Goal: Task Accomplishment & Management: Use online tool/utility

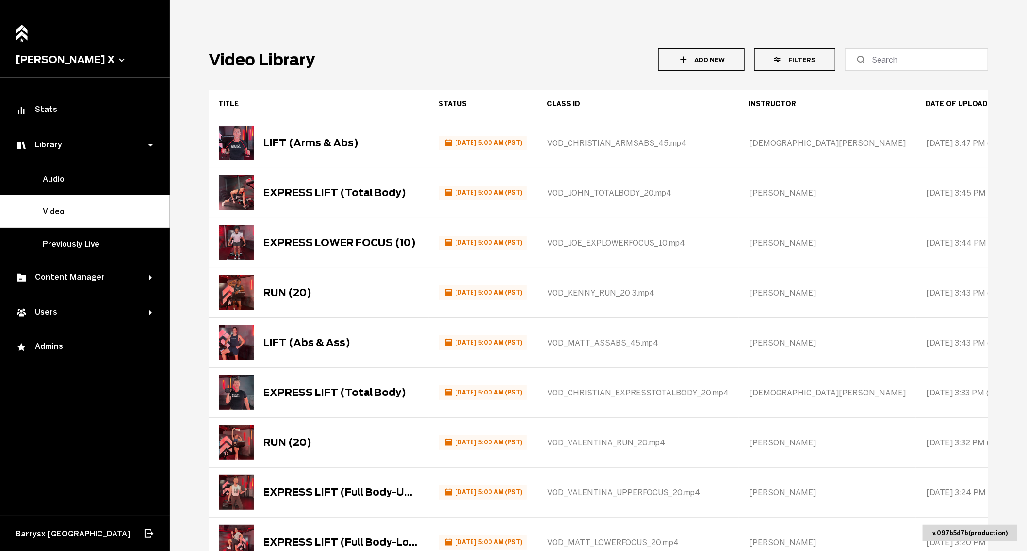
click at [809, 65] on button "Filters" at bounding box center [794, 59] width 81 height 22
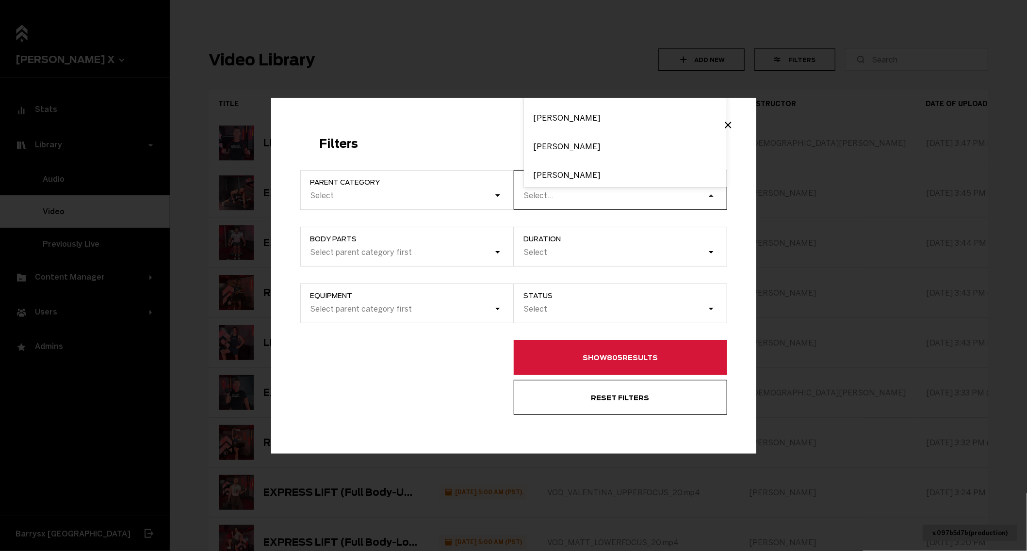
click at [708, 197] on div "Example Modal" at bounding box center [714, 200] width 19 height 19
click at [525, 197] on input "instructor option [PERSON_NAME] focused, 1 of 5. 5 results available. Use Up an…" at bounding box center [524, 195] width 1 height 9
click at [507, 132] on div "Filters Parent category Select Body parts Select parent category first Equipmen…" at bounding box center [513, 276] width 485 height 356
click at [590, 199] on div "Select..." at bounding box center [615, 195] width 184 height 13
click at [525, 199] on input "instructor Select..." at bounding box center [524, 195] width 1 height 9
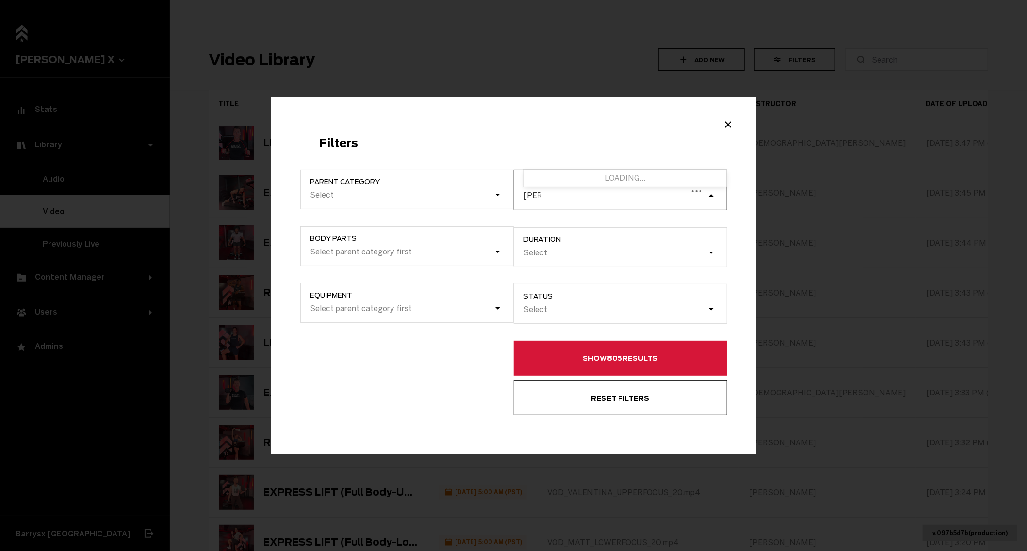
type input "robyn"
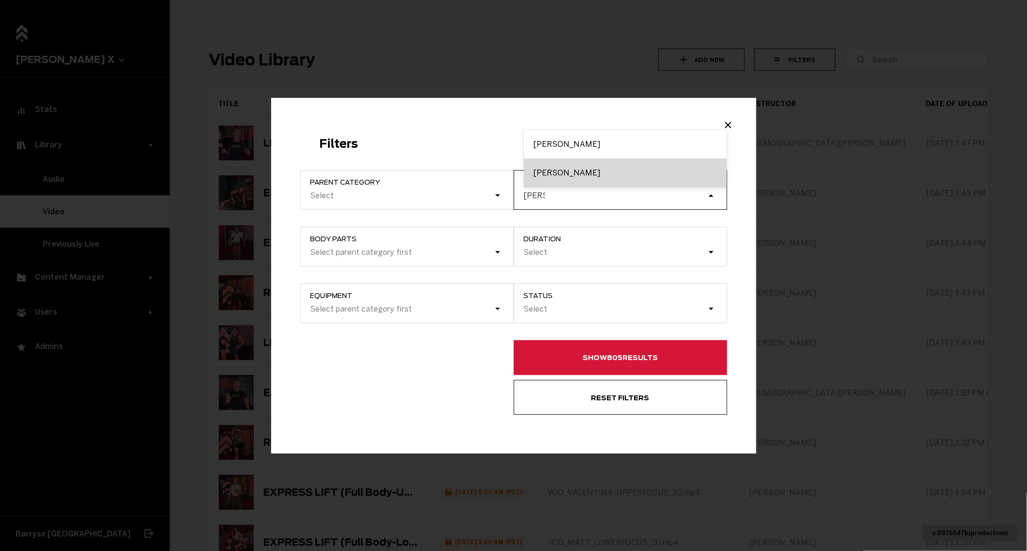
click at [539, 171] on div "[PERSON_NAME]" at bounding box center [625, 173] width 203 height 29
click at [539, 191] on input "robyn" at bounding box center [534, 195] width 21 height 9
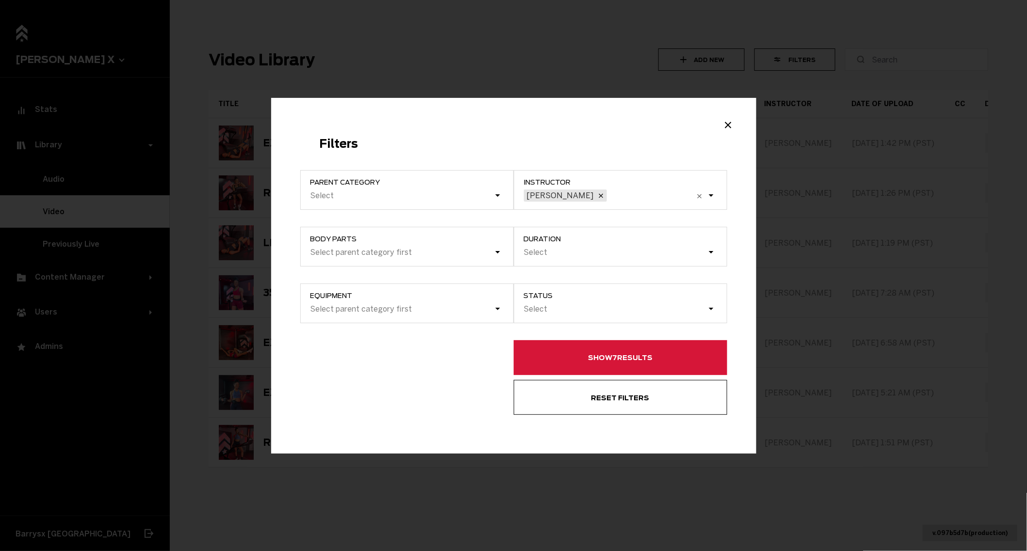
click at [580, 369] on button "Show 7 results" at bounding box center [620, 357] width 213 height 35
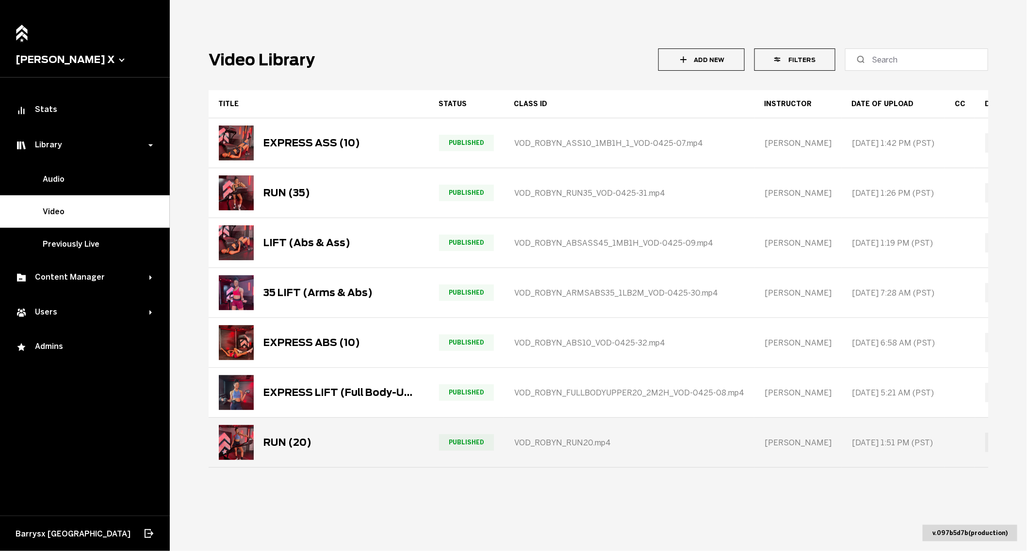
click at [519, 440] on span "VOD_ROBYN_RUN20.mp4" at bounding box center [562, 442] width 97 height 9
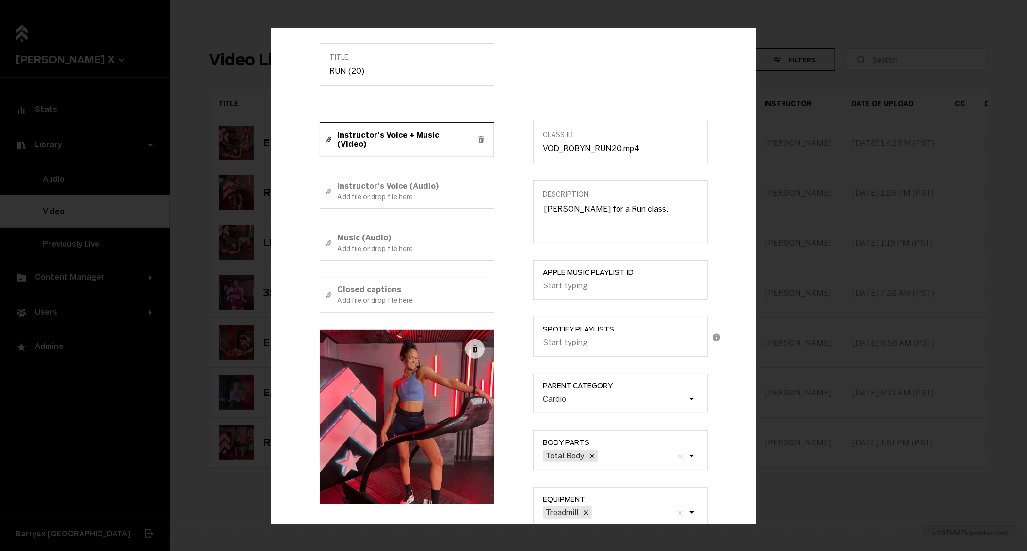
scroll to position [62, 0]
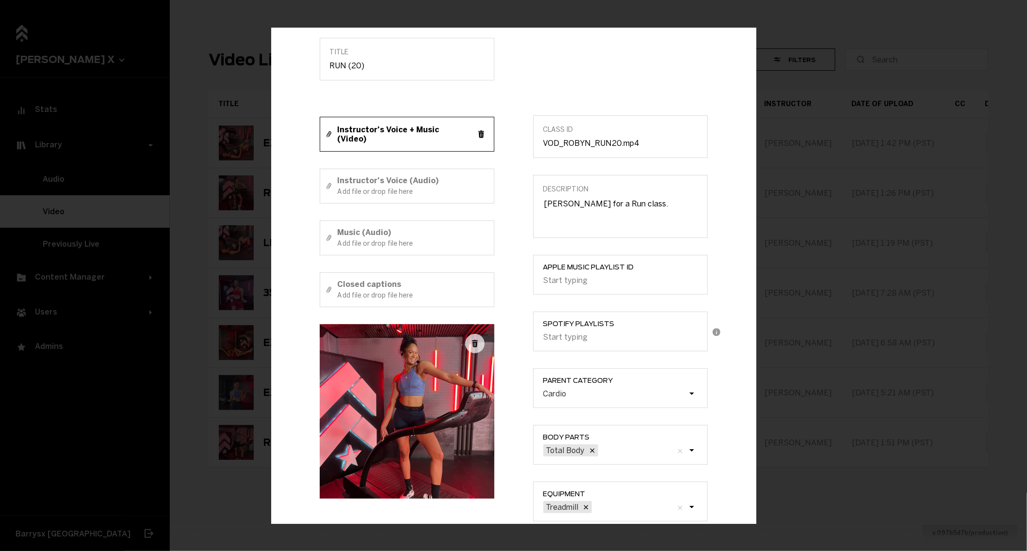
click at [481, 131] on icon "Example Modal" at bounding box center [481, 135] width 12 height 12
click at [470, 136] on small "Add file or drop file here" at bounding box center [411, 140] width 146 height 8
click at [470, 135] on input "Instructor's Voice + Music (Video) Add file or drop file here" at bounding box center [419, 135] width 198 height 12
type input "C:\fakepath\VOD_ROBYN_RUN_20_AUDIOBOOST.mp4"
type input "VOD_ROBYN_RUN_20_AUDIOBOOST.mp4"
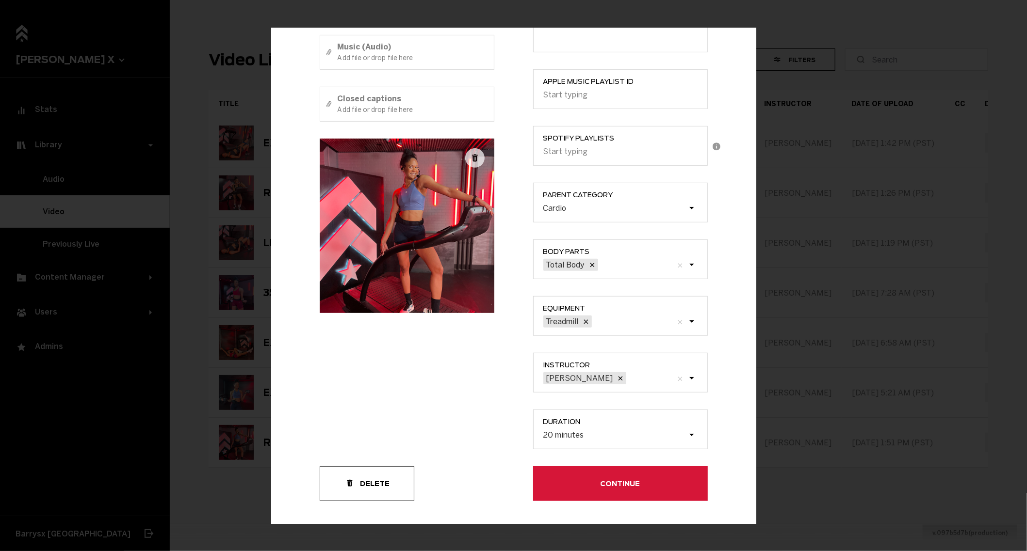
scroll to position [264, 0]
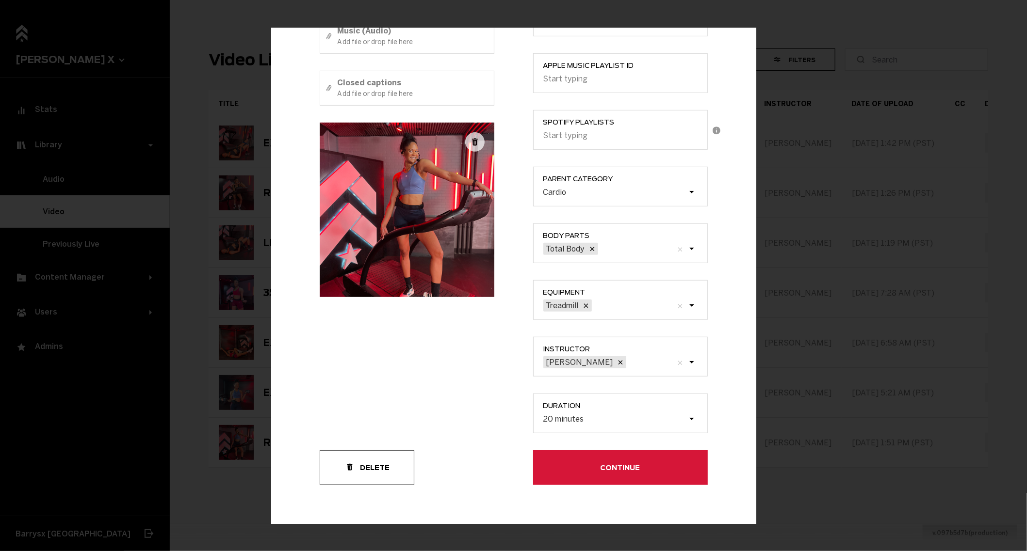
click at [557, 471] on button "Continue" at bounding box center [620, 468] width 175 height 35
click at [554, 473] on button "Continue" at bounding box center [620, 468] width 175 height 35
click at [594, 478] on button "Continue" at bounding box center [620, 468] width 175 height 35
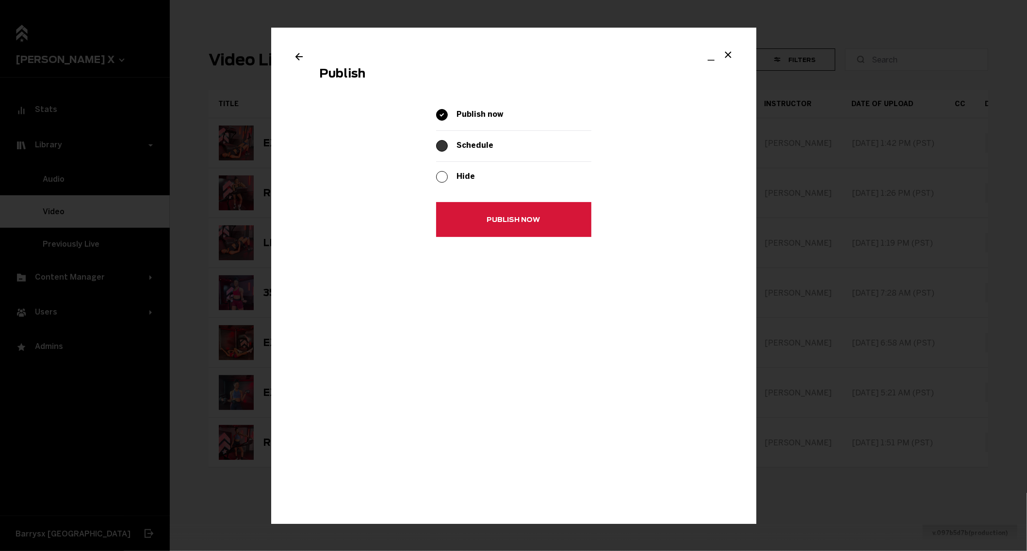
click at [446, 142] on span "Example Modal" at bounding box center [442, 147] width 12 height 12
click at [438, 144] on input "Example Modal" at bounding box center [438, 144] width 0 height 0
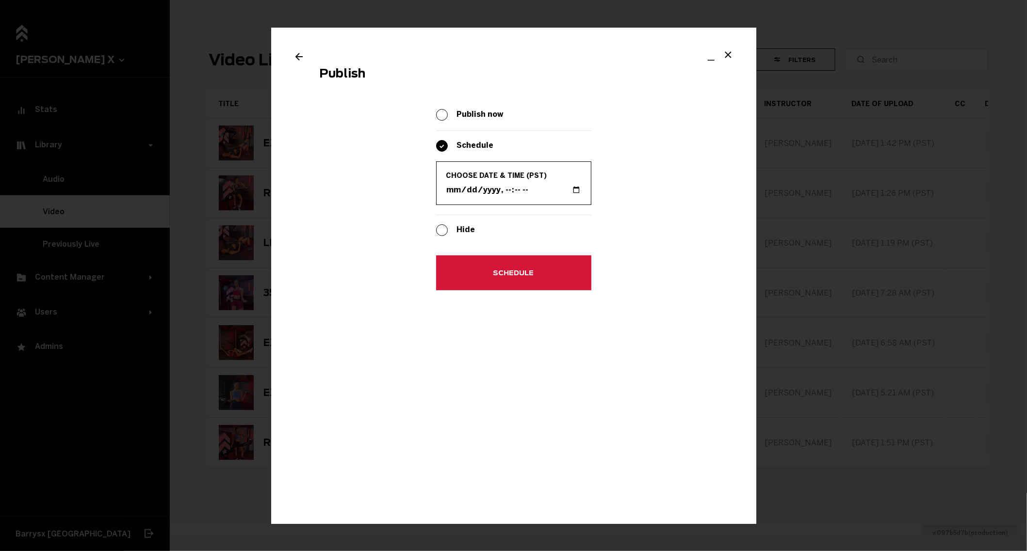
click at [577, 188] on input "Choose date & time (PST)" at bounding box center [513, 190] width 135 height 10
type input "2025-10-03T14:24"
click at [684, 245] on section "Publish Publish now Schedule Choose date & time (PST) Hide Schedule" at bounding box center [513, 408] width 485 height 760
click at [479, 274] on button "Schedule" at bounding box center [513, 273] width 155 height 35
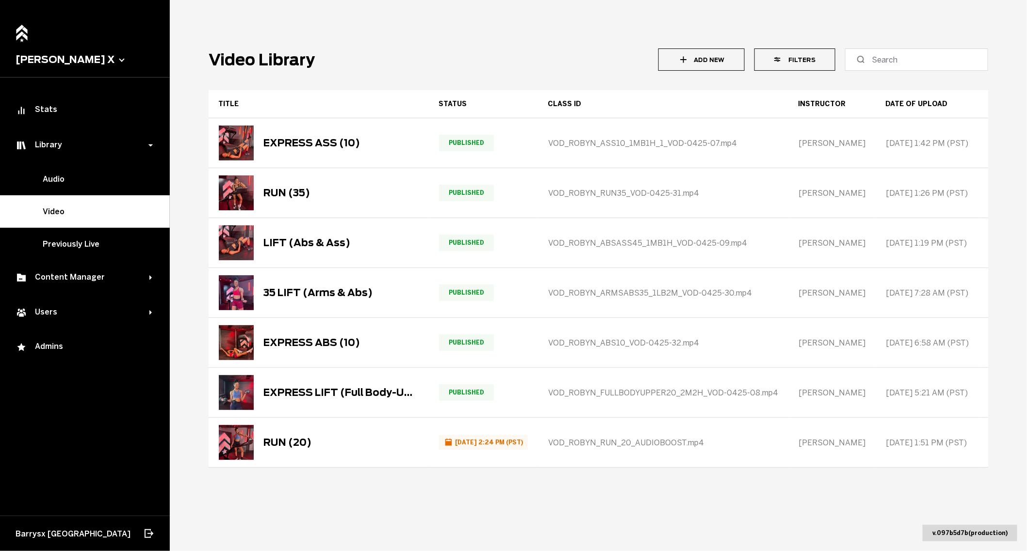
click at [794, 66] on button "Filters" at bounding box center [794, 59] width 81 height 22
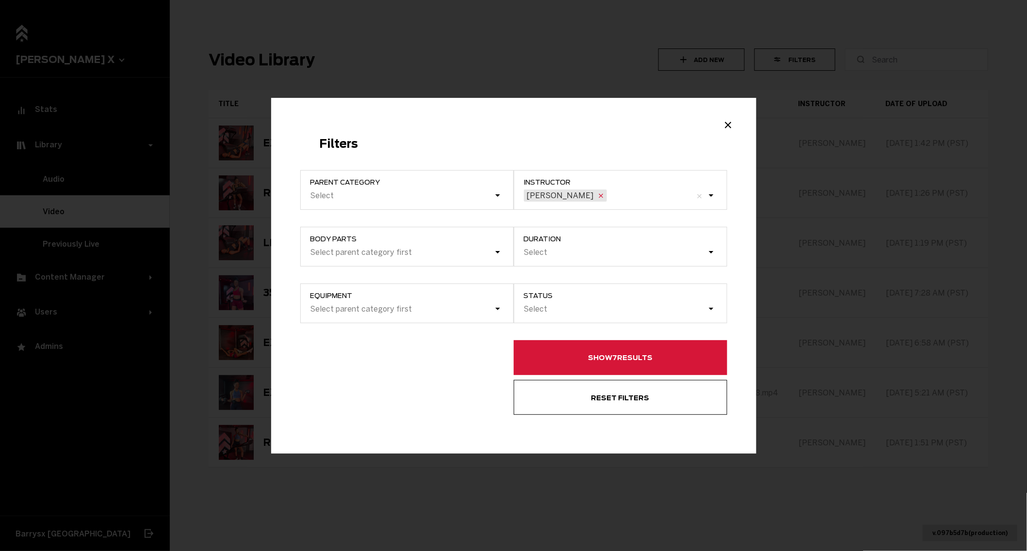
click at [597, 199] on icon "Example Modal" at bounding box center [601, 196] width 8 height 8
click at [609, 199] on input "instructor Robyn W." at bounding box center [609, 195] width 1 height 9
click at [564, 199] on div "Select..." at bounding box center [615, 195] width 184 height 13
click at [525, 199] on input "instructor option Robyn W., deselected. 0 results available. Select is focused …" at bounding box center [524, 195] width 1 height 9
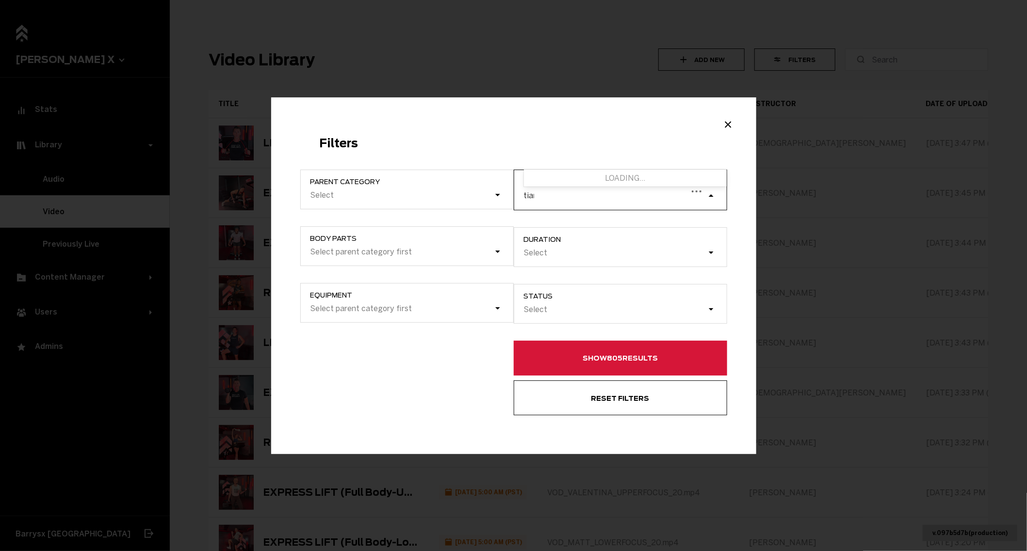
type input "tiana"
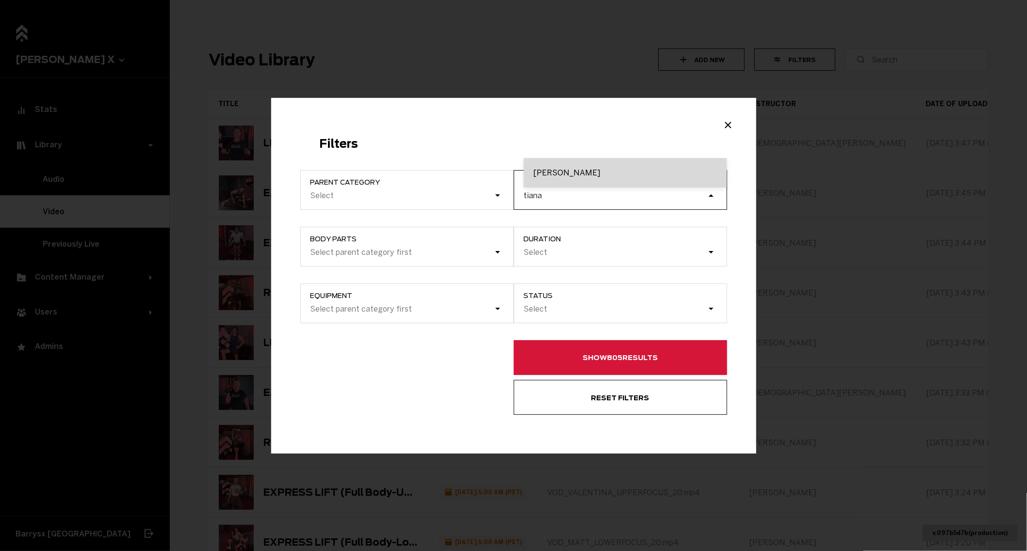
click at [568, 182] on div "[PERSON_NAME]" at bounding box center [625, 173] width 203 height 29
click at [543, 191] on input "tiana" at bounding box center [533, 195] width 19 height 9
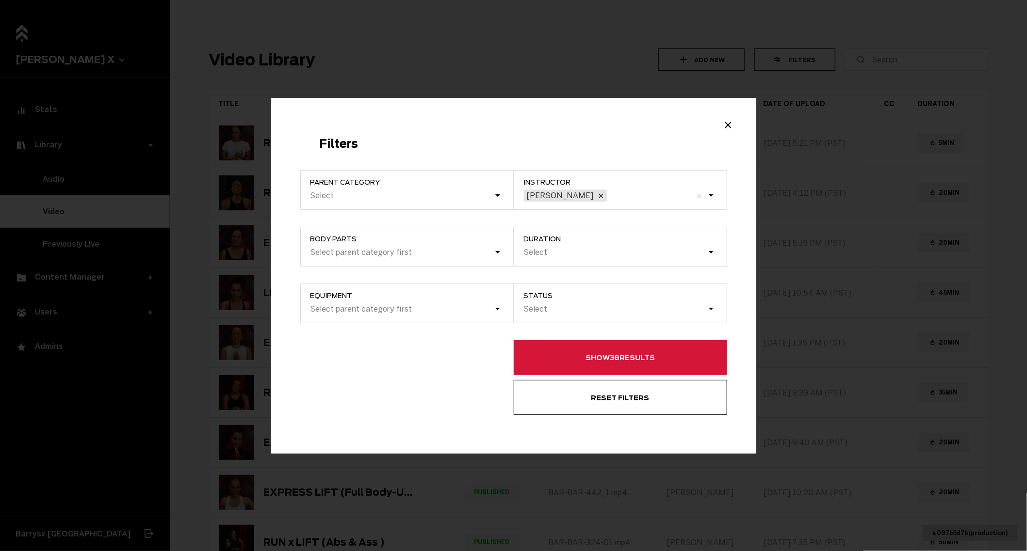
click at [533, 356] on button "Show 38 results" at bounding box center [620, 357] width 213 height 35
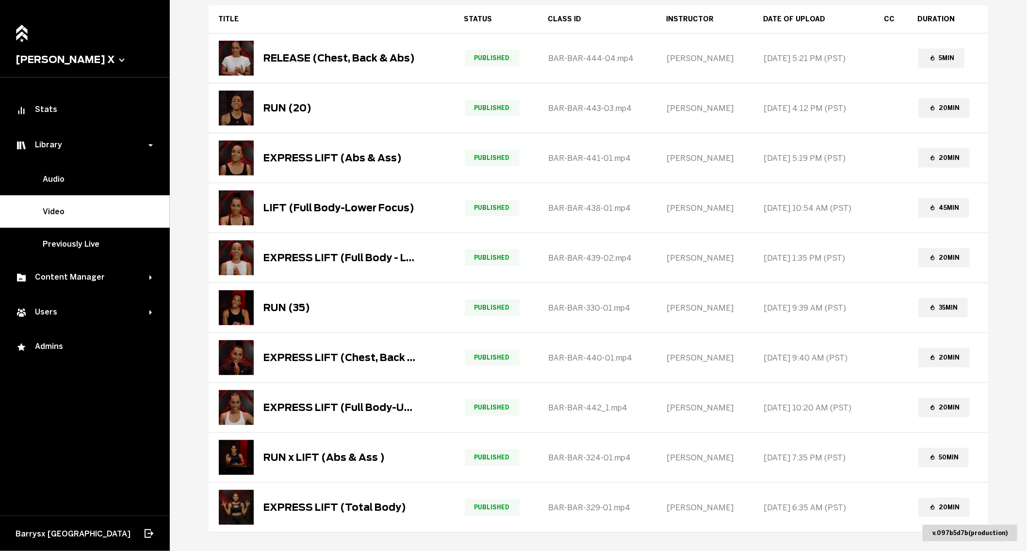
scroll to position [166, 0]
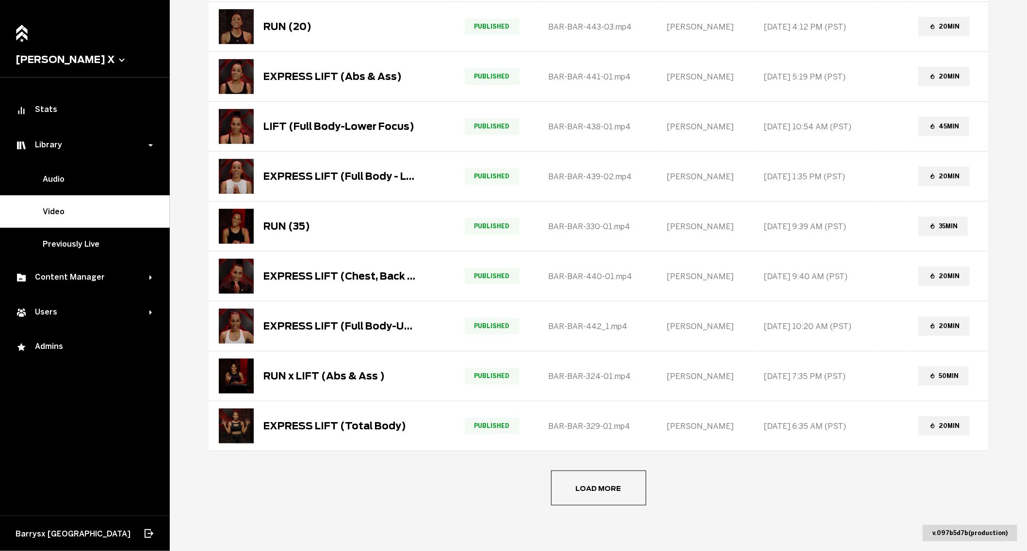
click at [619, 476] on button "Load more" at bounding box center [598, 488] width 95 height 35
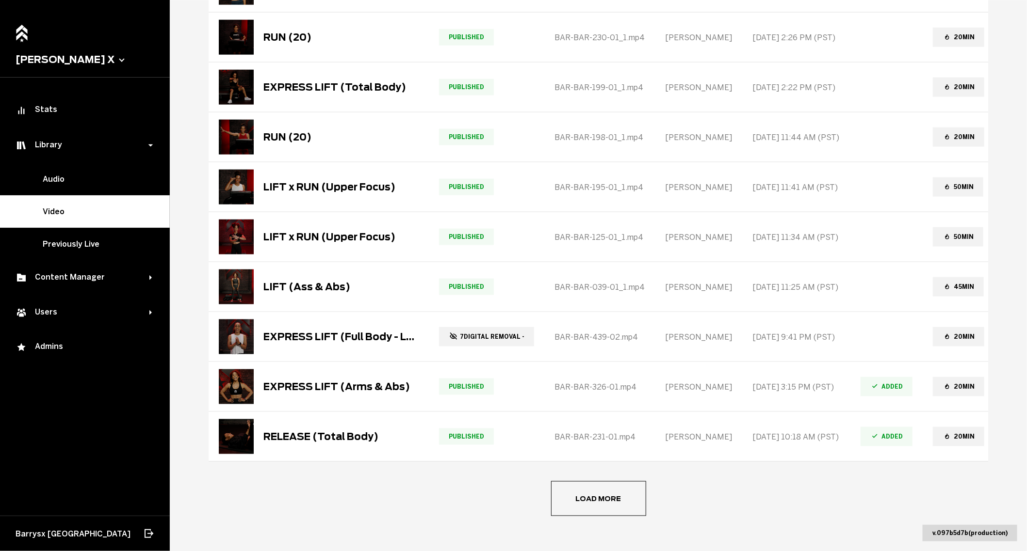
scroll to position [661, 0]
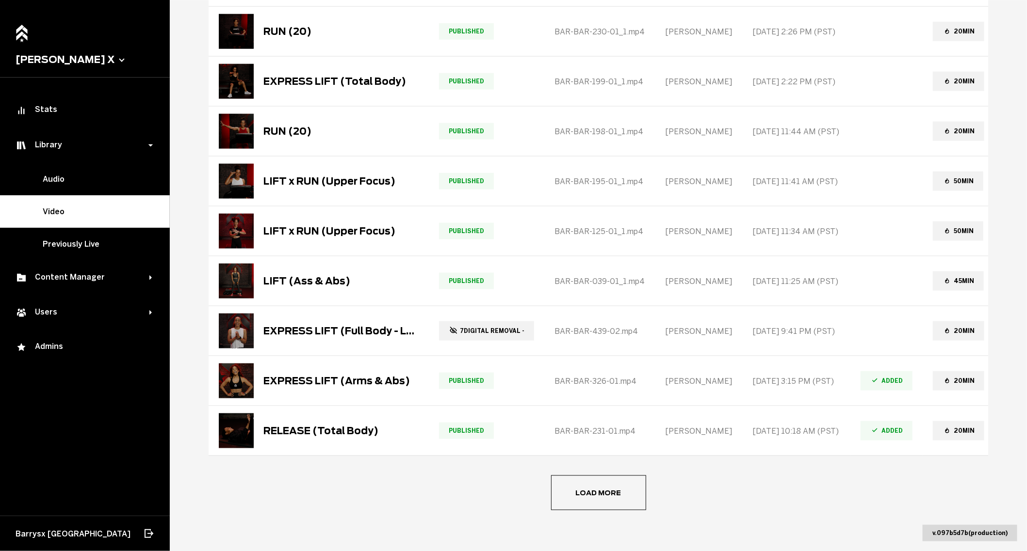
click at [606, 500] on button "Load more" at bounding box center [598, 493] width 95 height 35
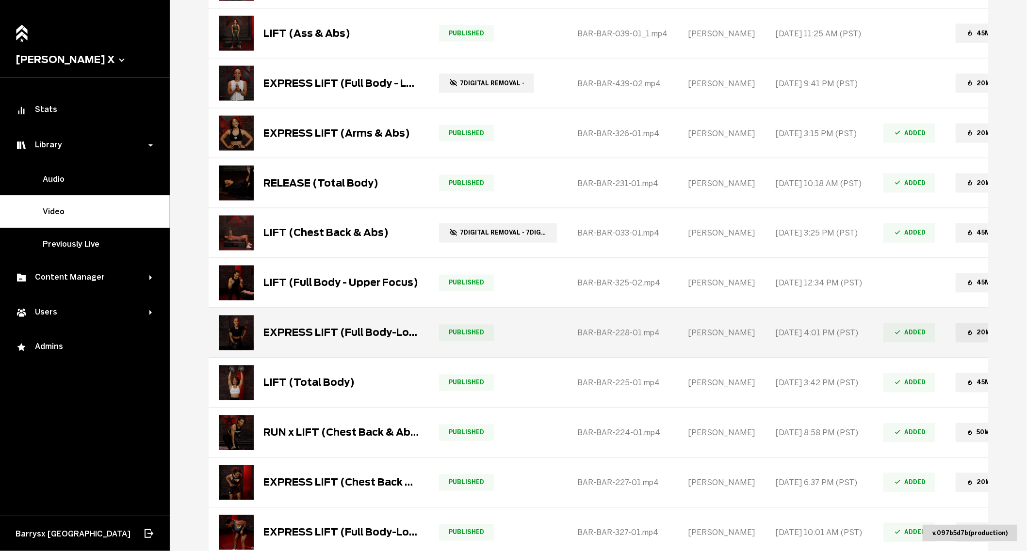
scroll to position [909, 0]
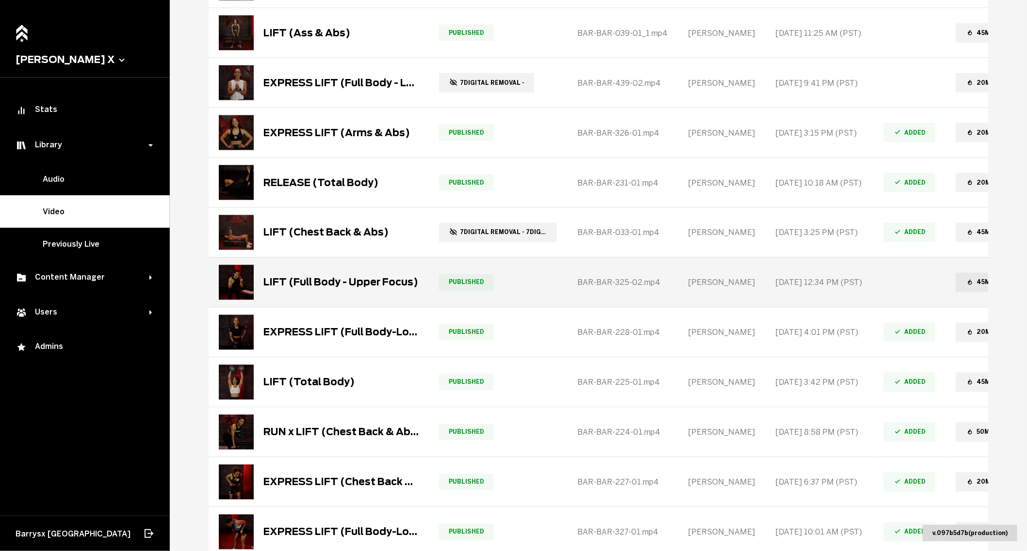
click at [242, 272] on img at bounding box center [236, 282] width 35 height 35
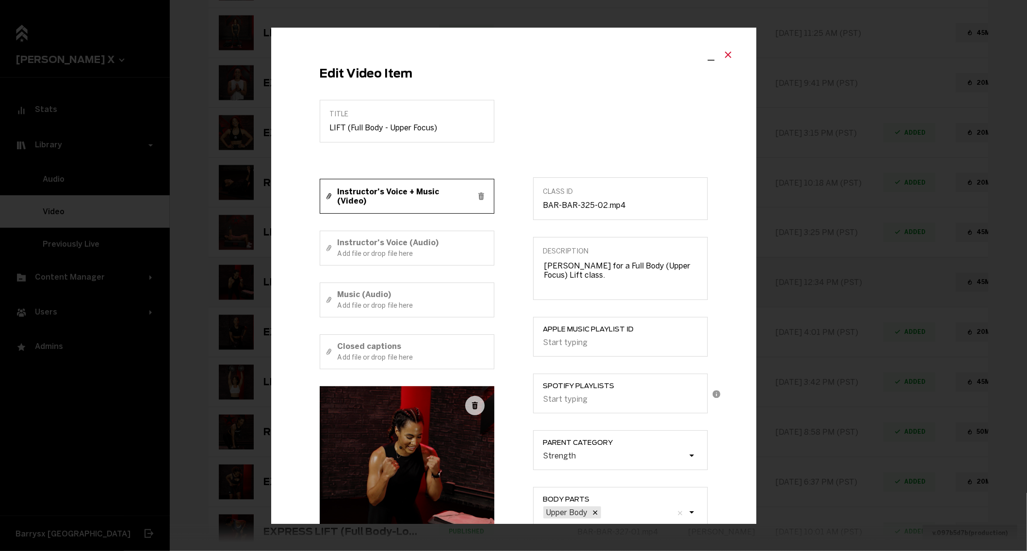
click at [731, 55] on icon "Close modal" at bounding box center [728, 55] width 12 height 12
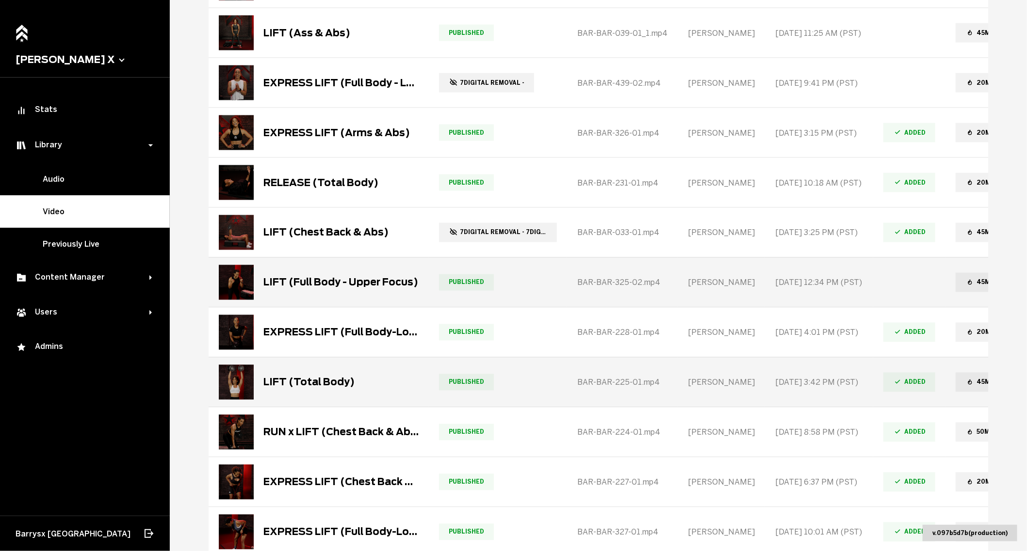
click at [236, 384] on img at bounding box center [236, 382] width 35 height 35
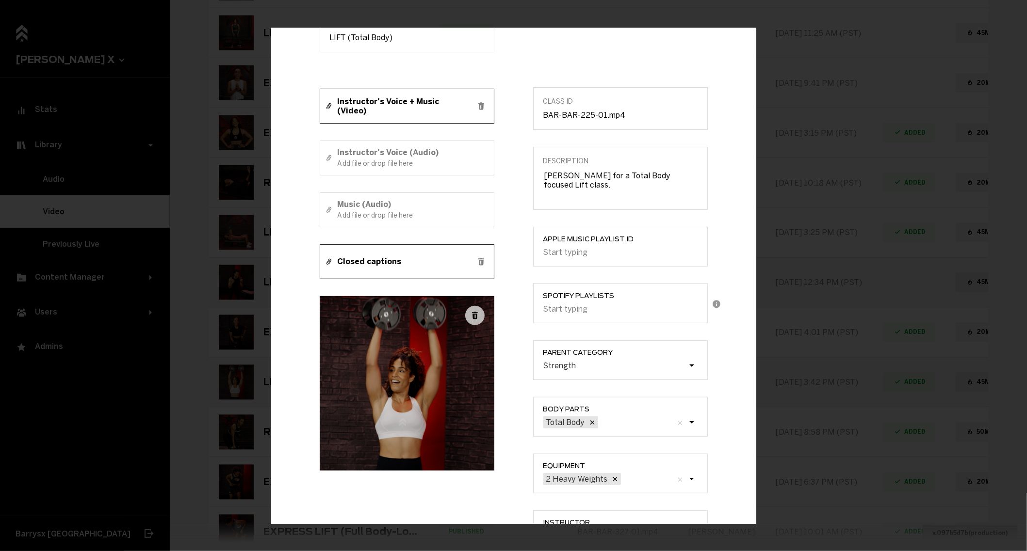
scroll to position [0, 0]
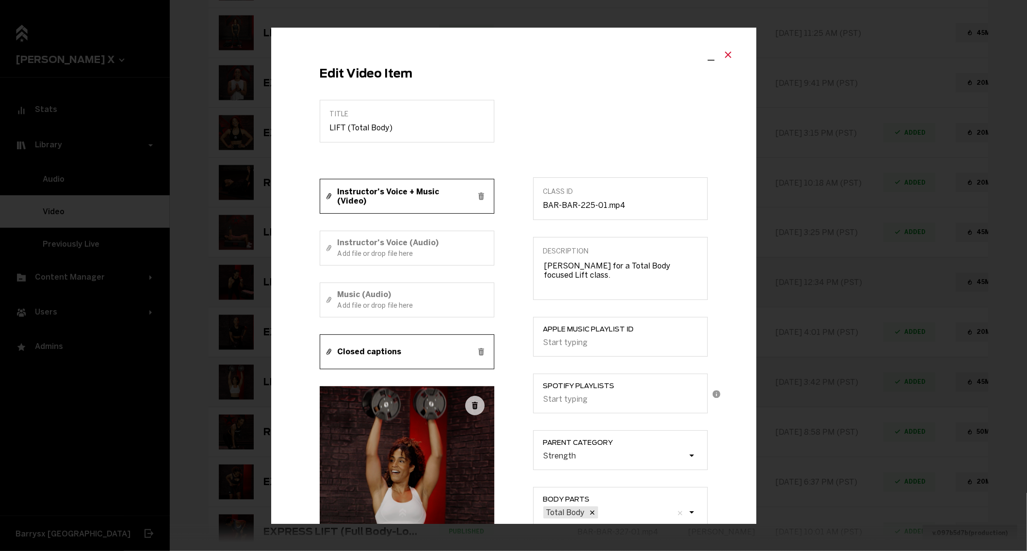
click at [730, 56] on icon "Close modal" at bounding box center [728, 55] width 12 height 12
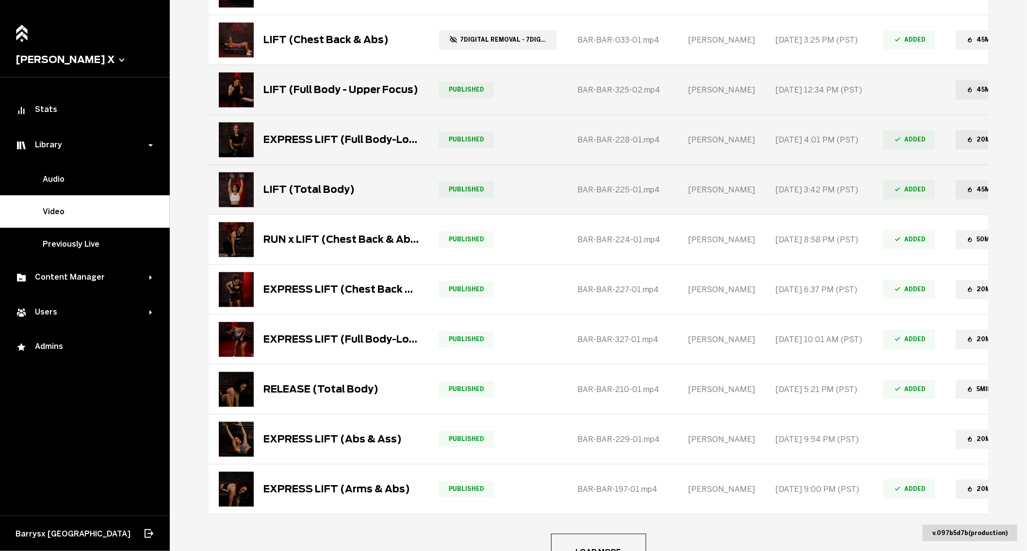
scroll to position [1117, 0]
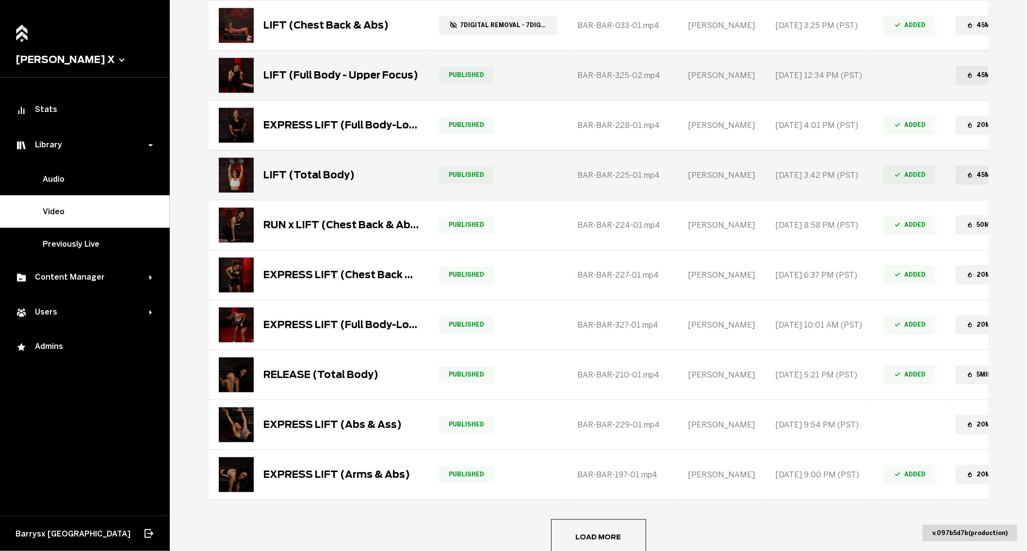
click at [604, 526] on button "Load more" at bounding box center [598, 536] width 95 height 35
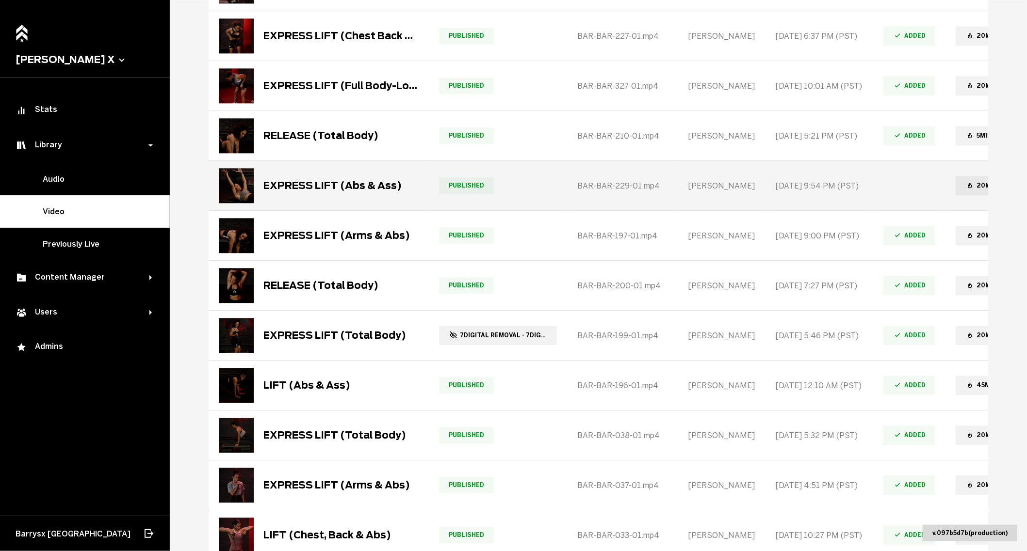
scroll to position [1362, 0]
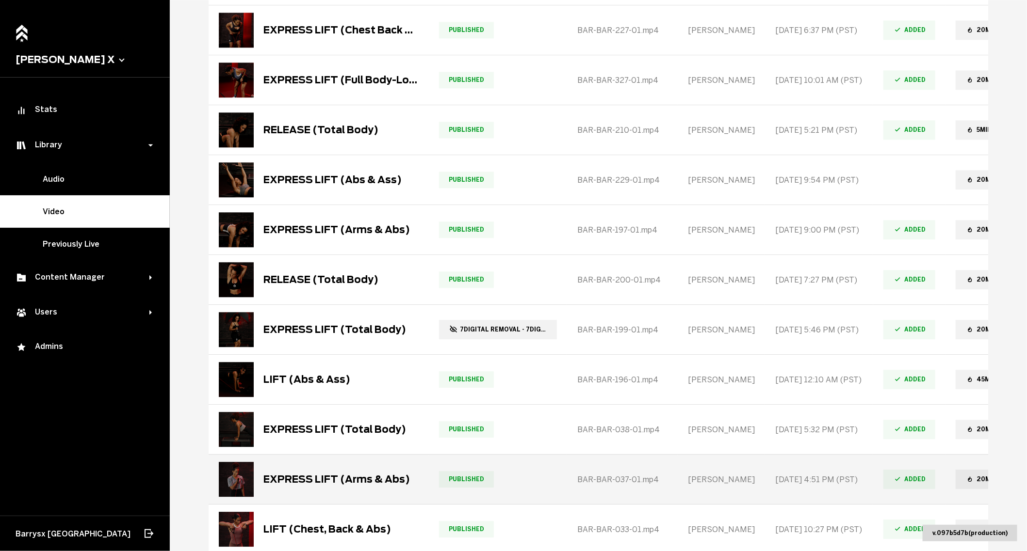
click at [262, 478] on div "EXPRESS LIFT (Arms & Abs)" at bounding box center [314, 479] width 191 height 35
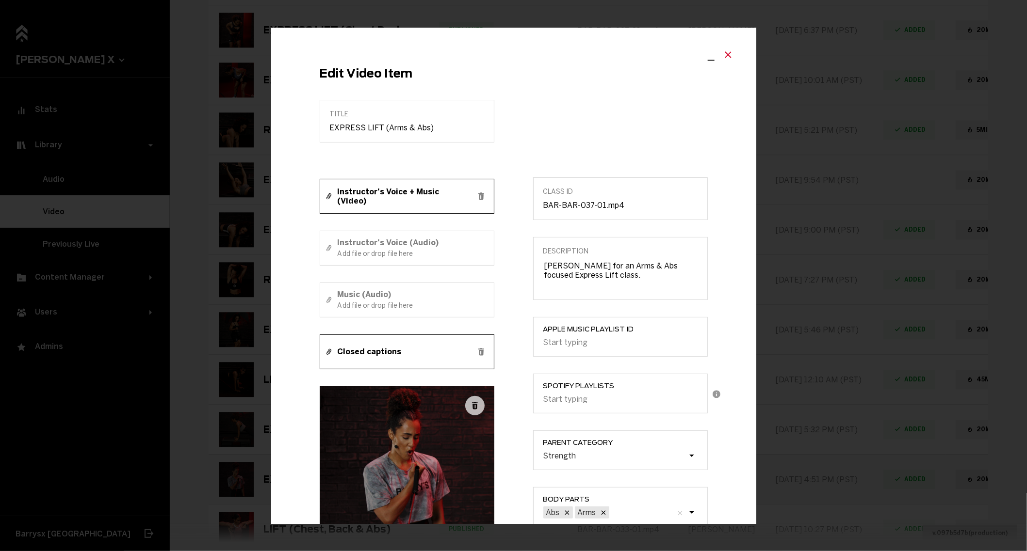
click at [728, 59] on icon "Close modal" at bounding box center [728, 55] width 12 height 12
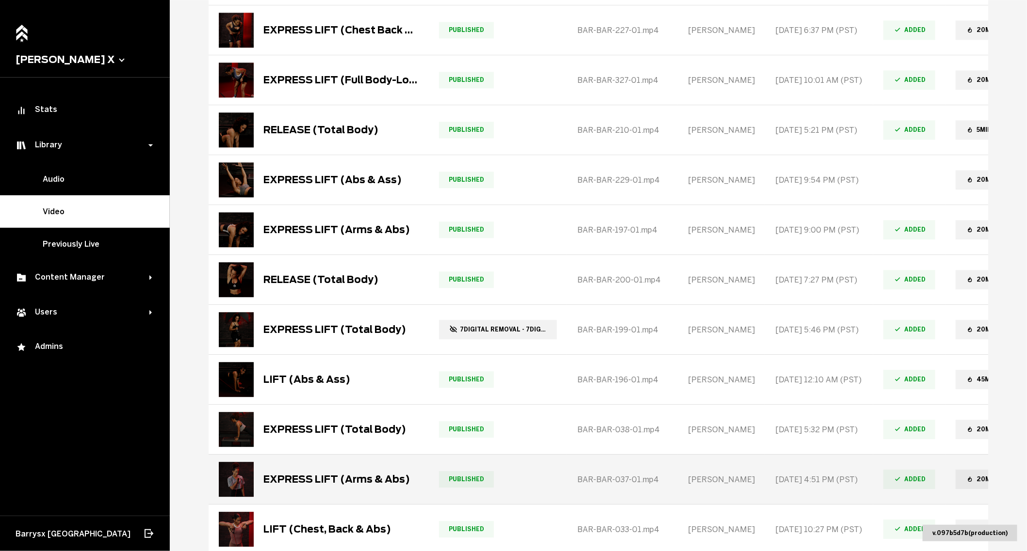
click at [315, 474] on div "EXPRESS LIFT (Arms & Abs)" at bounding box center [336, 480] width 146 height 12
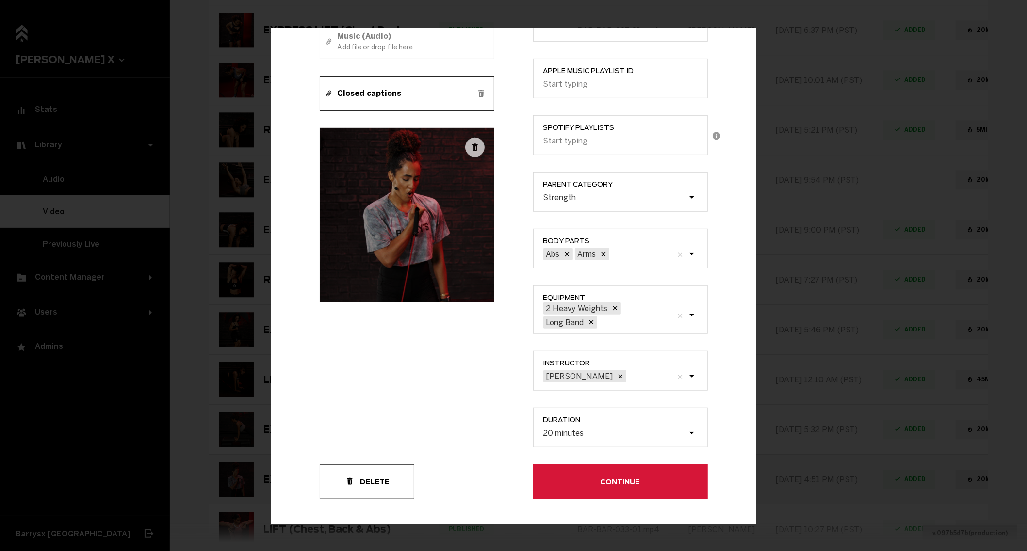
scroll to position [273, 0]
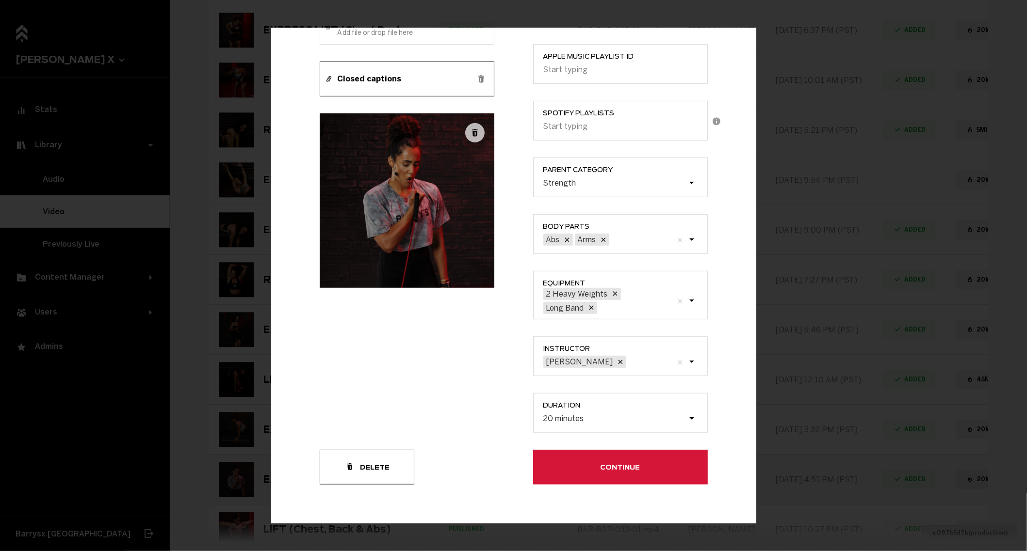
click at [542, 467] on button "Continue" at bounding box center [620, 467] width 175 height 35
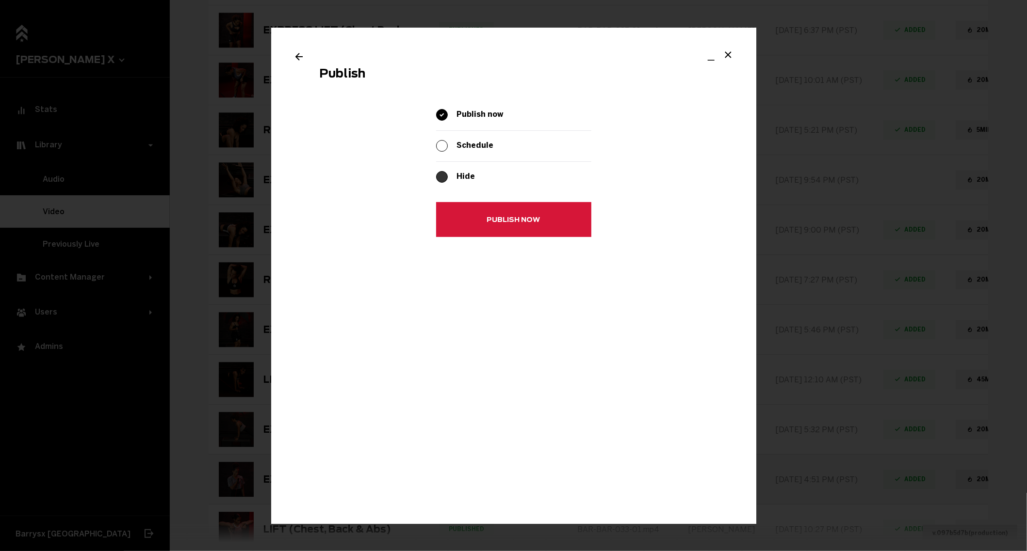
click at [441, 175] on span "Example Modal" at bounding box center [442, 178] width 12 height 12
click at [438, 175] on input "Example Modal" at bounding box center [438, 175] width 0 height 0
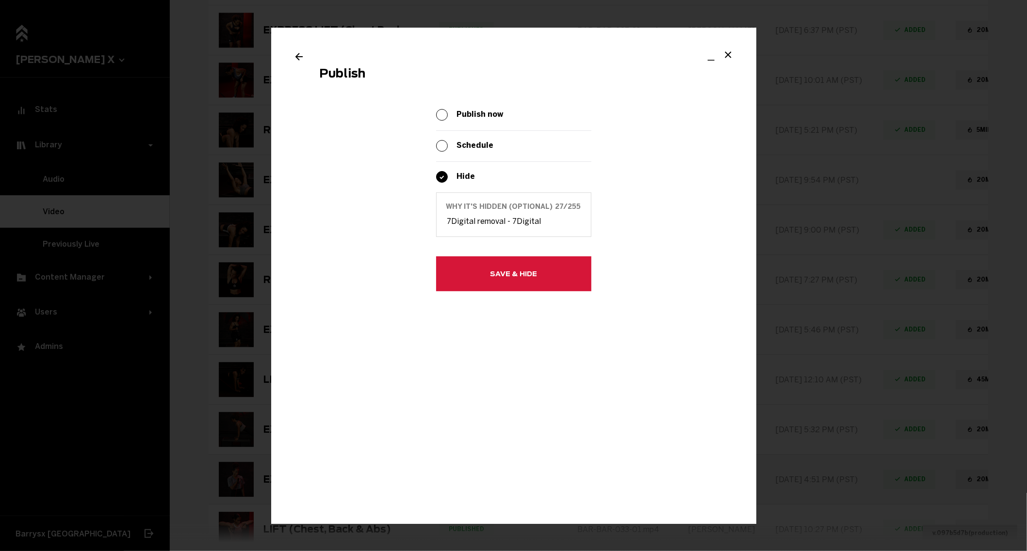
click at [540, 274] on button "Save & hide" at bounding box center [513, 274] width 155 height 35
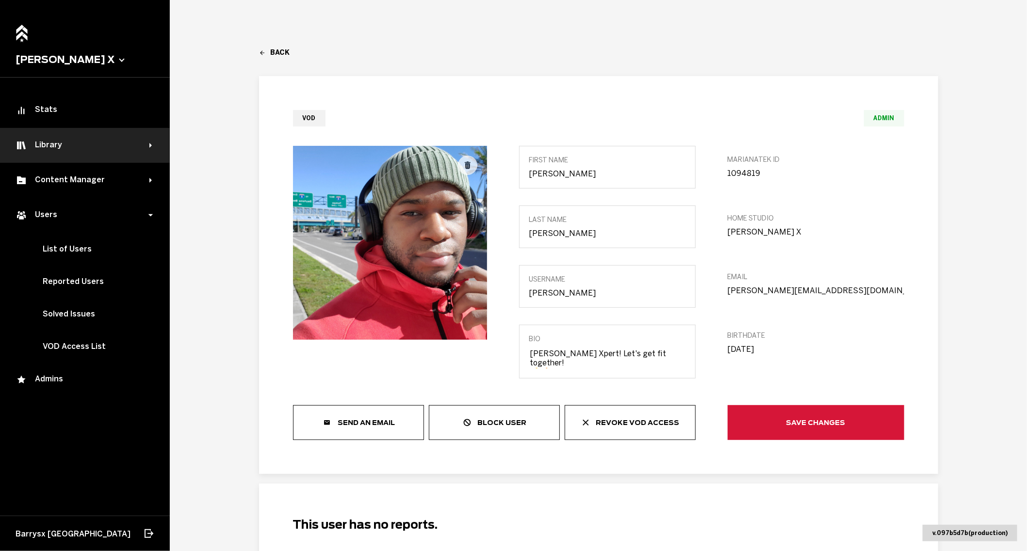
click at [93, 146] on div "Library" at bounding box center [83, 146] width 134 height 12
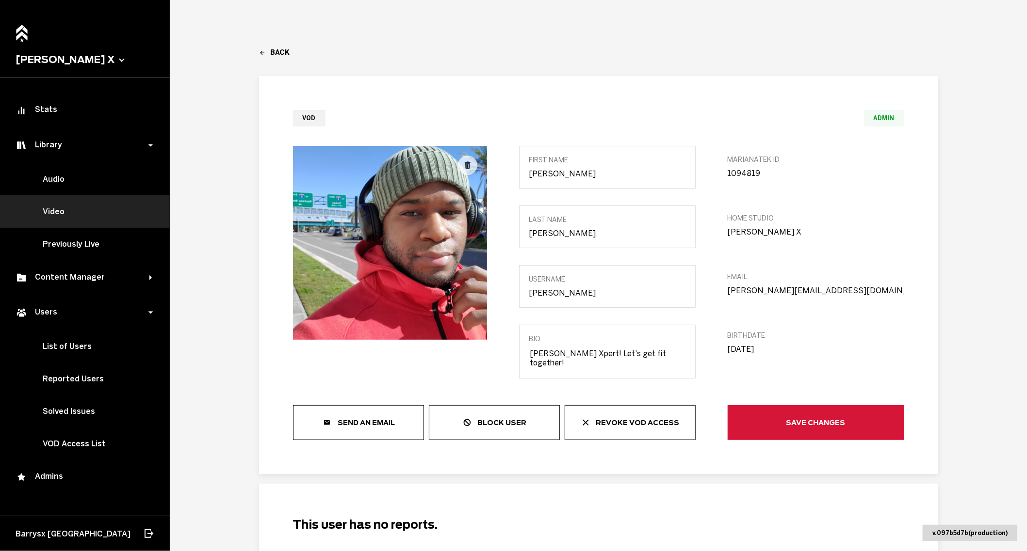
click at [100, 214] on link "Video" at bounding box center [85, 211] width 170 height 32
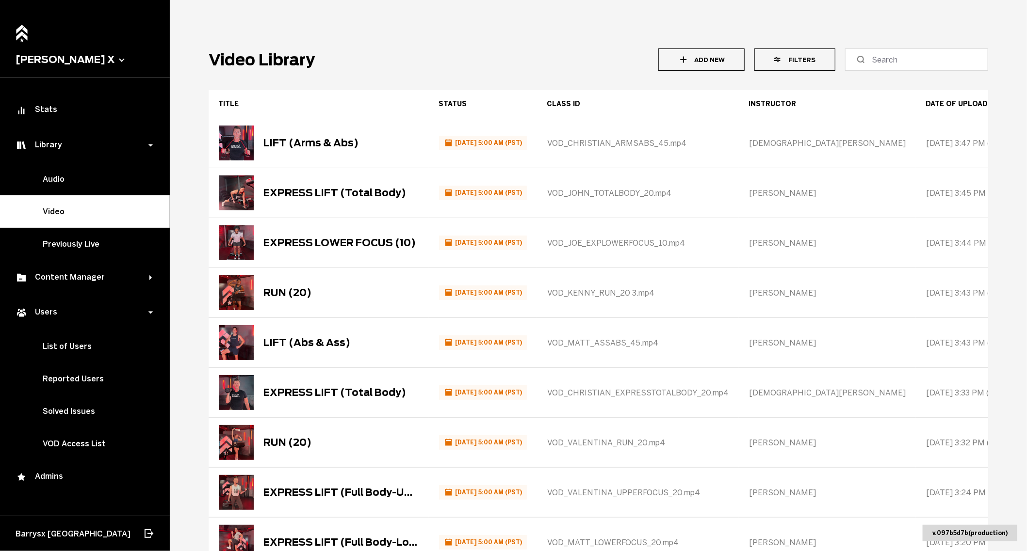
click at [810, 67] on button "Filters" at bounding box center [794, 59] width 81 height 22
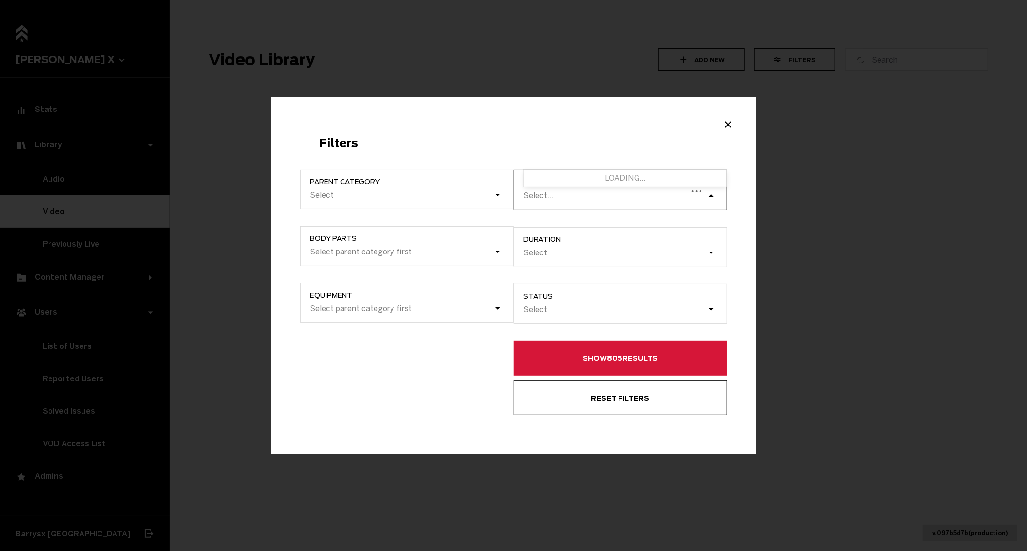
click at [613, 202] on div "Select..." at bounding box center [605, 195] width 165 height 13
click at [525, 200] on input "instructor 0 results available. Use Up and Down to choose options, press Enter …" at bounding box center [524, 195] width 1 height 9
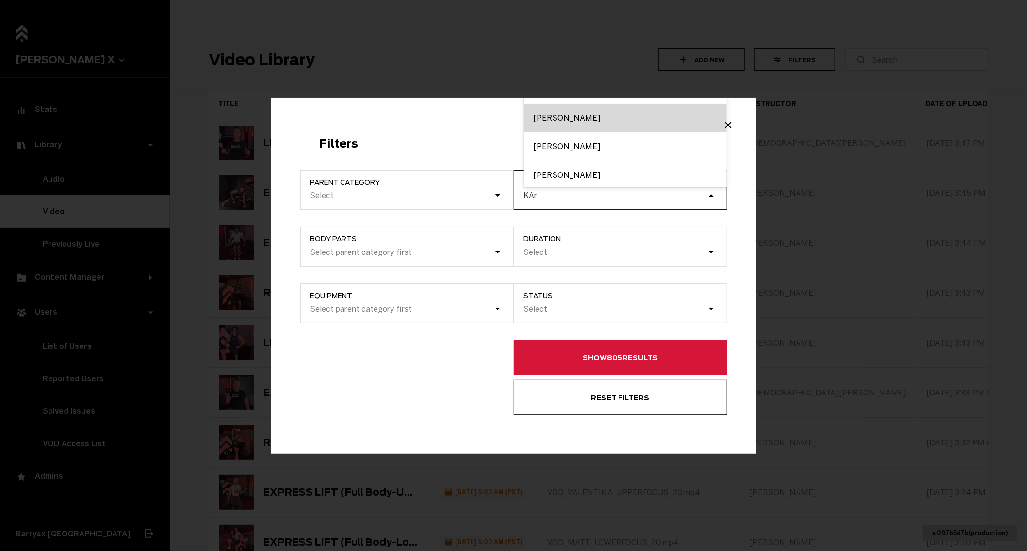
type input "KAra"
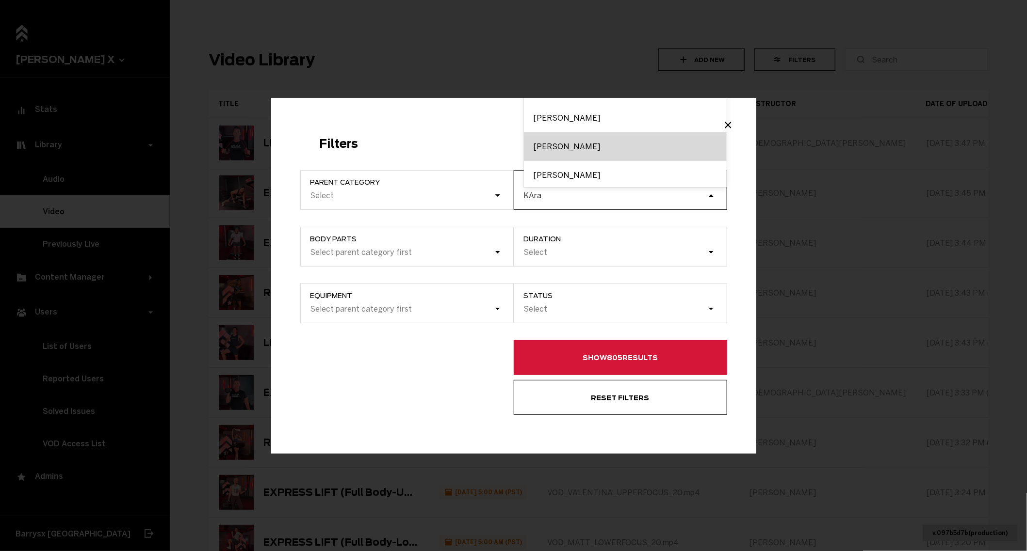
click at [563, 153] on div "[PERSON_NAME]" at bounding box center [625, 146] width 203 height 29
click at [543, 191] on input "KAra" at bounding box center [533, 195] width 19 height 9
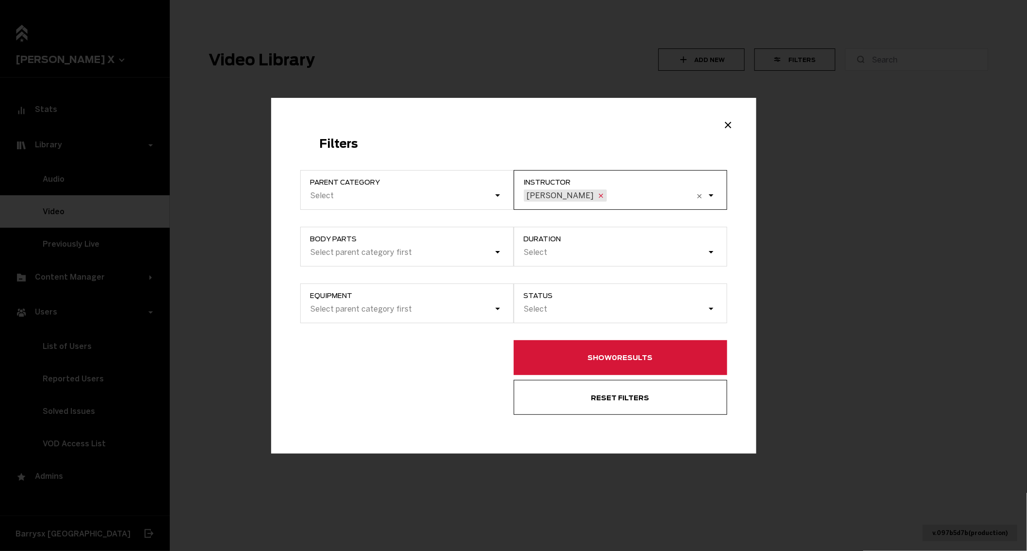
click at [599, 197] on icon "Example Modal" at bounding box center [601, 196] width 4 height 4
click at [609, 197] on input "instructor option [PERSON_NAME], selected. 0 results available. Select is focus…" at bounding box center [609, 195] width 1 height 9
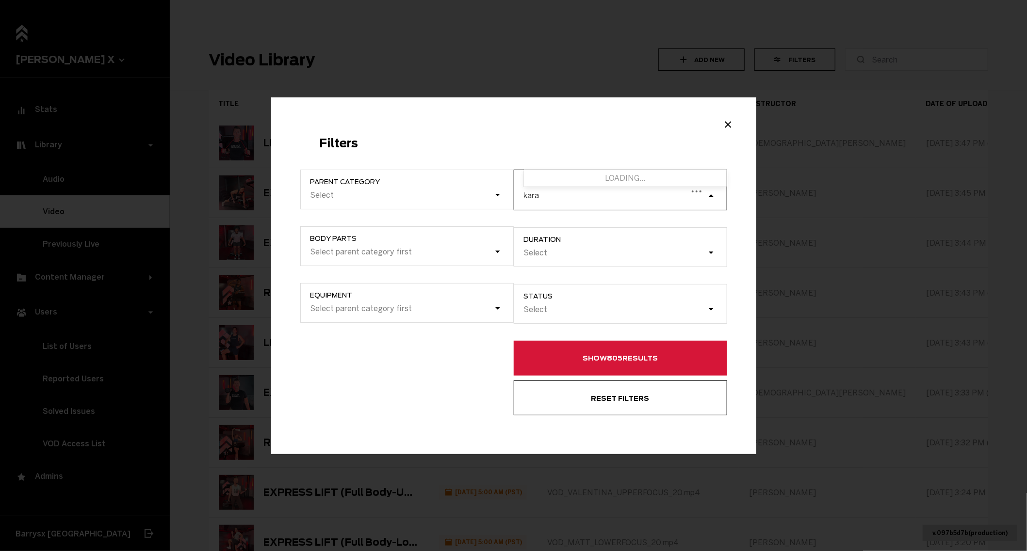
type input "kara"
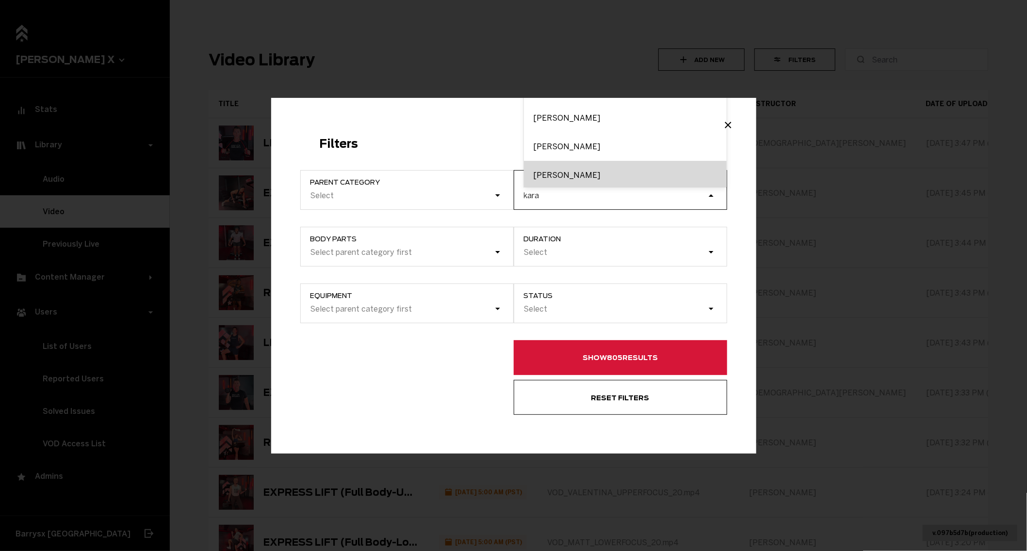
click at [553, 167] on div "[PERSON_NAME]" at bounding box center [625, 175] width 203 height 29
click at [542, 191] on input "kara" at bounding box center [533, 195] width 18 height 9
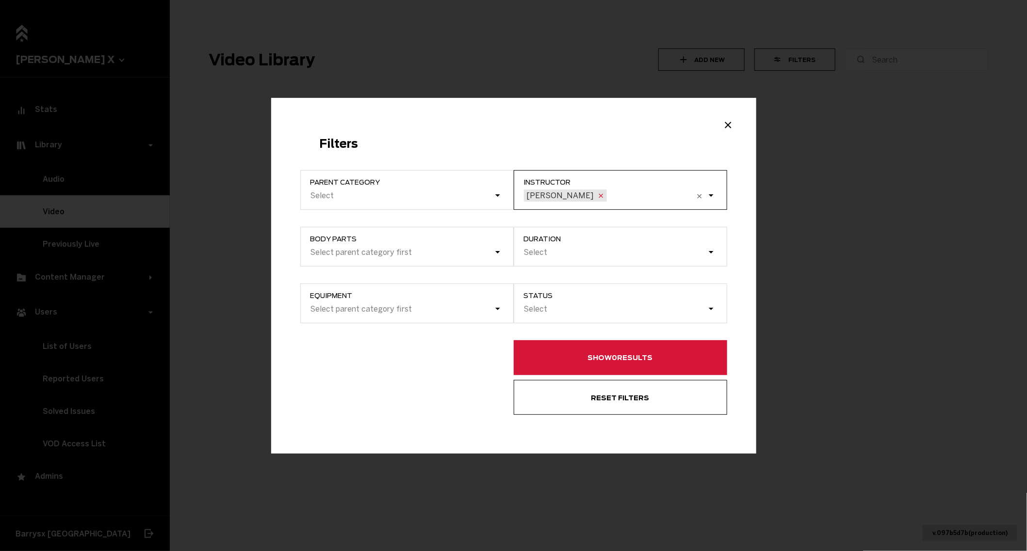
click at [597, 196] on icon "Example Modal" at bounding box center [601, 196] width 8 height 8
click at [609, 196] on input "instructor option [PERSON_NAME], selected. 0 results available. Select is focus…" at bounding box center [609, 195] width 1 height 9
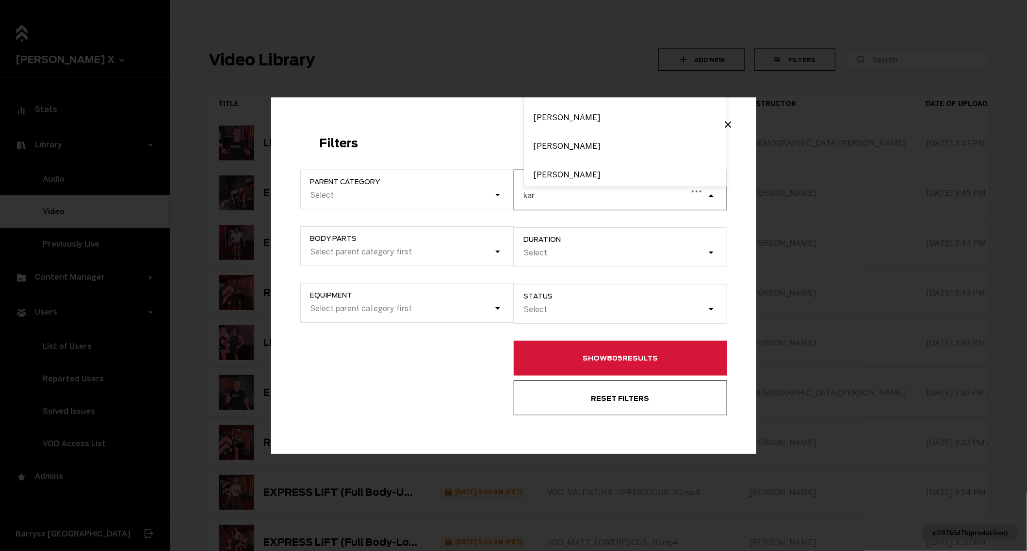
type input "kara"
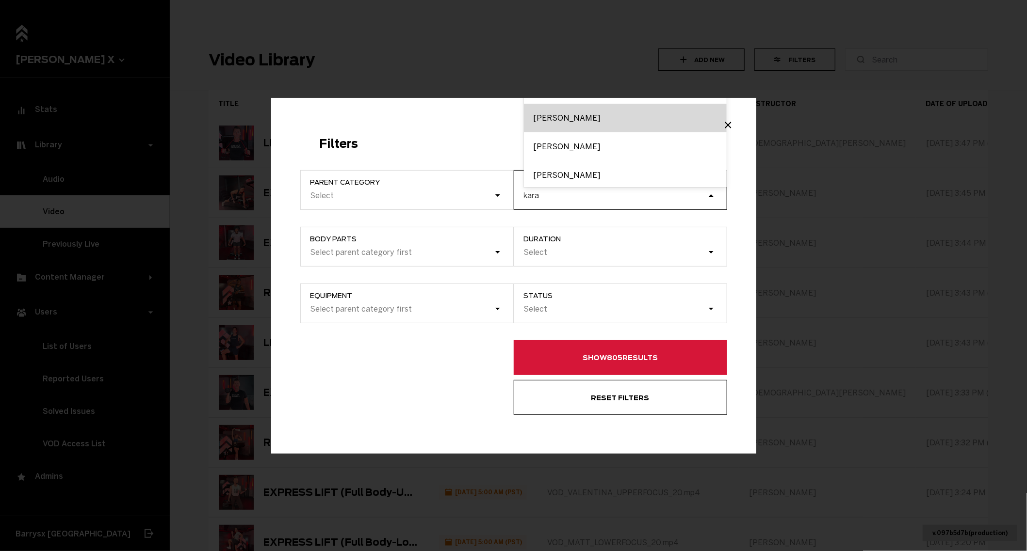
click at [551, 125] on div "[PERSON_NAME]" at bounding box center [625, 118] width 203 height 29
click at [540, 191] on input "kara" at bounding box center [532, 195] width 16 height 9
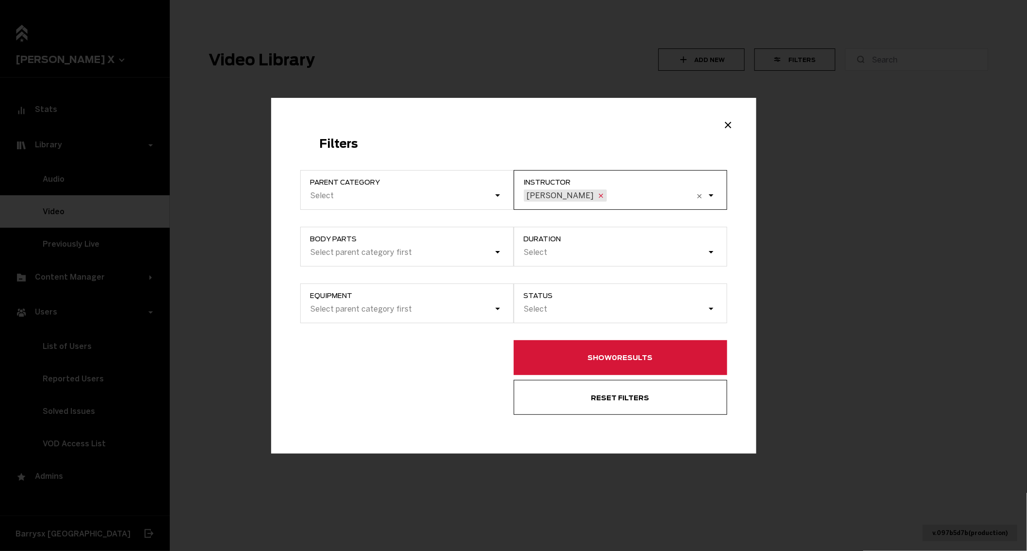
click at [597, 195] on icon "Example Modal" at bounding box center [601, 196] width 8 height 8
click at [609, 195] on input "instructor option [PERSON_NAME], selected. 0 results available. Select is focus…" at bounding box center [609, 195] width 1 height 9
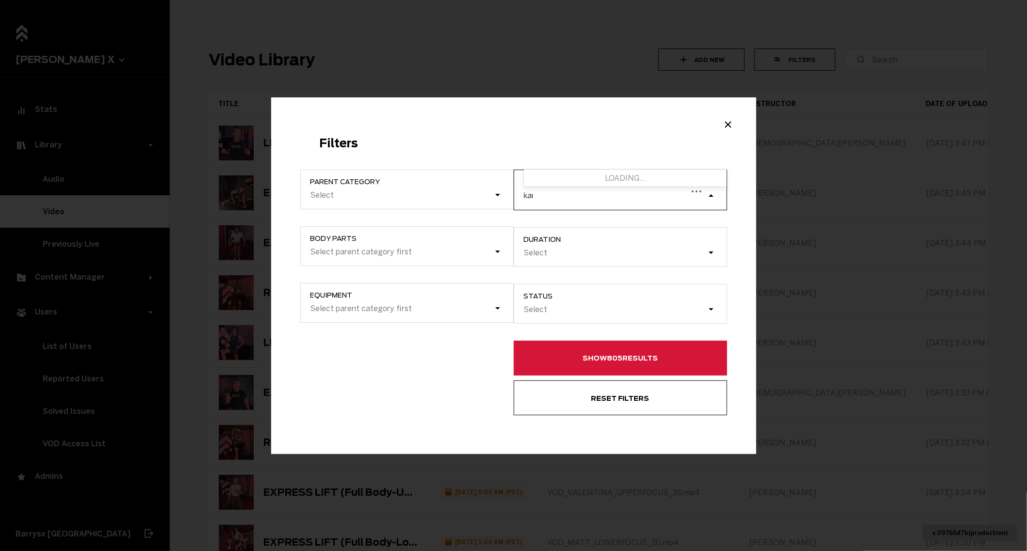
type input "kara"
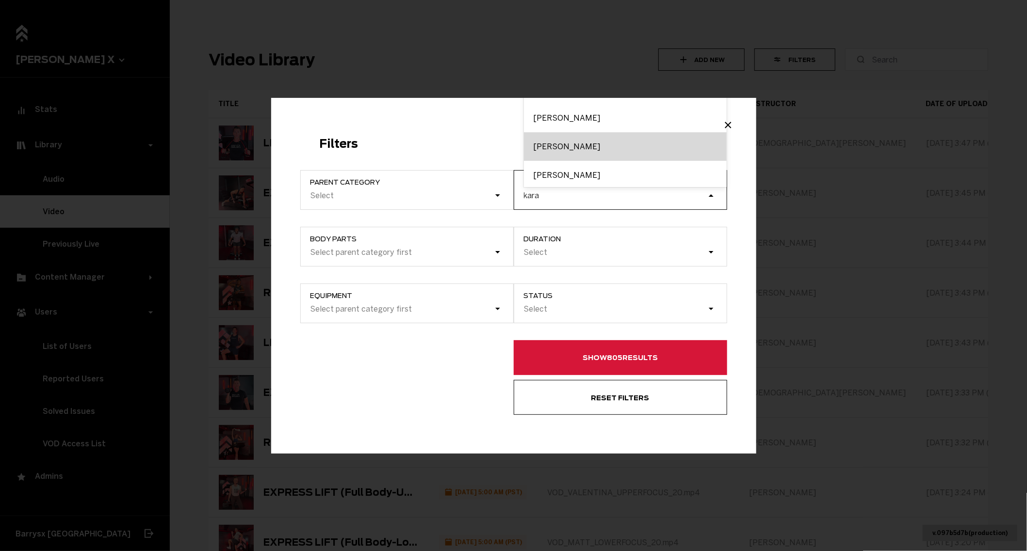
click at [546, 149] on div "[PERSON_NAME]" at bounding box center [625, 146] width 203 height 29
click at [540, 191] on input "kara" at bounding box center [532, 195] width 16 height 9
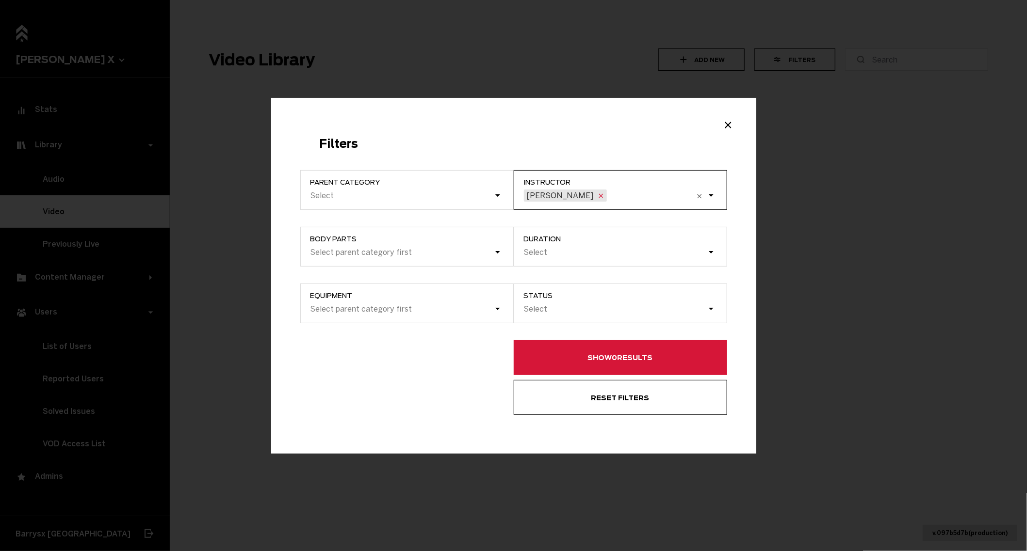
click at [597, 194] on icon "Example Modal" at bounding box center [601, 196] width 8 height 8
click at [609, 194] on input "instructor option [PERSON_NAME], selected. 0 results available. Select is focus…" at bounding box center [609, 195] width 1 height 9
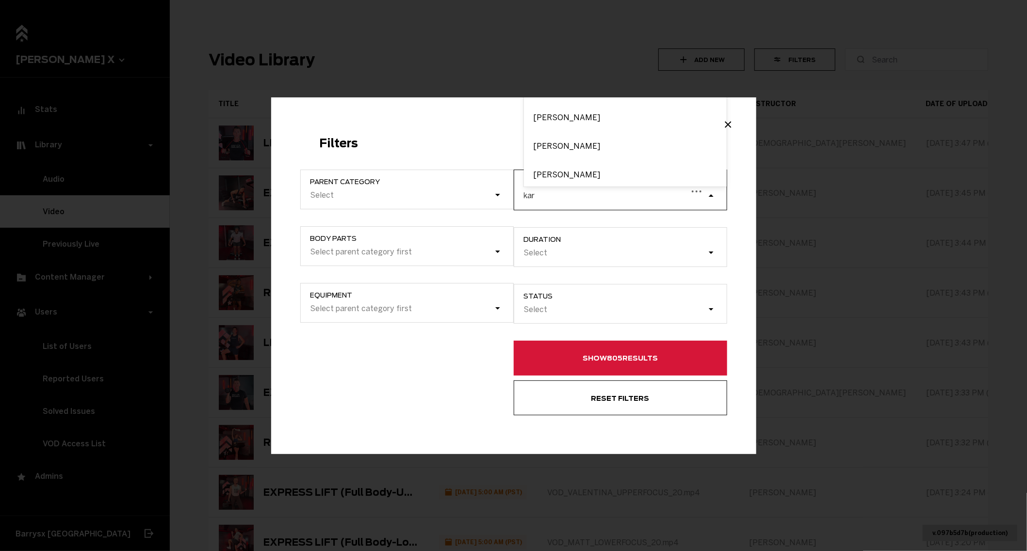
type input "kara"
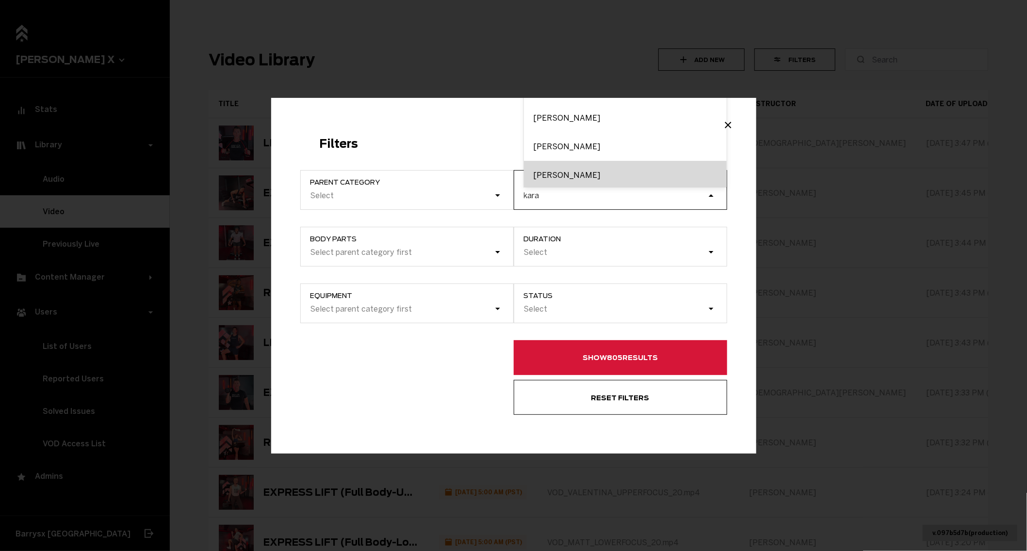
scroll to position [3, 0]
click at [548, 170] on div "[PERSON_NAME]" at bounding box center [625, 173] width 203 height 29
click at [540, 191] on input "kara" at bounding box center [532, 195] width 16 height 9
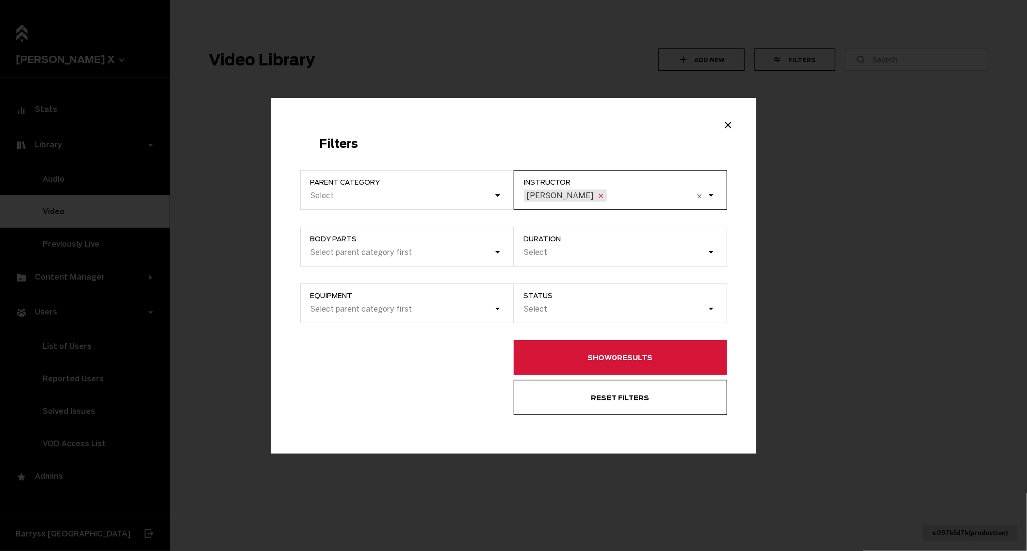
click at [599, 194] on icon "Example Modal" at bounding box center [601, 196] width 4 height 4
click at [609, 194] on input "instructor option [PERSON_NAME], selected. 0 results available. Select is focus…" at bounding box center [609, 195] width 1 height 9
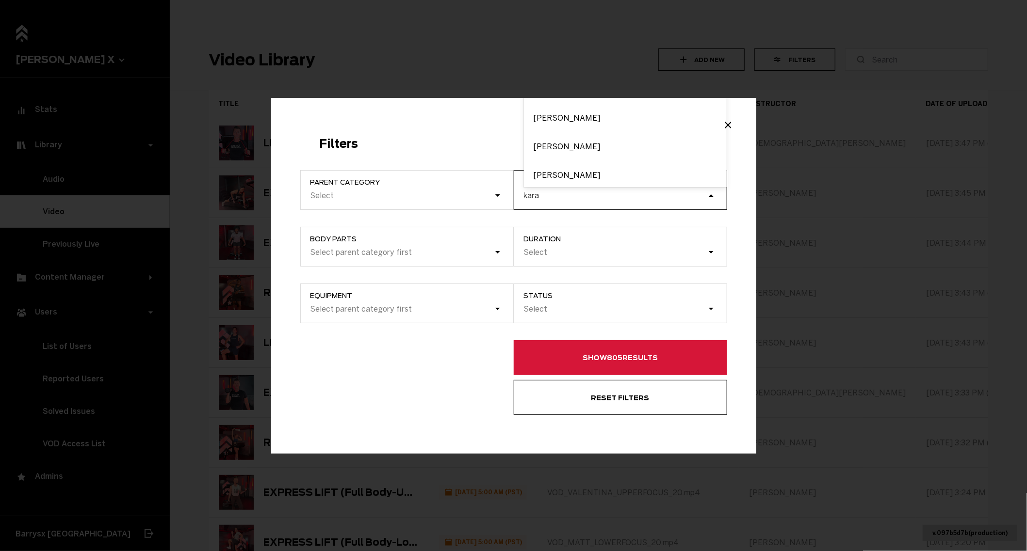
type input "kara"
click at [492, 127] on div "Filters Parent category Select Body parts Select parent category first Equipmen…" at bounding box center [513, 276] width 485 height 356
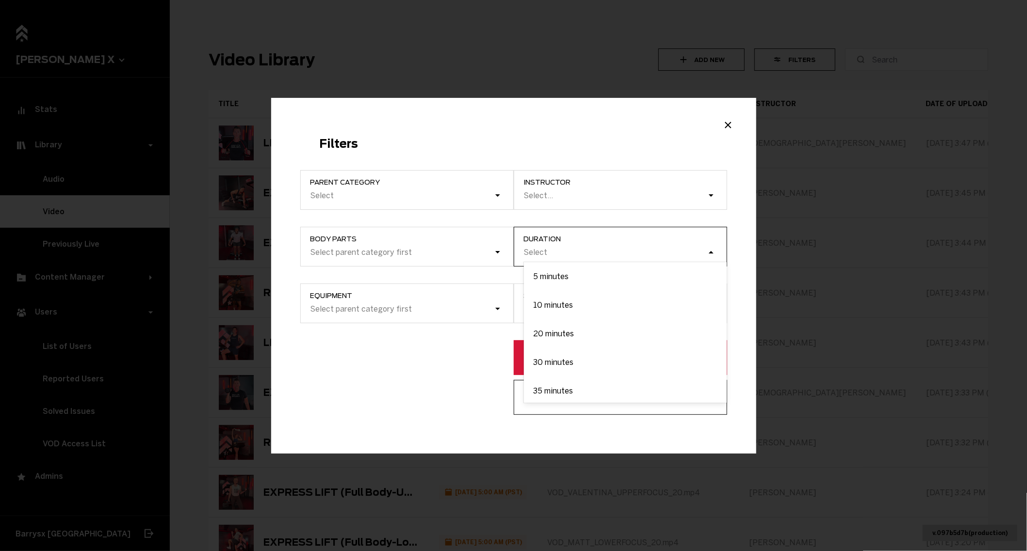
click at [579, 252] on div "Select" at bounding box center [615, 252] width 184 height 9
click at [474, 253] on input "Duration option 5 minutes focused, 1 of 8. 8 results available. Use Up and Down…" at bounding box center [474, 253] width 0 height 0
click at [579, 327] on div "20 minutes" at bounding box center [625, 334] width 203 height 29
click at [474, 253] on input "Duration option 20 minutes focused, 3 of 8. 8 results available. Use Up and Dow…" at bounding box center [474, 253] width 0 height 0
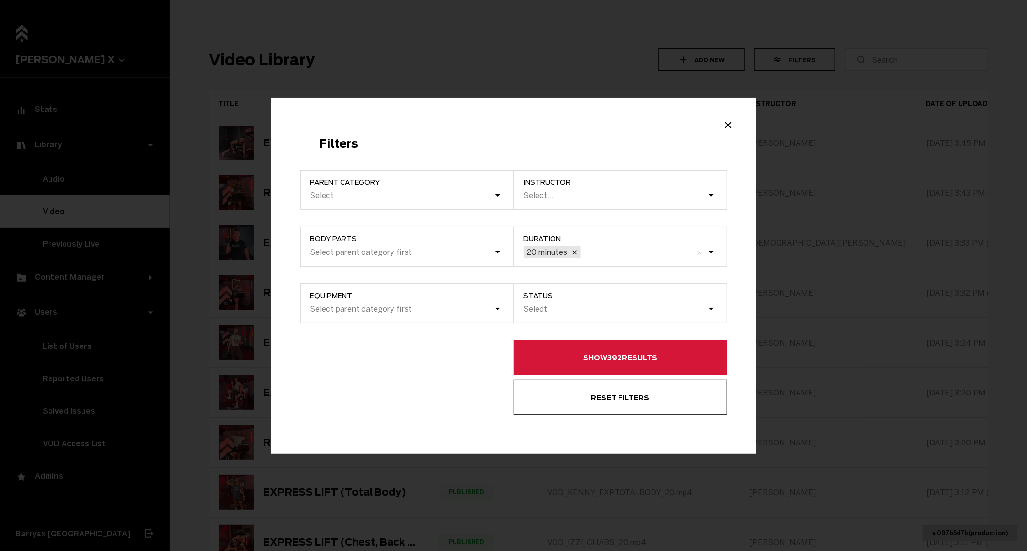
click at [494, 254] on label "Body parts Select parent category first" at bounding box center [406, 247] width 213 height 40
click at [500, 249] on label "Body parts Select parent category first" at bounding box center [406, 247] width 213 height 40
click at [481, 253] on label "Body parts Select parent category first" at bounding box center [406, 247] width 213 height 40
click at [469, 313] on label "Equipment Select parent category first" at bounding box center [406, 304] width 213 height 40
click at [419, 200] on div "Select" at bounding box center [401, 195] width 184 height 9
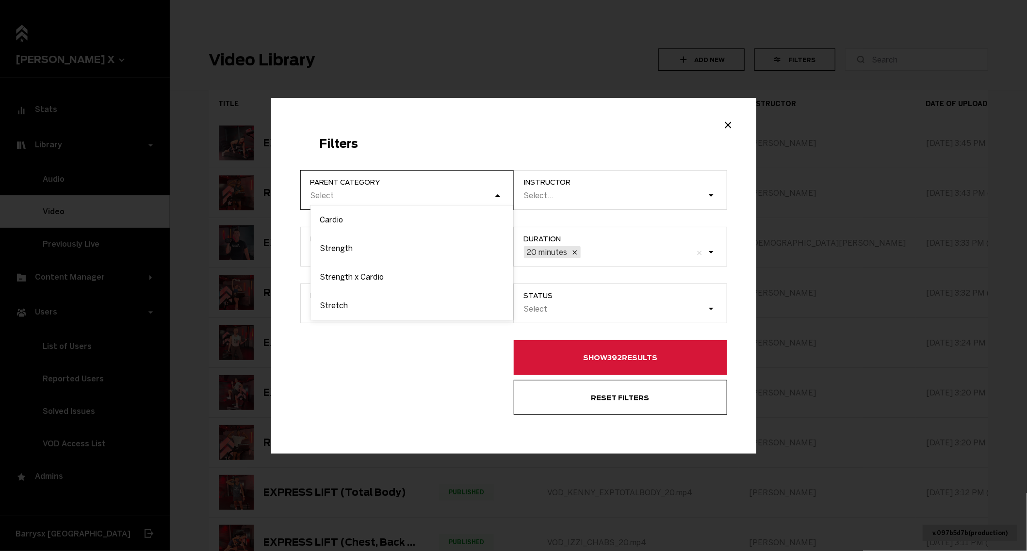
click at [261, 196] on input "Parent category option Cardio focused, 1 of 4. 4 results available. Use Up and …" at bounding box center [261, 196] width 0 height 0
click at [373, 224] on div "Cardio" at bounding box center [411, 220] width 203 height 29
click at [261, 196] on input "Parent category option Cardio focused, 1 of 4. 4 results available. Use Up and …" at bounding box center [261, 196] width 0 height 0
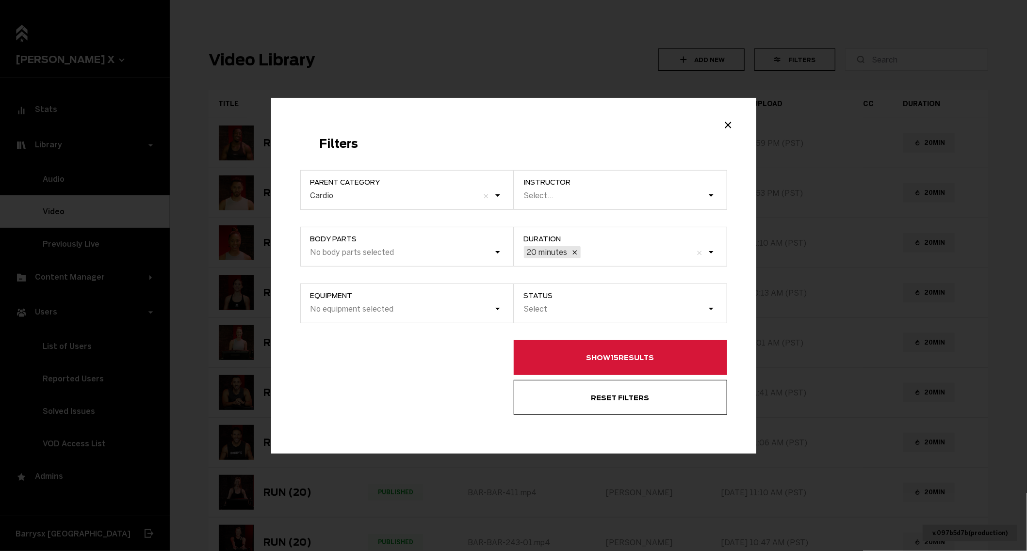
click at [565, 351] on button "Show 15 results" at bounding box center [620, 357] width 213 height 35
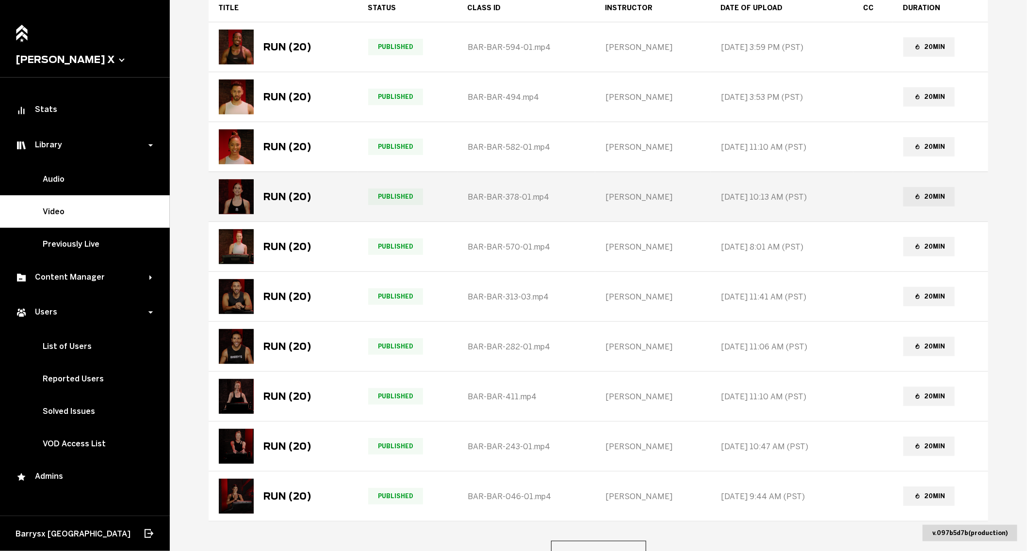
scroll to position [166, 0]
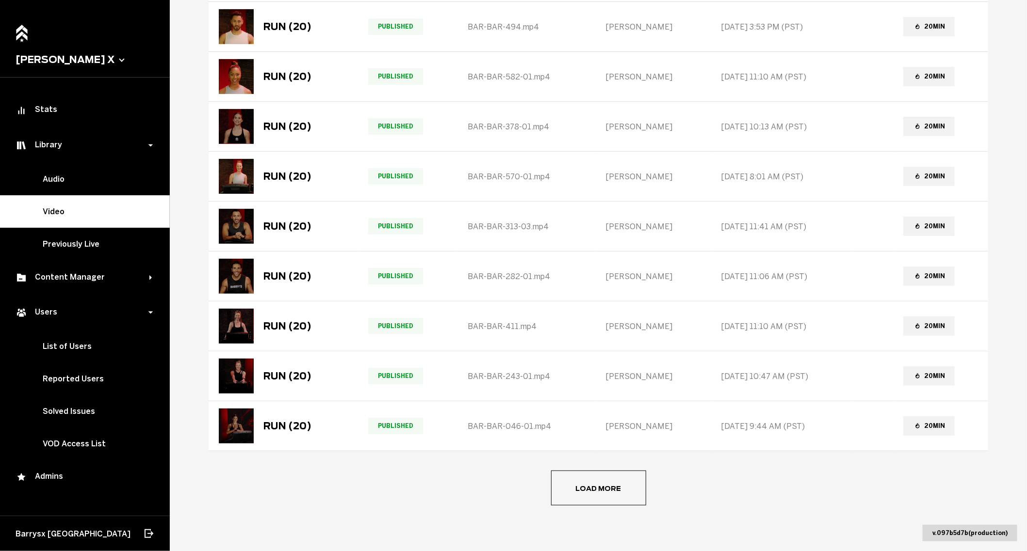
click at [618, 492] on button "Load more" at bounding box center [598, 488] width 95 height 35
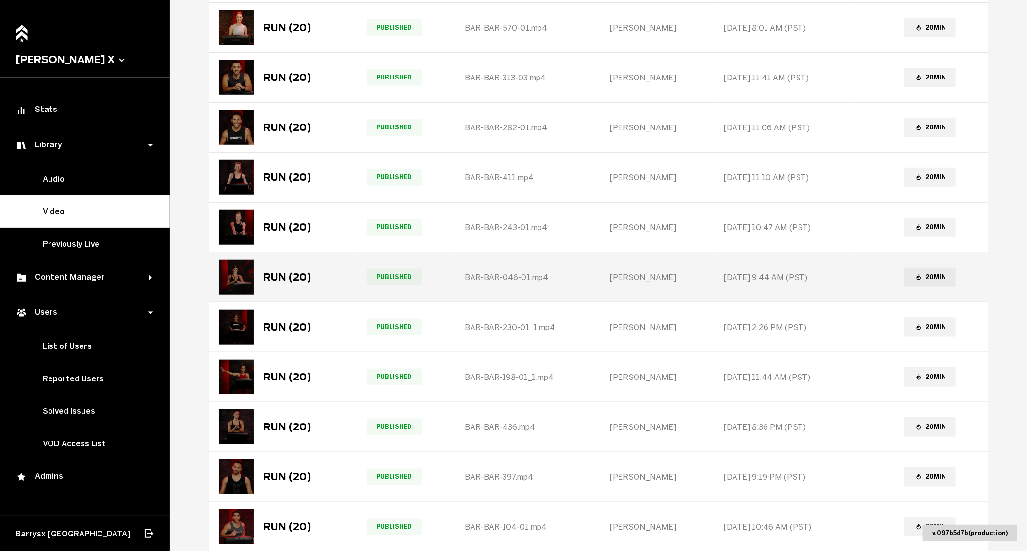
scroll to position [415, 0]
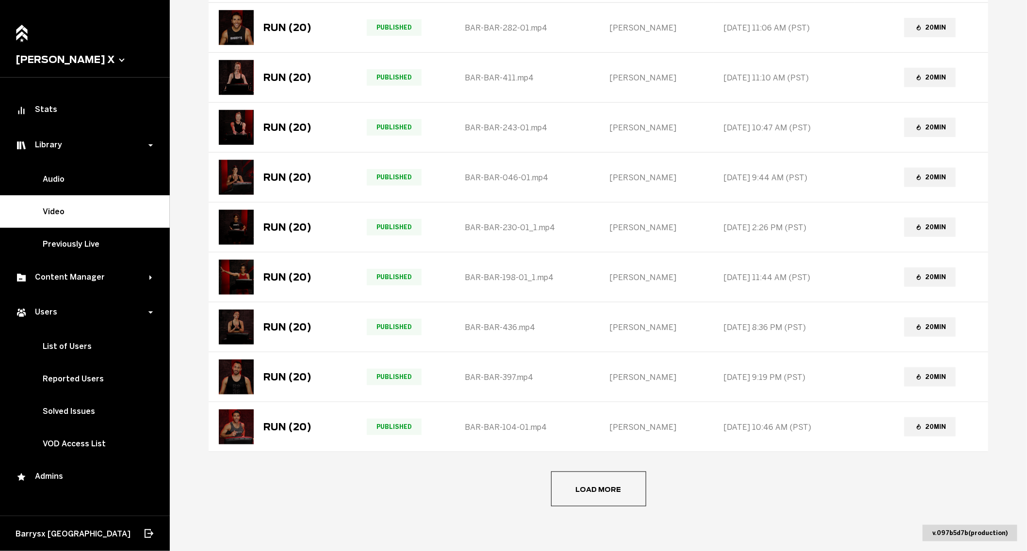
click at [590, 500] on button "Load more" at bounding box center [598, 489] width 95 height 35
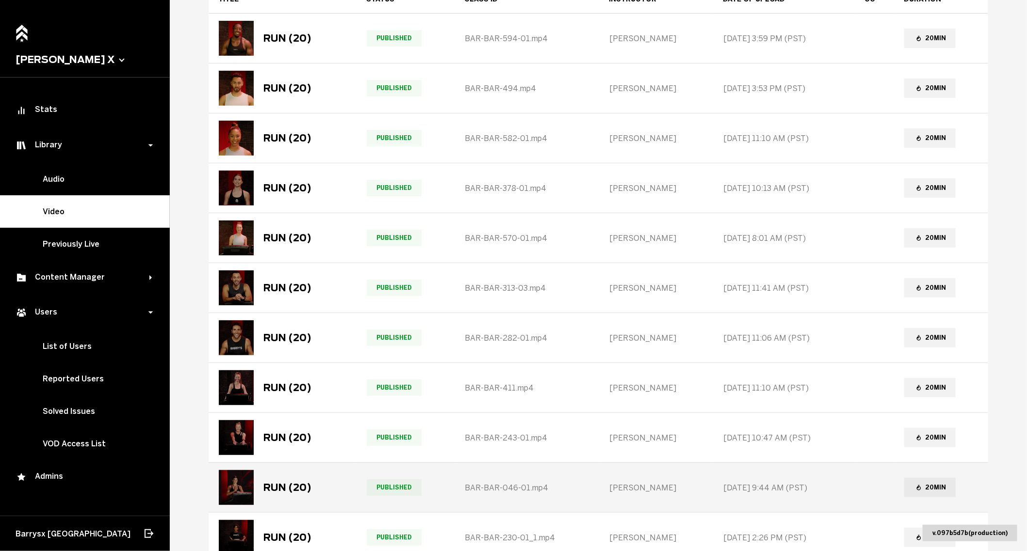
scroll to position [0, 0]
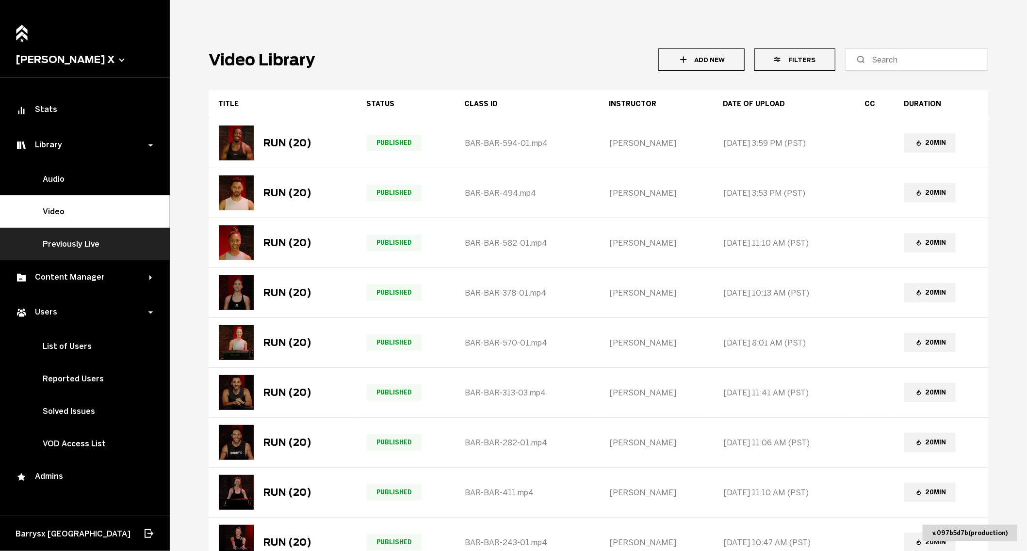
click at [64, 239] on link "Previously Live" at bounding box center [85, 244] width 170 height 32
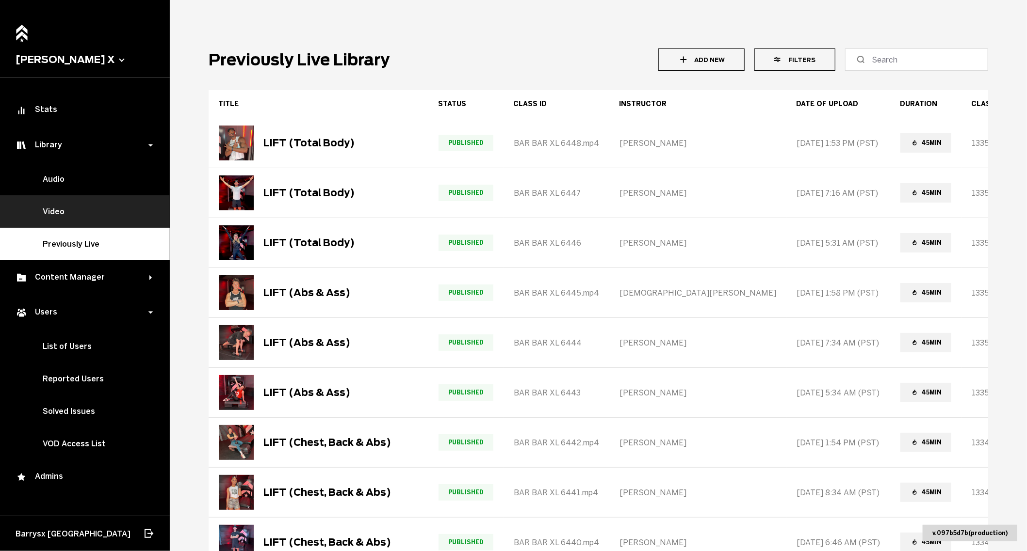
click at [55, 210] on link "Video" at bounding box center [85, 211] width 170 height 32
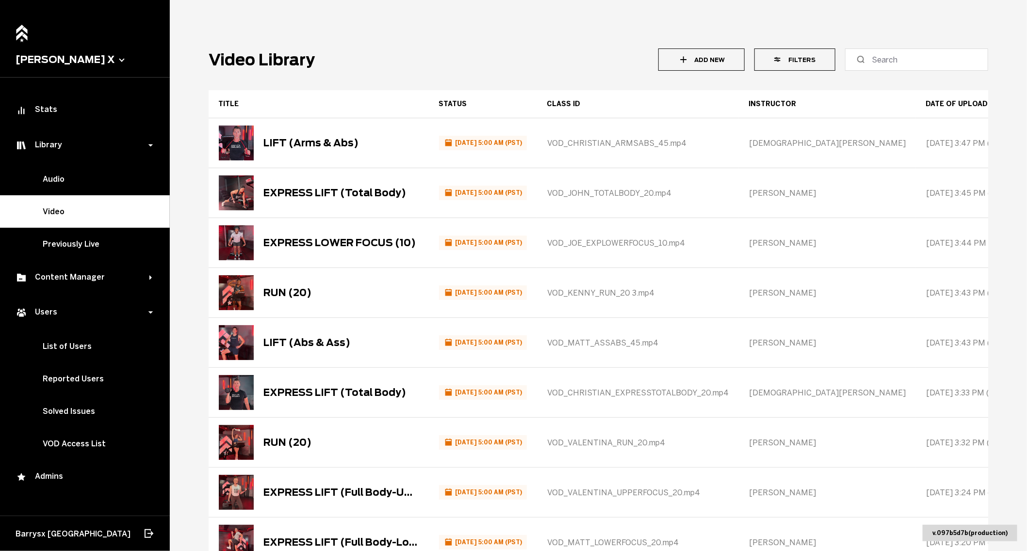
click at [799, 62] on button "Filters" at bounding box center [794, 59] width 81 height 22
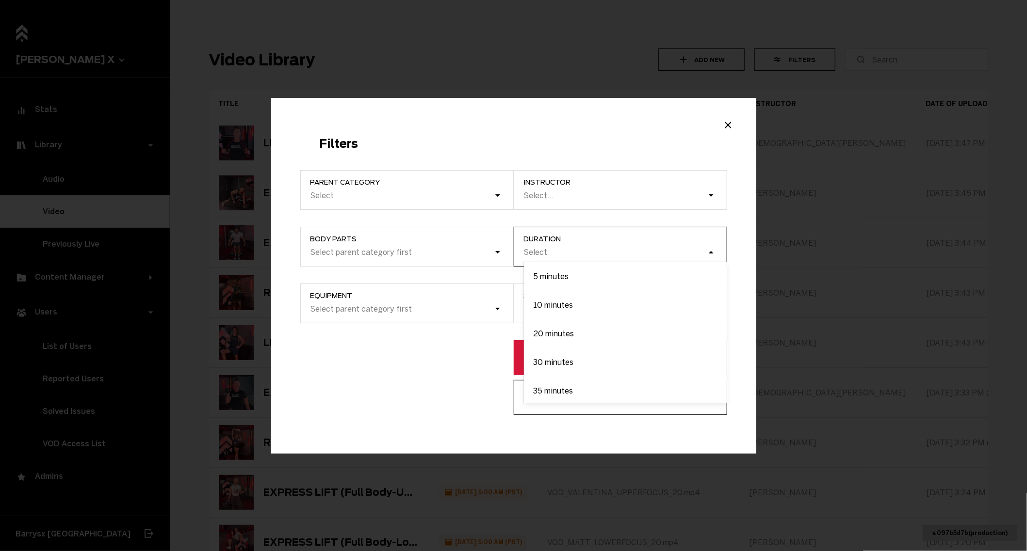
click at [590, 256] on div "Select" at bounding box center [615, 252] width 184 height 9
click at [474, 253] on input "Duration option 5 minutes focused, 1 of 8. 8 results available. Use Up and Down…" at bounding box center [474, 253] width 0 height 0
click at [551, 335] on div "20 minutes" at bounding box center [625, 334] width 203 height 29
click at [474, 253] on input "Duration option 20 minutes focused, 3 of 8. 8 results available. Use Up and Dow…" at bounding box center [474, 253] width 0 height 0
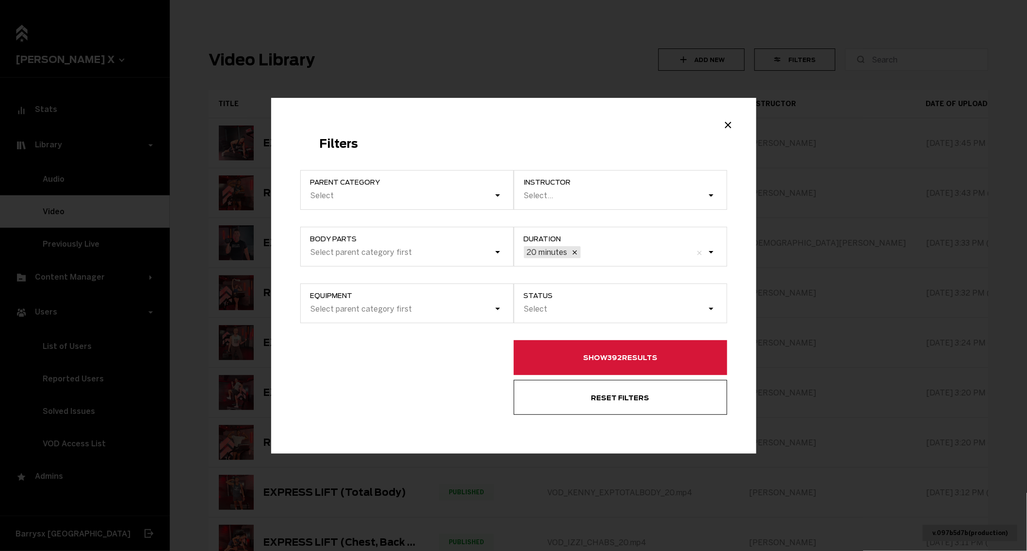
click at [553, 353] on button "Show 392 results" at bounding box center [620, 357] width 213 height 35
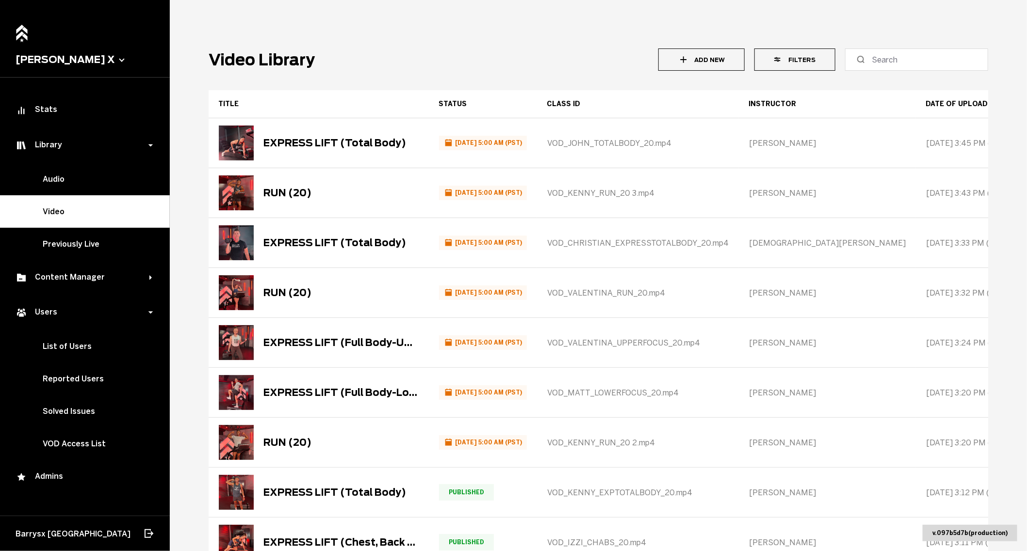
click at [783, 63] on icon "button" at bounding box center [778, 59] width 9 height 9
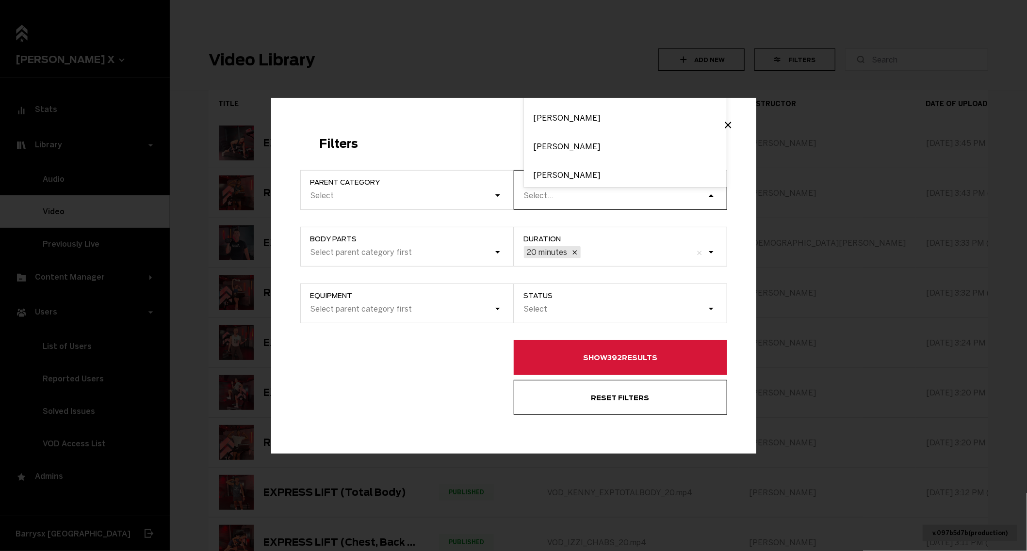
click at [558, 194] on div "Select..." at bounding box center [615, 195] width 184 height 13
click at [525, 194] on input "instructor option [PERSON_NAME] focused, 1 of 5. 5 results available. Use Up an…" at bounding box center [524, 195] width 1 height 9
type input "kara"
click at [552, 171] on div "[PERSON_NAME]" at bounding box center [625, 175] width 203 height 29
click at [540, 191] on input "kara" at bounding box center [532, 195] width 16 height 9
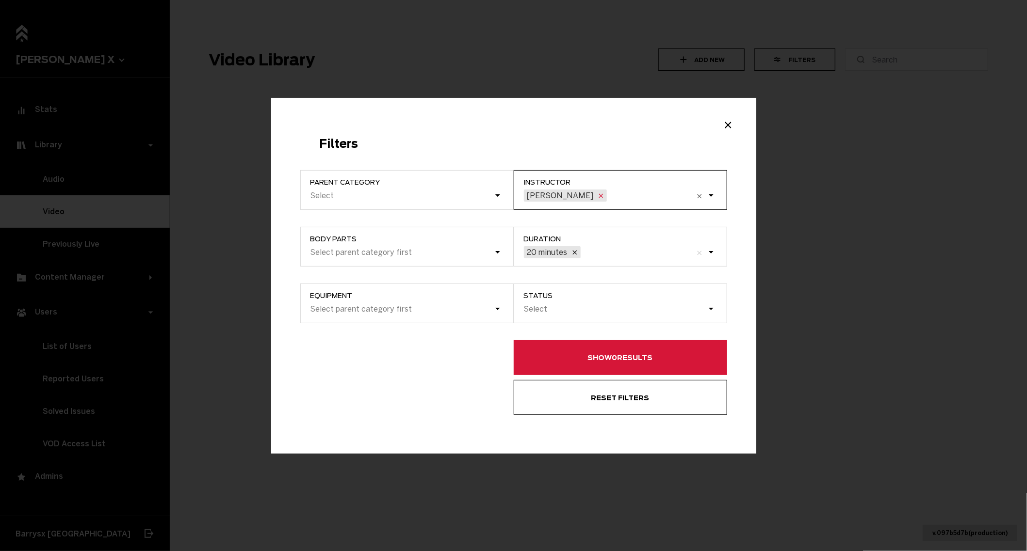
click at [599, 197] on icon "Example Modal" at bounding box center [601, 196] width 4 height 4
click at [609, 197] on input "instructor option [PERSON_NAME], selected. 0 results available. Select is focus…" at bounding box center [609, 195] width 1 height 9
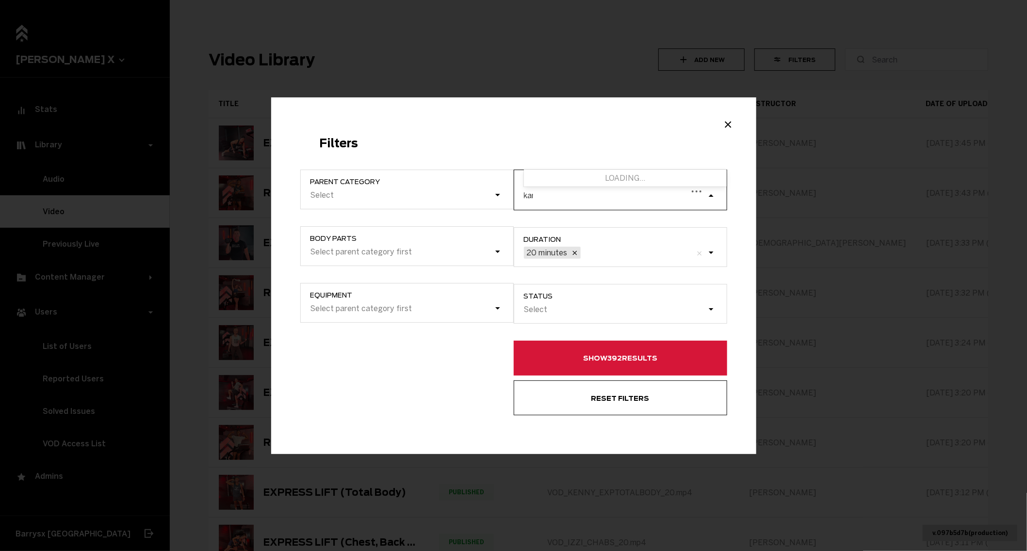
type input "kara"
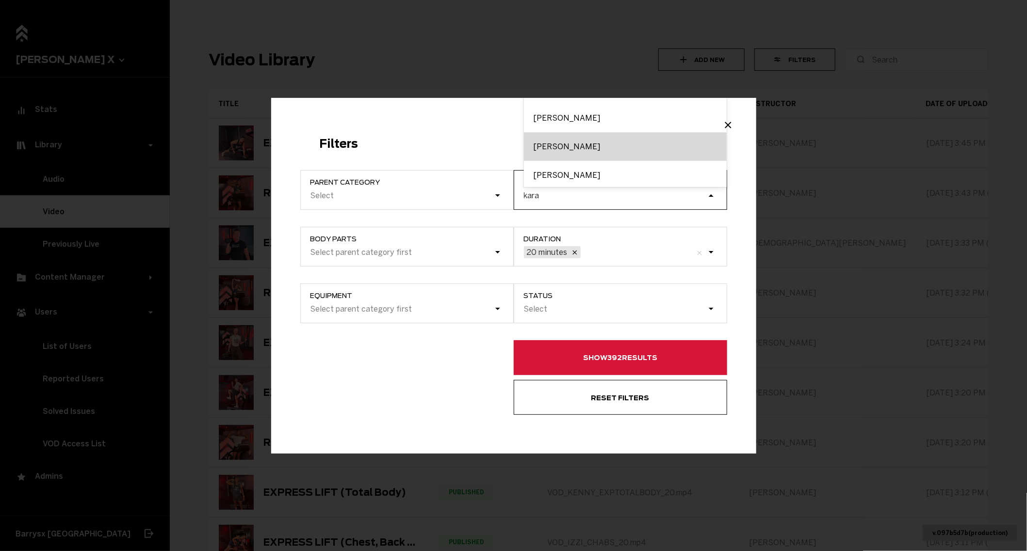
click at [561, 143] on div "[PERSON_NAME]" at bounding box center [625, 146] width 203 height 29
click at [540, 191] on input "kara" at bounding box center [532, 195] width 16 height 9
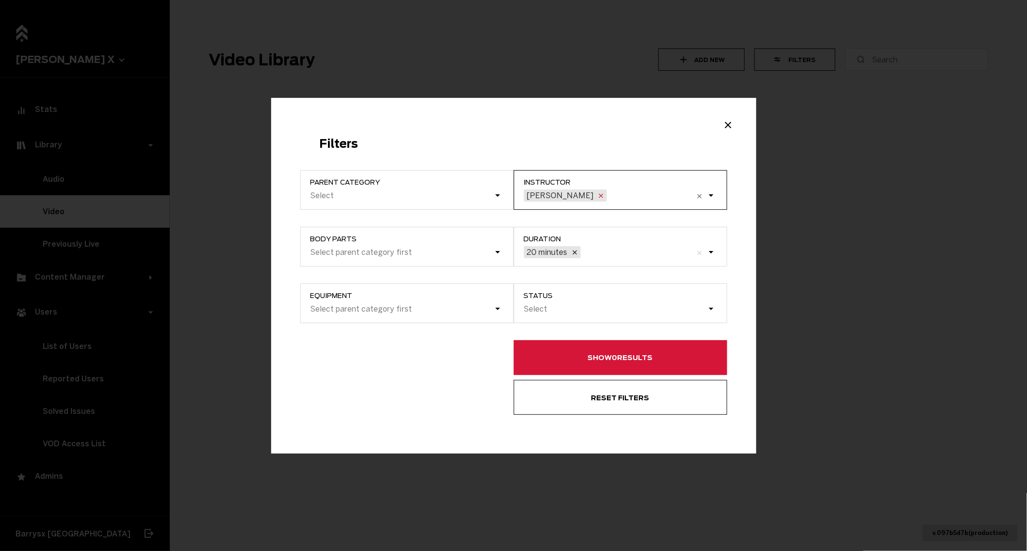
click at [597, 194] on icon "Example Modal" at bounding box center [601, 196] width 8 height 8
click at [609, 194] on input "instructor option [PERSON_NAME], selected. 0 results available. Select is focus…" at bounding box center [609, 195] width 1 height 9
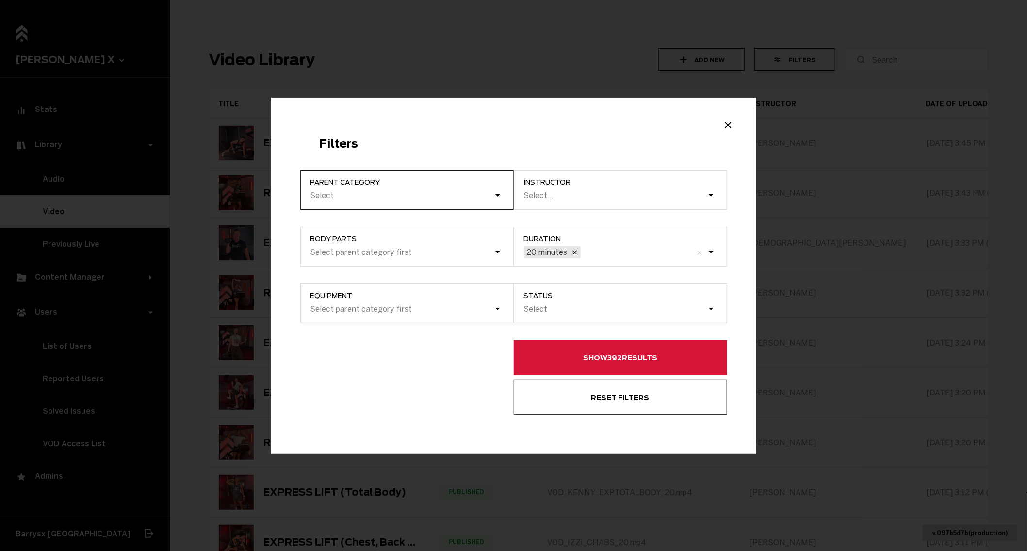
click at [487, 192] on div "Select" at bounding box center [401, 195] width 184 height 9
click at [261, 196] on input "Parent category Select" at bounding box center [261, 196] width 0 height 0
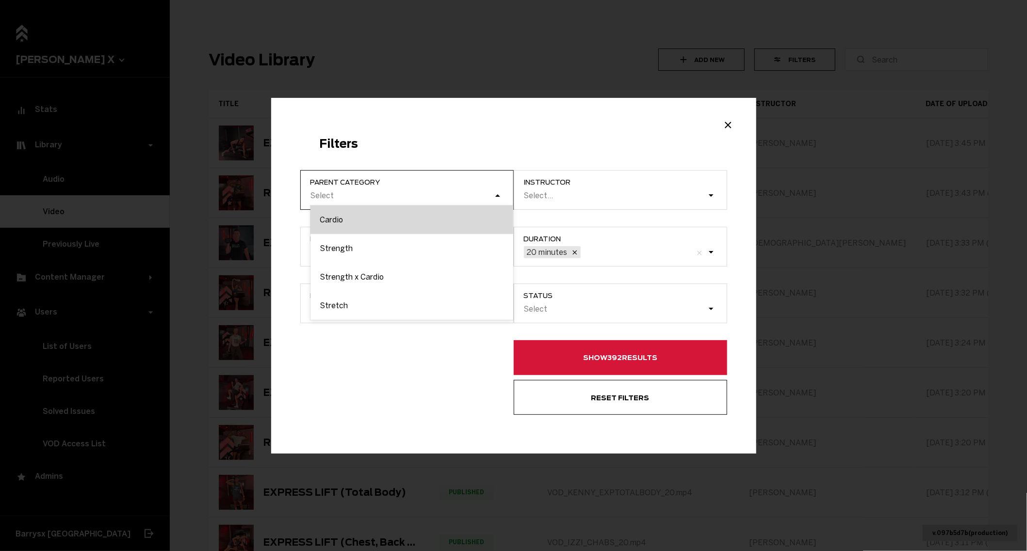
click at [446, 219] on div "Cardio" at bounding box center [411, 220] width 203 height 29
click at [261, 196] on input "Parent category option Cardio focused, 1 of 4. 4 results available. Use Up and …" at bounding box center [261, 196] width 0 height 0
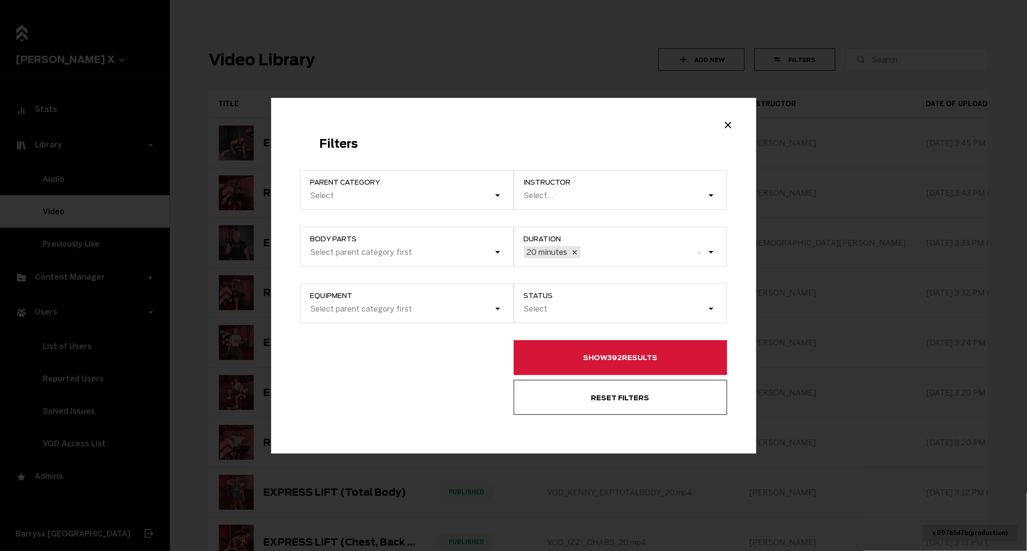
click at [501, 138] on h2 "Filters" at bounding box center [514, 144] width 388 height 14
click at [493, 255] on label "Body parts Select parent category first" at bounding box center [406, 247] width 213 height 40
click at [504, 253] on label "Body parts Select parent category first" at bounding box center [406, 247] width 213 height 40
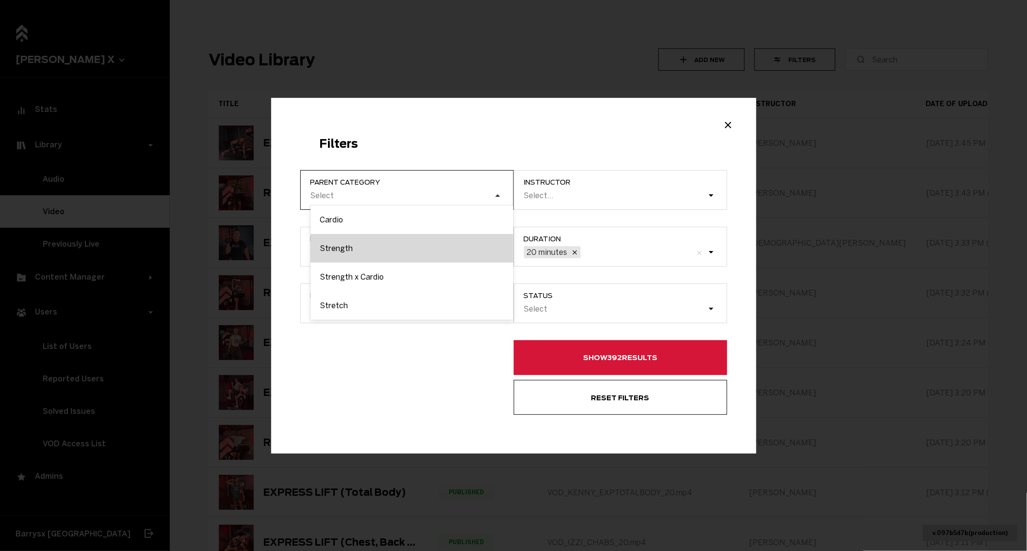
click at [447, 242] on div "Strength" at bounding box center [411, 248] width 203 height 29
click at [261, 196] on input "Parent category option Cardio, selected. option Strength focused, 0 of 4. 4 res…" at bounding box center [261, 196] width 0 height 0
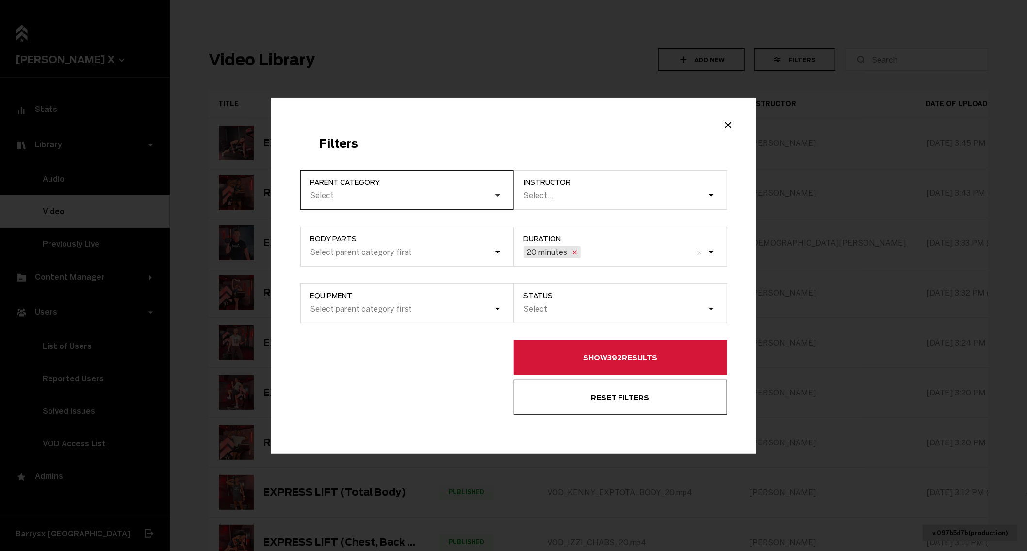
click at [571, 253] on icon "Example Modal" at bounding box center [575, 253] width 8 height 8
click at [533, 253] on input "Duration 20 minutes" at bounding box center [533, 253] width 0 height 0
click at [474, 203] on div "Select" at bounding box center [411, 196] width 203 height 18
click at [261, 196] on input "Parent category Select" at bounding box center [261, 196] width 0 height 0
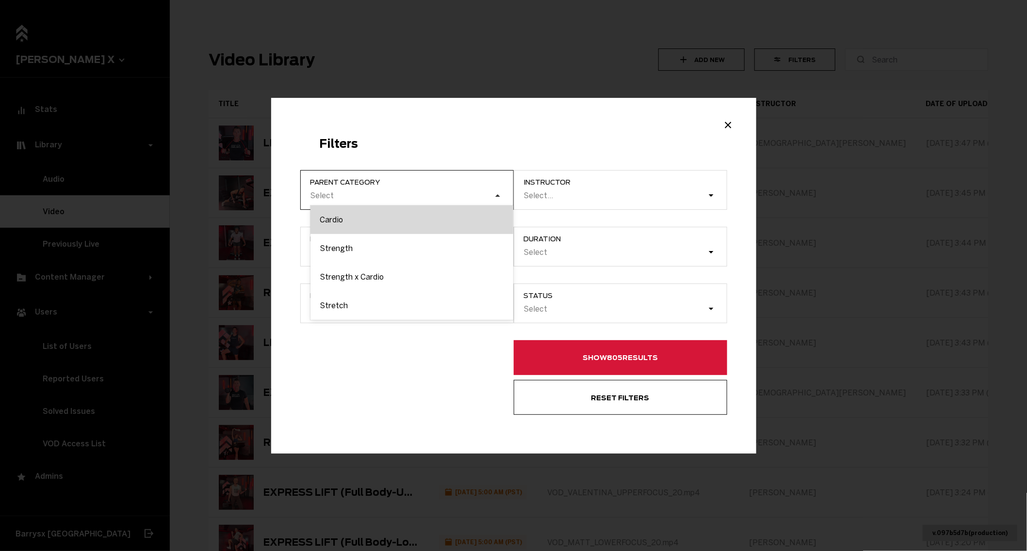
click at [450, 223] on div "Cardio" at bounding box center [411, 220] width 203 height 29
click at [261, 196] on input "Parent category option Strength, selected. option Cardio focused, 0 of 4. 4 res…" at bounding box center [261, 196] width 0 height 0
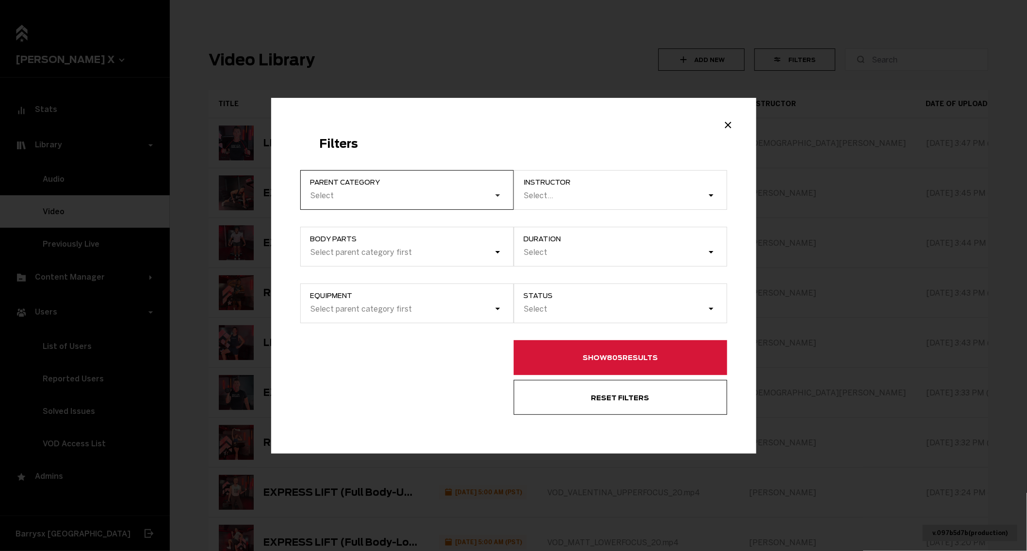
click at [491, 194] on div "Select" at bounding box center [401, 195] width 184 height 9
click at [261, 196] on input "Parent category option Cardio, selected. 0 results available. Select is focused…" at bounding box center [261, 196] width 0 height 0
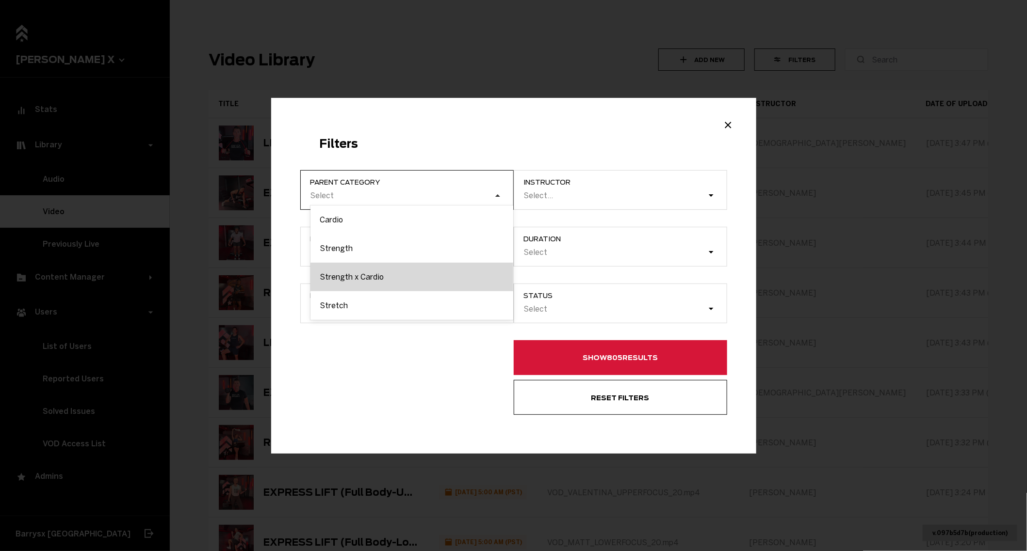
click at [432, 270] on div "Strength x Cardio" at bounding box center [411, 277] width 203 height 29
click at [261, 196] on input "Parent category option Cardio, selected. option Strength x Cardio focused, 0 of…" at bounding box center [261, 196] width 0 height 0
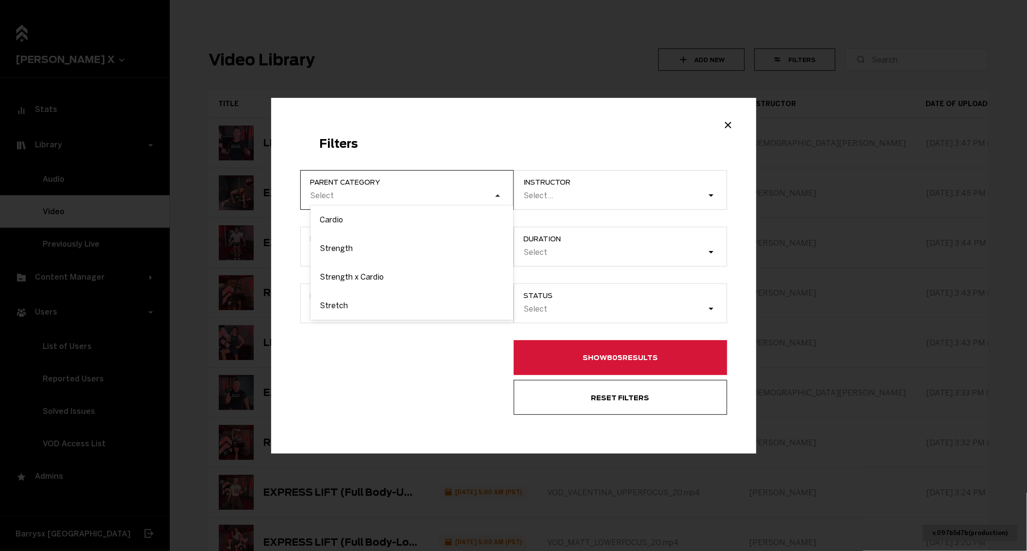
click at [486, 195] on div "Select" at bounding box center [401, 195] width 184 height 9
click at [261, 196] on input "Parent category option Strength x Cardio, selected. option Cardio focused, 0 of…" at bounding box center [261, 196] width 0 height 0
click at [440, 240] on div "Strength" at bounding box center [411, 248] width 203 height 29
click at [261, 196] on input "Parent category option Strength x Cardio, selected. option Strength focused, 0 …" at bounding box center [261, 196] width 0 height 0
click at [485, 197] on div "Select" at bounding box center [401, 195] width 184 height 9
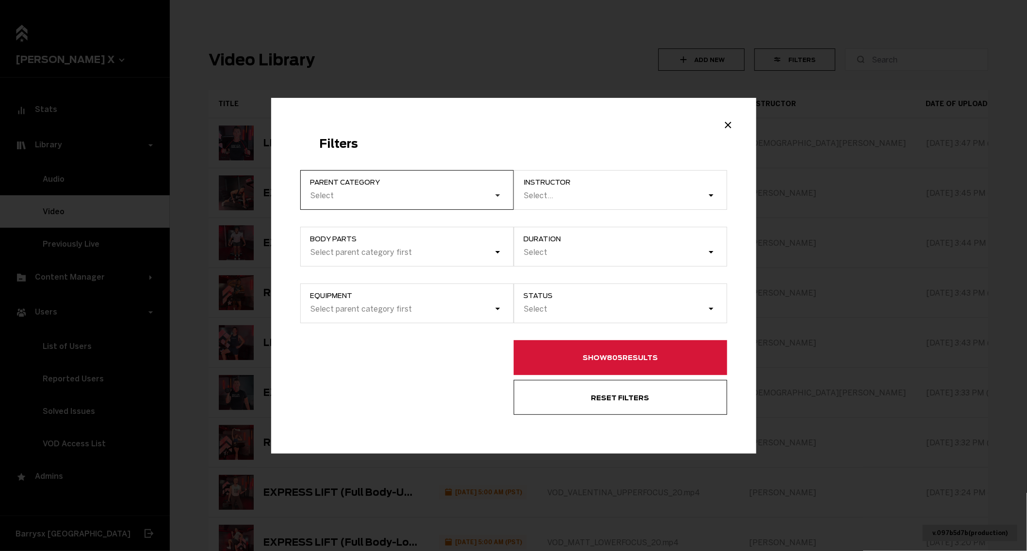
click at [261, 196] on input "Parent category option Strength, selected. 0 results available. Select is focus…" at bounding box center [261, 196] width 0 height 0
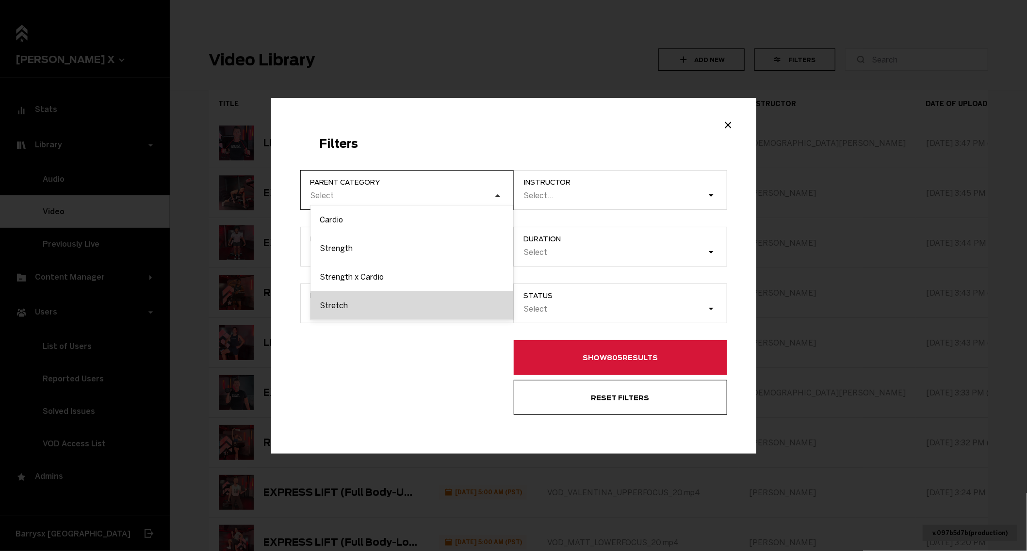
click at [422, 295] on div "Stretch" at bounding box center [411, 305] width 203 height 29
click at [261, 196] on input "Parent category option Strength, selected. option Stretch focused, 0 of 4. 4 re…" at bounding box center [261, 196] width 0 height 0
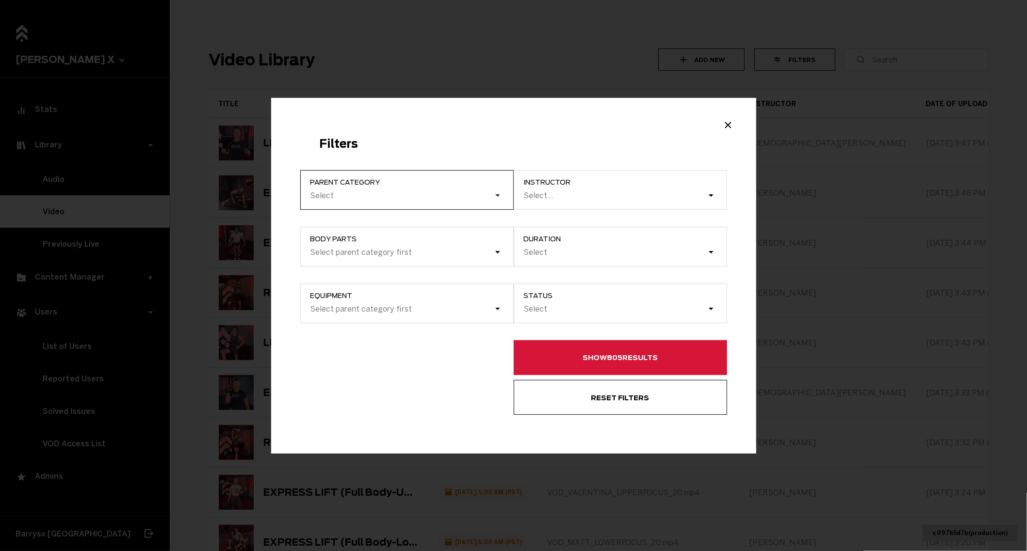
click at [493, 197] on div "Select" at bounding box center [401, 195] width 184 height 9
click at [261, 196] on input "Parent category option Stretch, selected. 0 results available. Select is focuse…" at bounding box center [261, 196] width 0 height 0
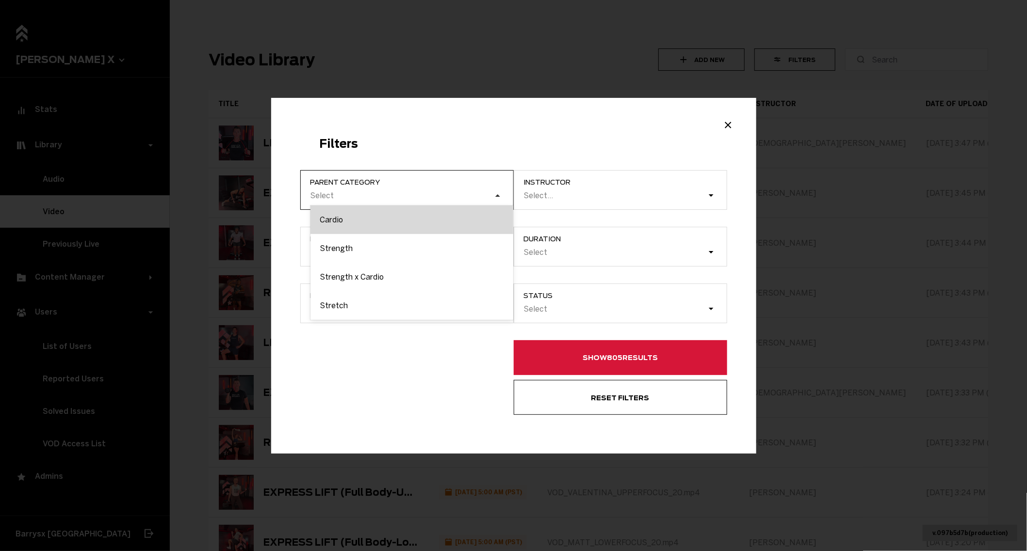
click at [473, 218] on div "Cardio" at bounding box center [411, 220] width 203 height 29
click at [261, 196] on input "Parent category option Stretch, selected. option Cardio focused, 0 of 4. 4 resu…" at bounding box center [261, 196] width 0 height 0
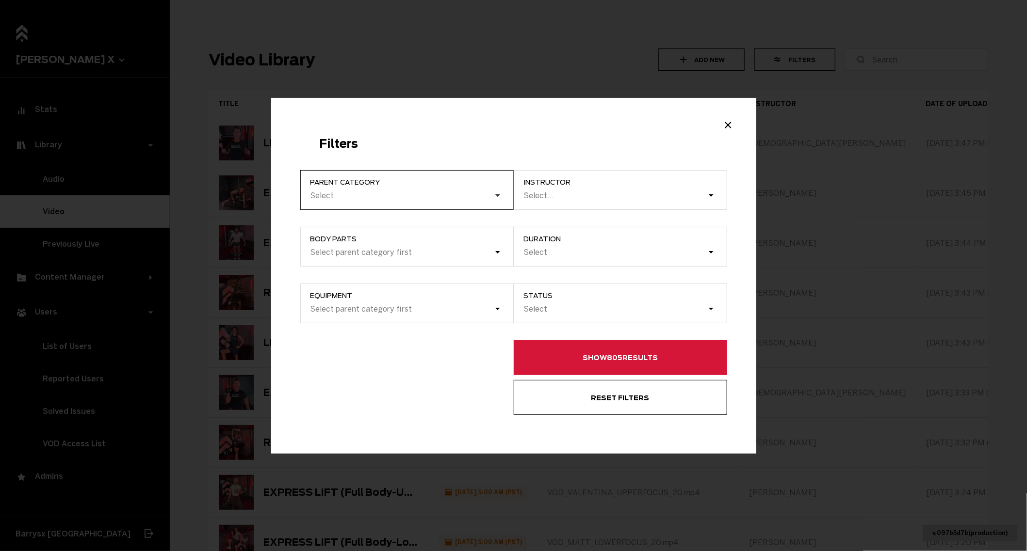
click at [495, 199] on div "Example Modal" at bounding box center [500, 200] width 19 height 19
click at [261, 196] on input "Parent category option Cardio, selected. 0 results available. Select is focused…" at bounding box center [261, 196] width 0 height 0
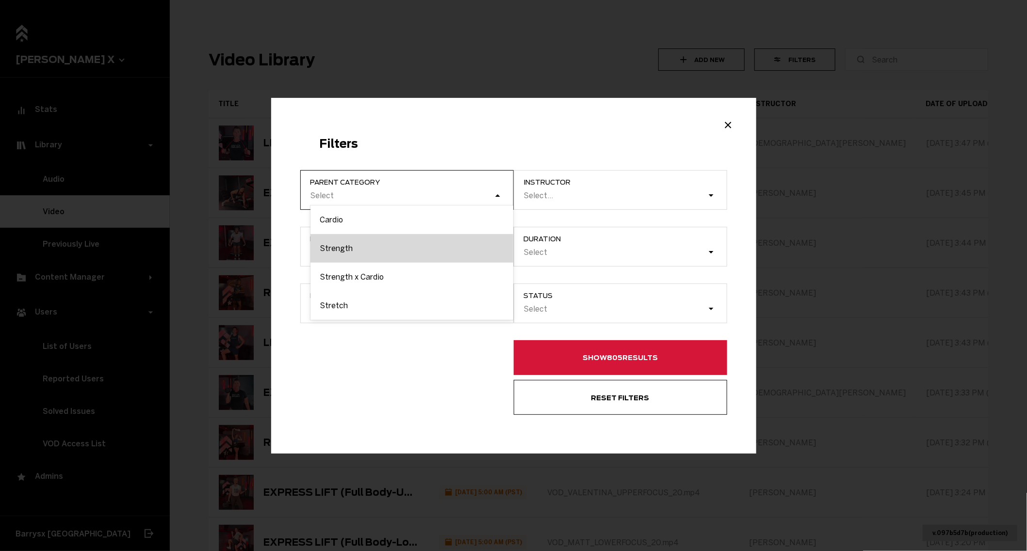
click at [467, 242] on div "Strength" at bounding box center [411, 248] width 203 height 29
click at [261, 196] on input "Parent category option Cardio, selected. option Strength focused, 0 of 4. 4 res…" at bounding box center [261, 196] width 0 height 0
click at [493, 200] on div "Select" at bounding box center [401, 195] width 184 height 9
click at [261, 196] on input "Parent category option Strength, selected. option Cardio focused, 0 of 4. 4 res…" at bounding box center [261, 196] width 0 height 0
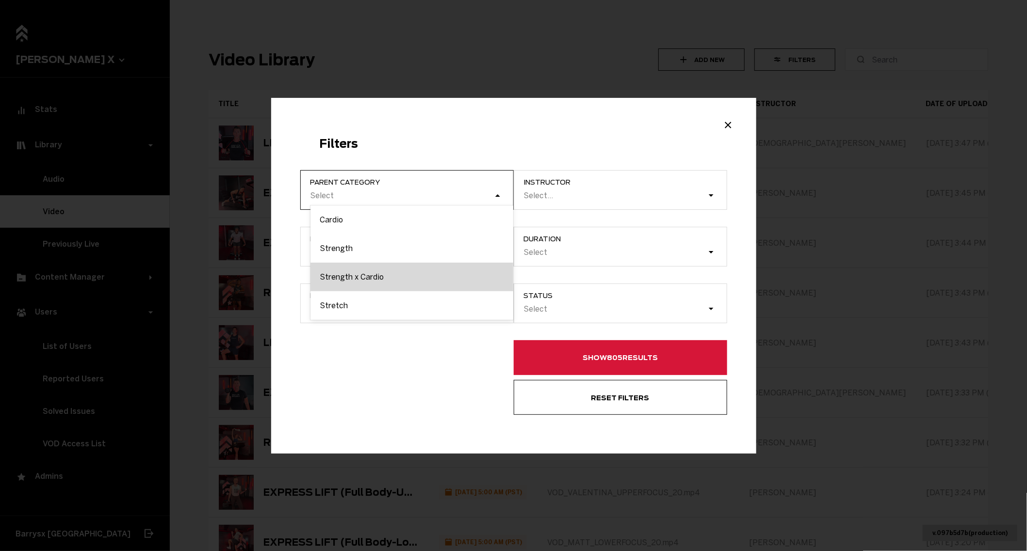
click at [450, 268] on div "Strength x Cardio" at bounding box center [411, 277] width 203 height 29
click at [261, 196] on input "Parent category option Strength, selected. option Strength x Cardio focused, 0 …" at bounding box center [261, 196] width 0 height 0
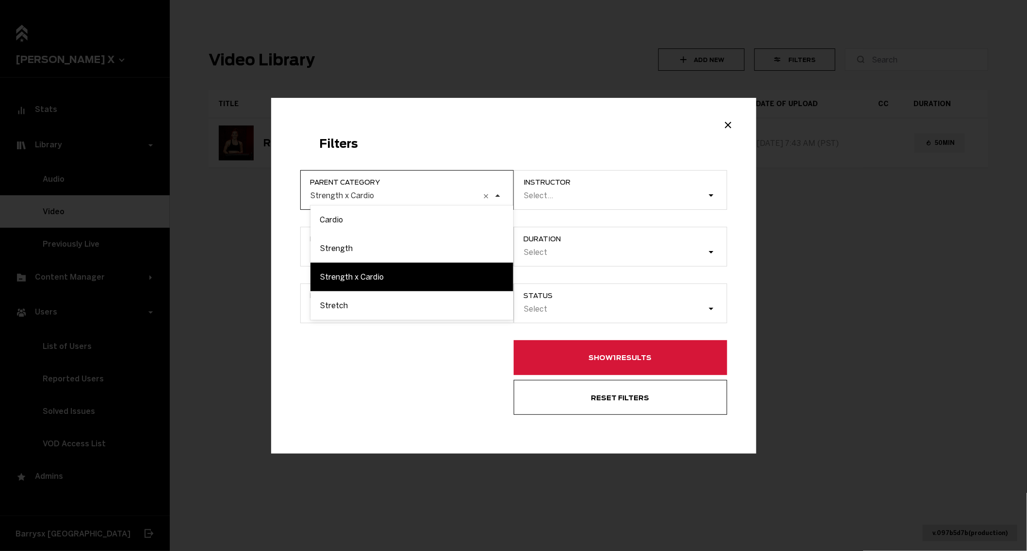
click at [495, 196] on div "Example Modal" at bounding box center [500, 200] width 19 height 19
click at [261, 196] on input "Parent category option Strength x Cardio, selected. option Cardio focused, 1 of…" at bounding box center [261, 196] width 0 height 0
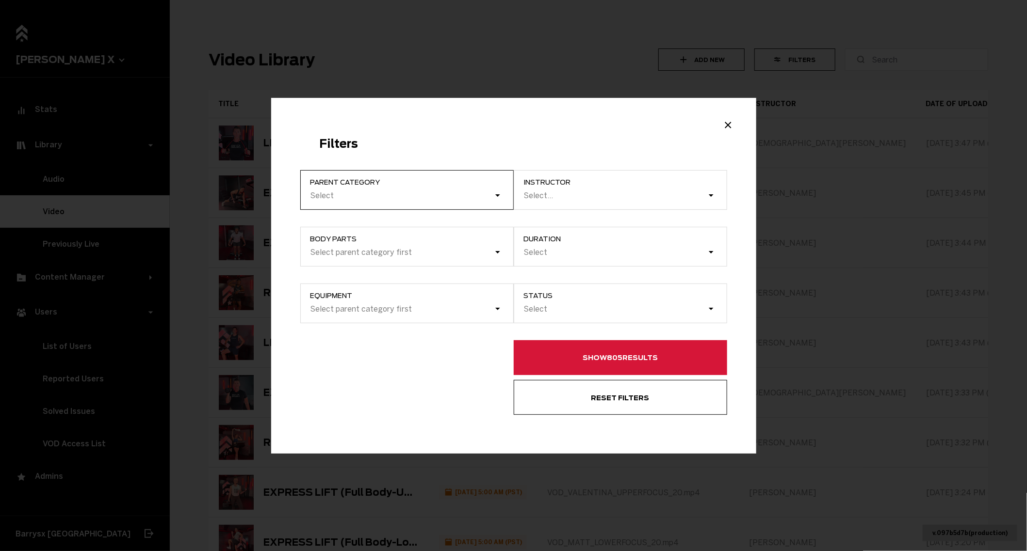
click at [486, 197] on div "Select" at bounding box center [401, 195] width 184 height 9
click at [261, 196] on input "Parent category option Strength x Cardio, selected. 0 results available. Select…" at bounding box center [261, 196] width 0 height 0
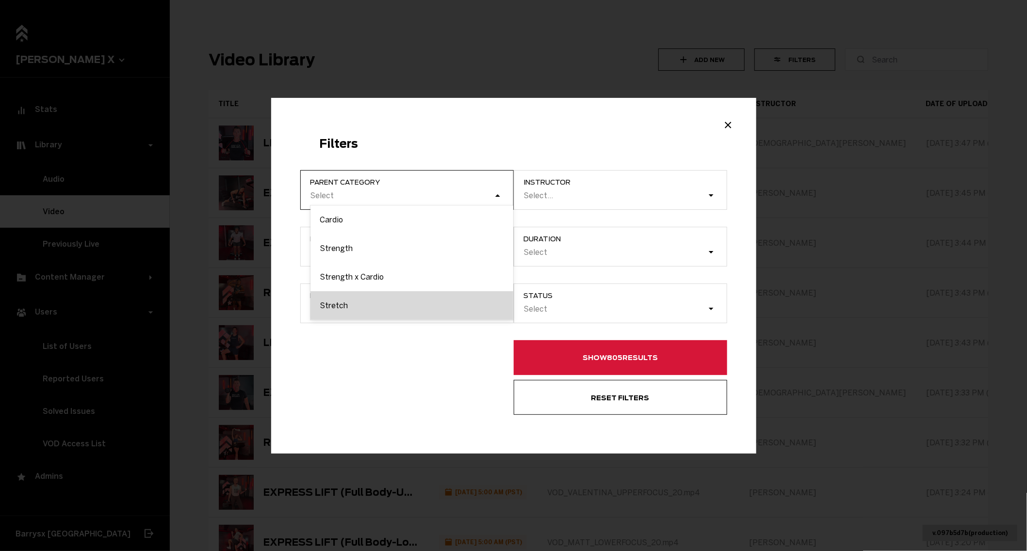
click at [416, 302] on div "Stretch" at bounding box center [411, 305] width 203 height 29
click at [261, 196] on input "Parent category option Strength x Cardio, selected. option Stretch focused, 0 o…" at bounding box center [261, 196] width 0 height 0
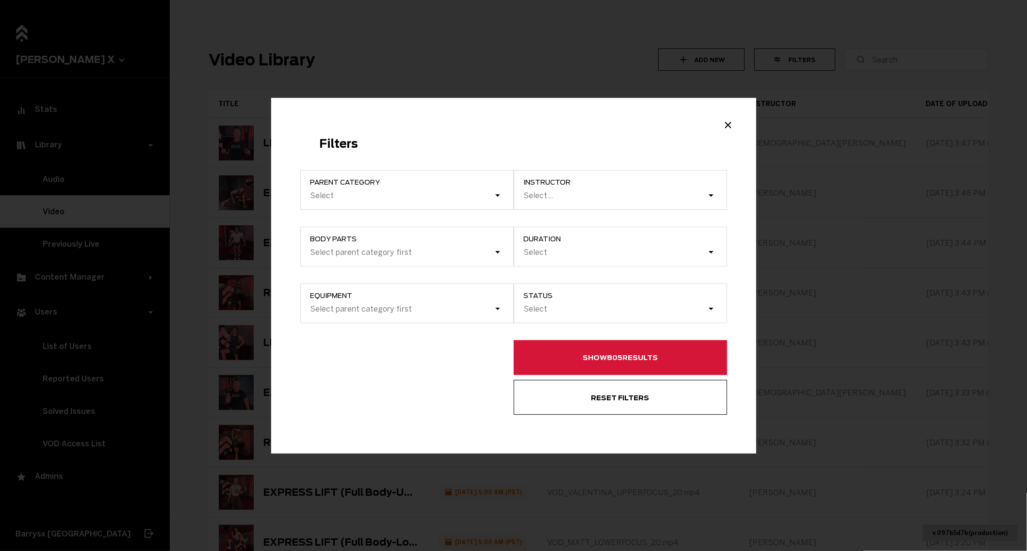
click at [501, 143] on h2 "Filters" at bounding box center [514, 144] width 388 height 14
click at [602, 201] on div "Select..." at bounding box center [615, 195] width 184 height 13
click at [525, 200] on input "instructor Select..." at bounding box center [524, 195] width 1 height 9
type input "kara"
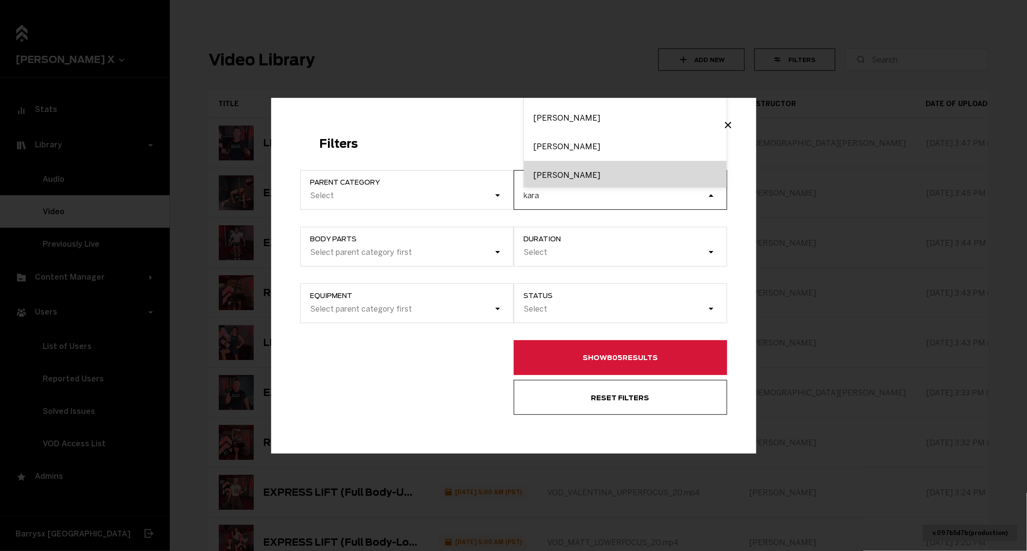
click at [554, 173] on div "[PERSON_NAME]" at bounding box center [625, 175] width 203 height 29
click at [540, 191] on input "kara" at bounding box center [532, 195] width 16 height 9
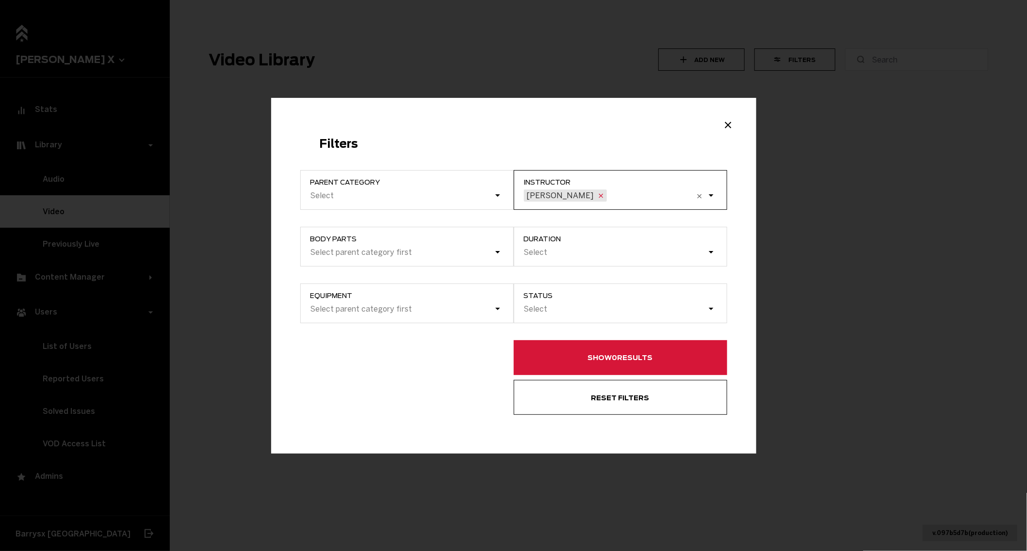
click at [597, 195] on icon "Example Modal" at bounding box center [601, 196] width 8 height 8
click at [609, 195] on input "instructor option [PERSON_NAME], selected. 0 results available. Select is focus…" at bounding box center [609, 195] width 1 height 9
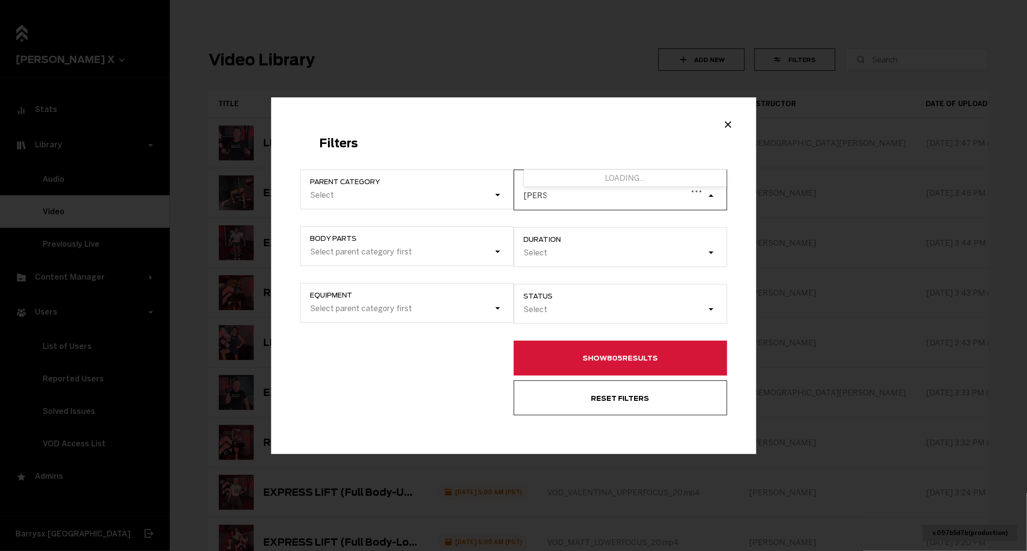
type input "kara he"
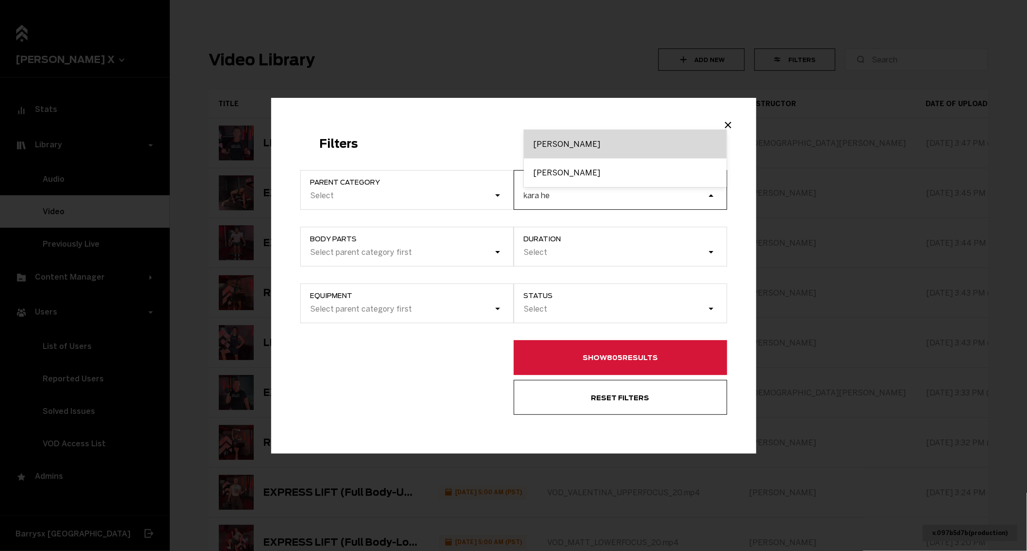
click at [543, 145] on div "[PERSON_NAME]" at bounding box center [625, 144] width 203 height 29
click at [543, 191] on input "kara he" at bounding box center [537, 195] width 27 height 9
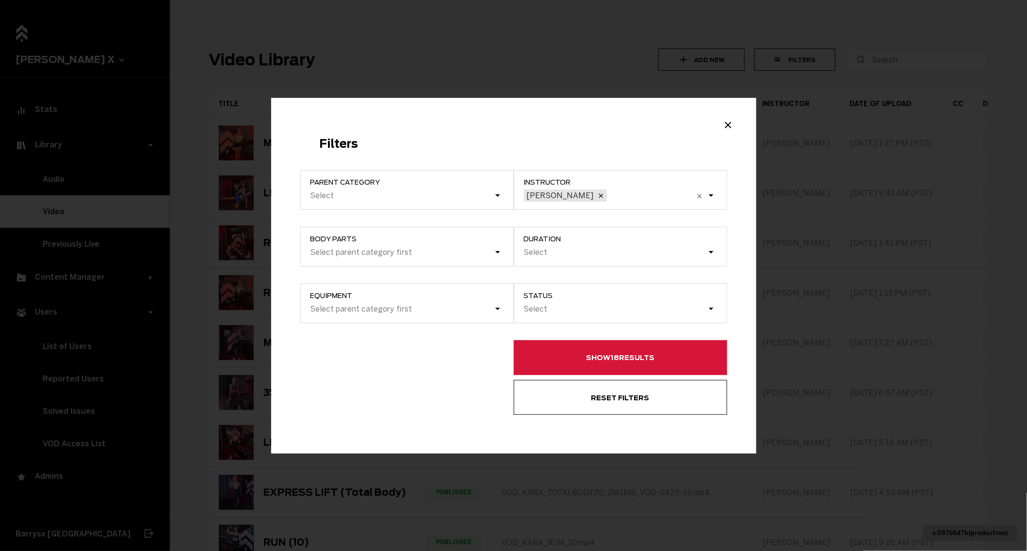
click at [554, 356] on button "Show 18 results" at bounding box center [620, 357] width 213 height 35
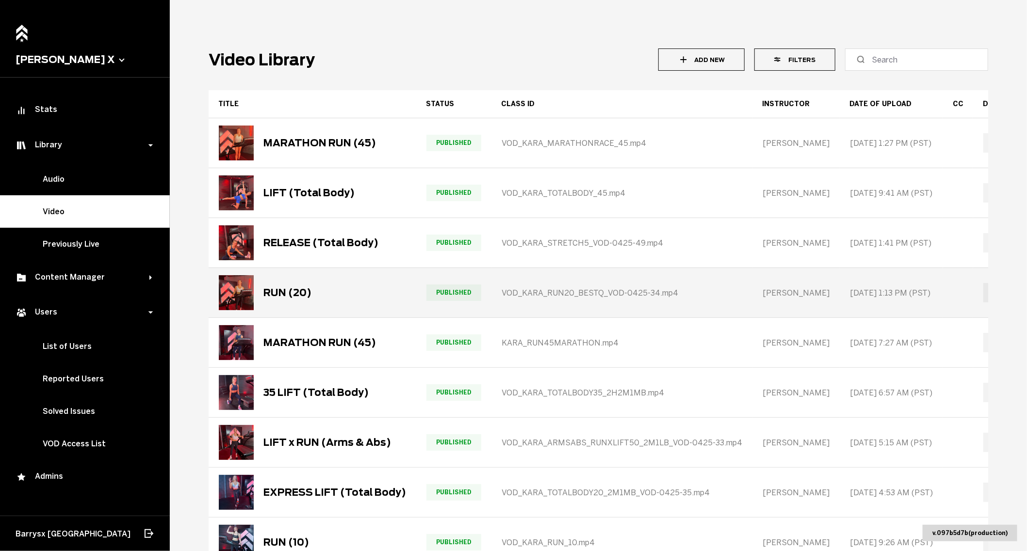
click at [386, 294] on div "RUN (20)" at bounding box center [312, 293] width 207 height 48
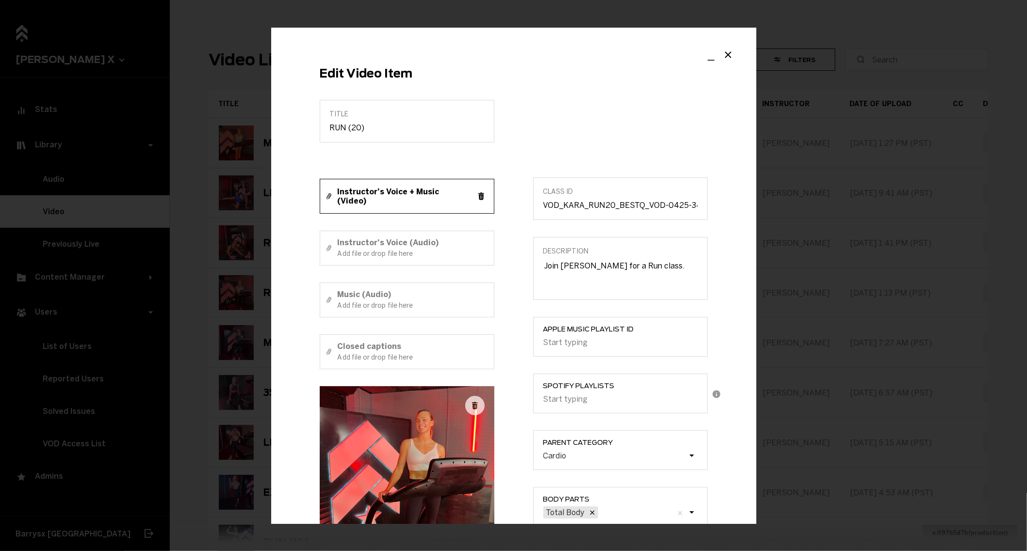
click at [485, 196] on icon "Example Modal" at bounding box center [481, 197] width 12 height 12
click at [458, 196] on div "Instructor's Voice + Music (Video) Add file or drop file here" at bounding box center [411, 196] width 146 height 20
click at [458, 196] on input "Instructor's Voice + Music (Video) Add file or drop file here" at bounding box center [419, 197] width 198 height 12
type input "C:\fakepath\VOD_KARA_RUN20_AUDIOBOOST_1.mp4"
type input "VOD_KARA_RUN20_AUDIOBOOST_1.mp4"
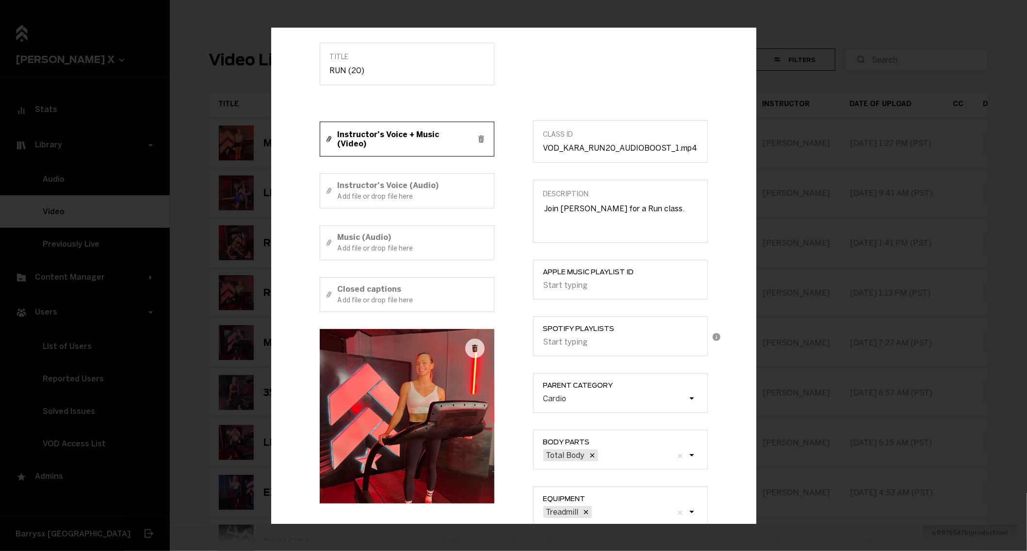
scroll to position [55, 0]
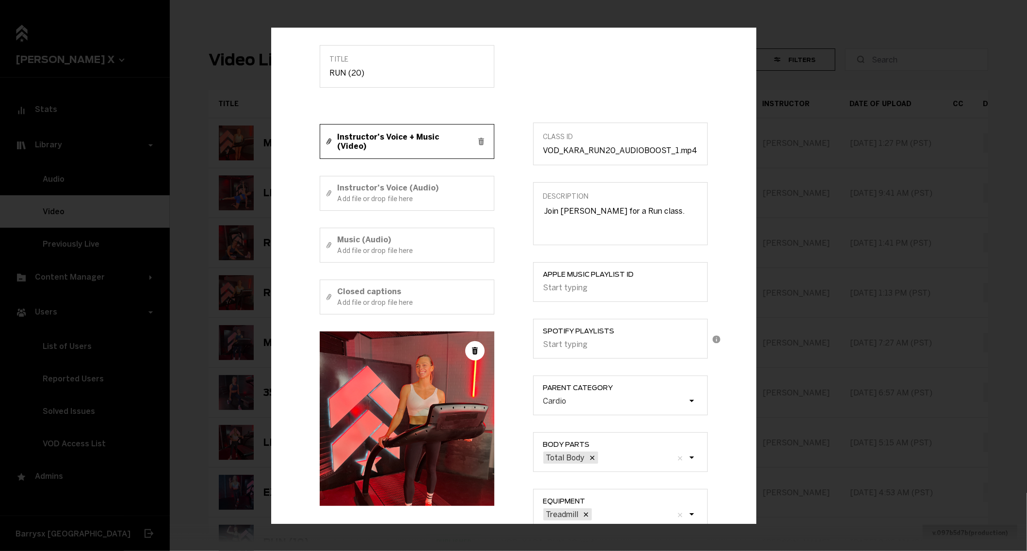
click at [475, 349] on icon "Example Modal" at bounding box center [475, 351] width 12 height 12
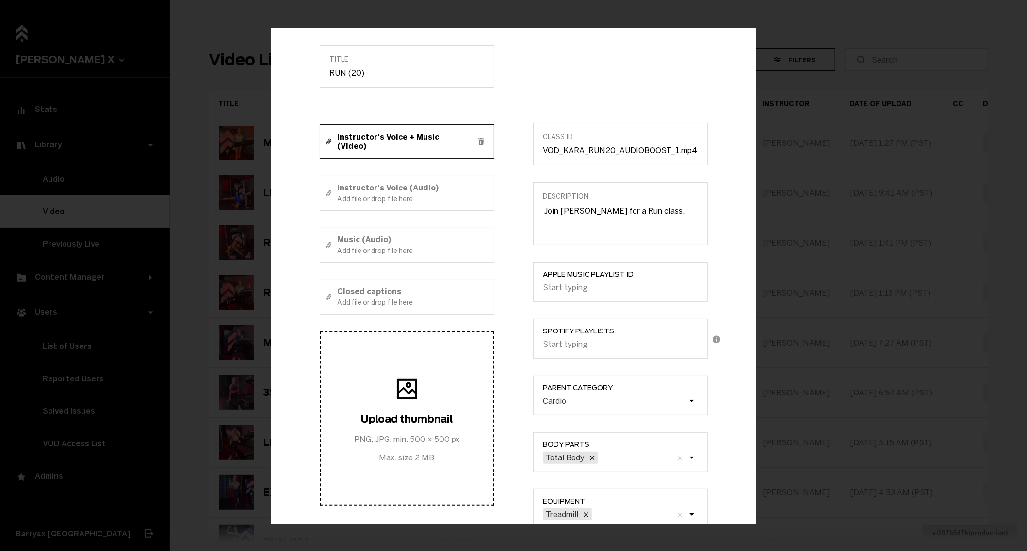
click at [464, 360] on label "Upload thumbnail PNG, JPG, min. 500 × 500 px Max. size 2 MB" at bounding box center [407, 419] width 175 height 175
click at [464, 413] on input "Upload thumbnail PNG, JPG, min. 500 × 500 px Max. size 2 MB" at bounding box center [406, 419] width 181 height 12
type input "C:\fakepath\VOD_KARA_RUN20_AUDIOBOOST_1.png"
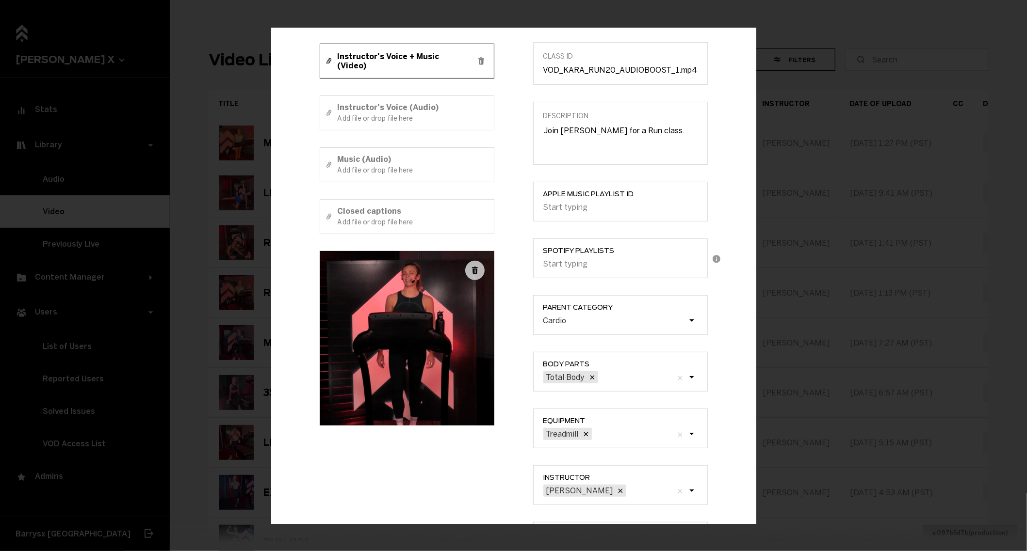
scroll to position [264, 0]
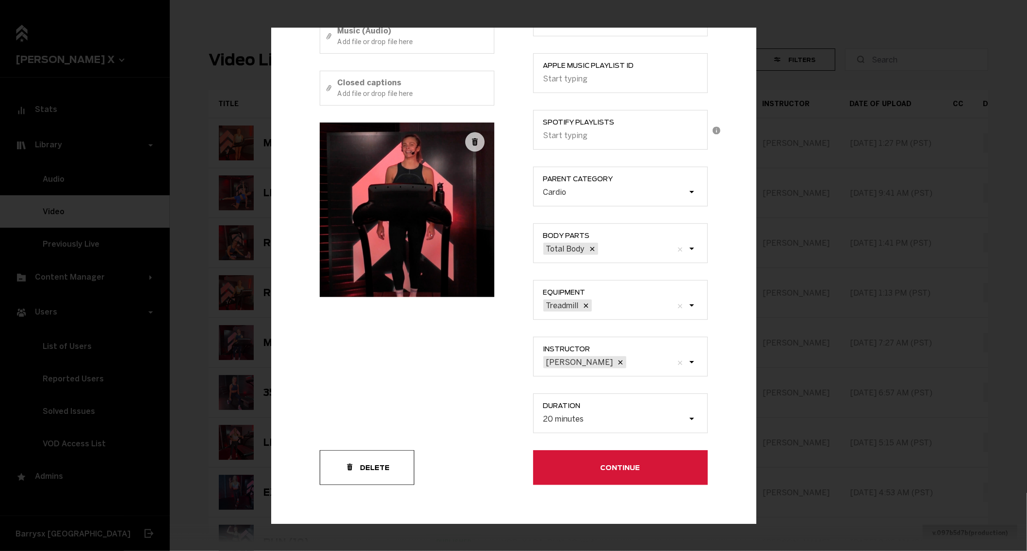
click at [569, 477] on button "Continue" at bounding box center [620, 468] width 175 height 35
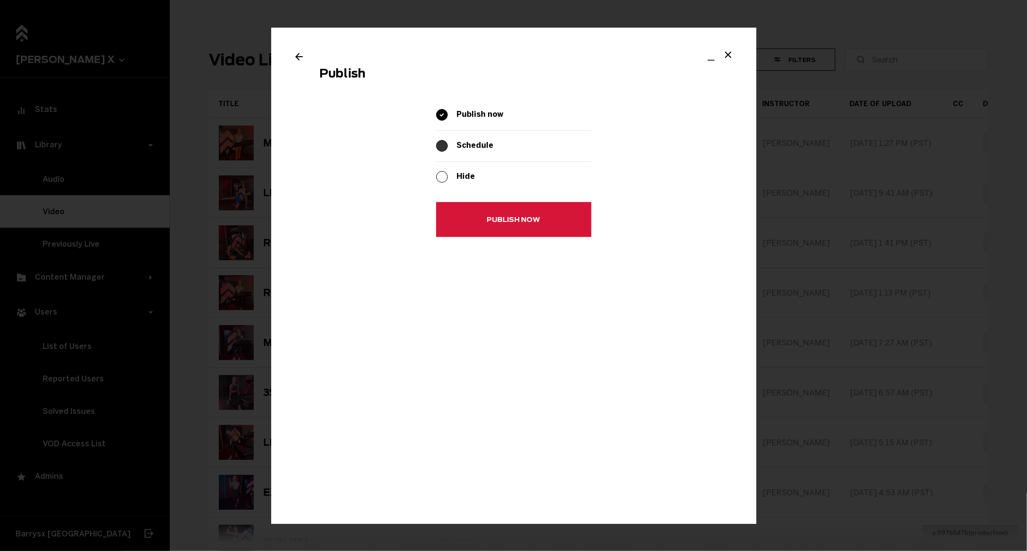
click at [439, 145] on span "Example Modal" at bounding box center [442, 147] width 12 height 12
click at [438, 144] on input "Example Modal" at bounding box center [438, 144] width 0 height 0
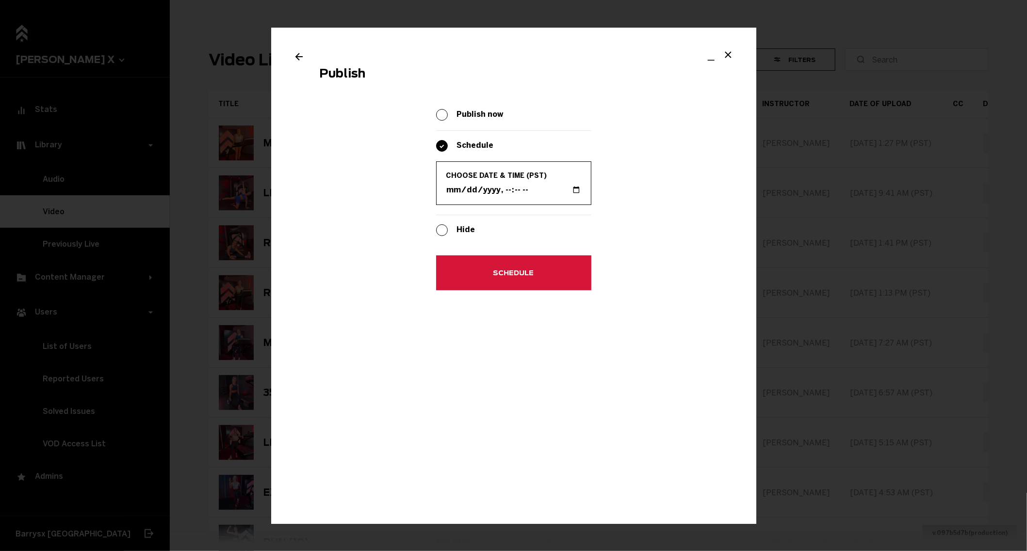
click at [575, 186] on input "Choose date & time (PST)" at bounding box center [513, 190] width 135 height 10
type input "[DATE]T14:30"
click at [672, 251] on section "Publish Publish now Schedule Choose date & time (PST) Hide Schedule" at bounding box center [513, 408] width 485 height 760
click at [547, 277] on button "Schedule" at bounding box center [513, 273] width 155 height 35
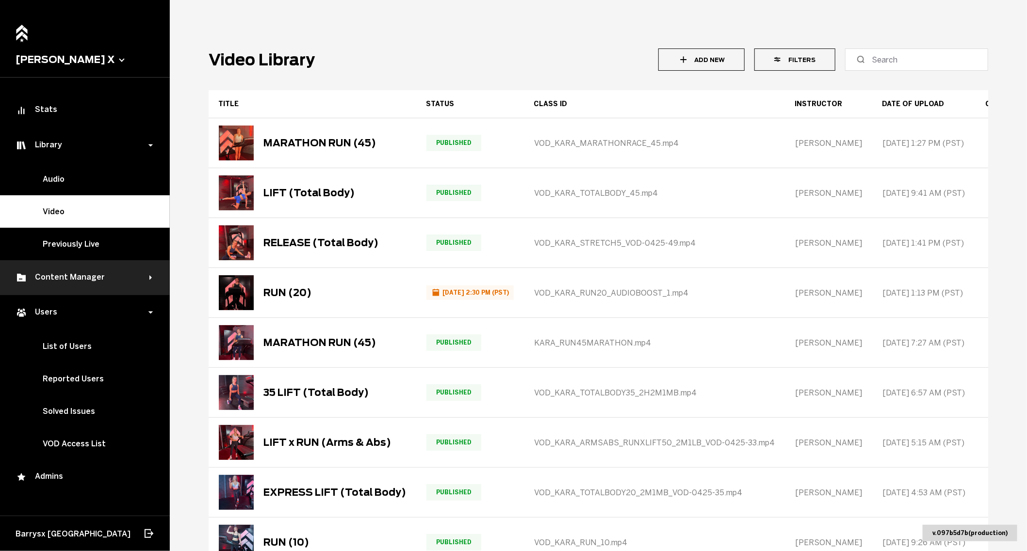
click at [131, 278] on div "Content Manager" at bounding box center [83, 278] width 134 height 12
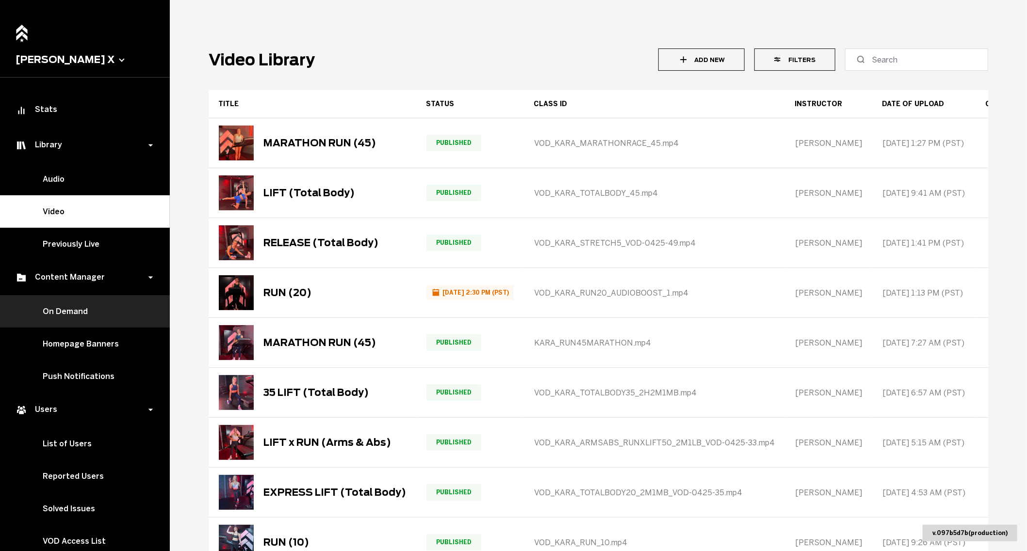
click at [109, 325] on link "On Demand" at bounding box center [85, 311] width 170 height 32
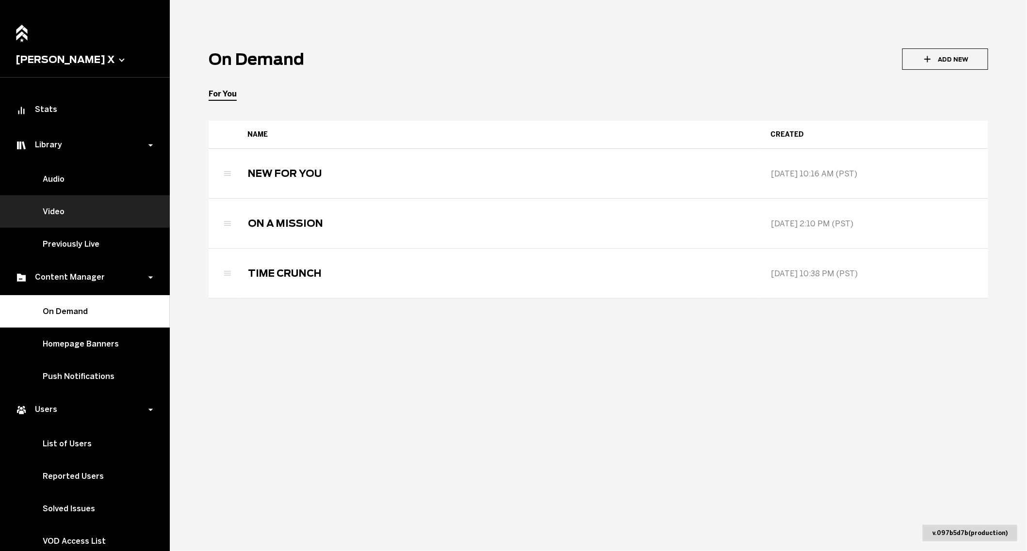
click at [91, 214] on link "Video" at bounding box center [85, 211] width 170 height 32
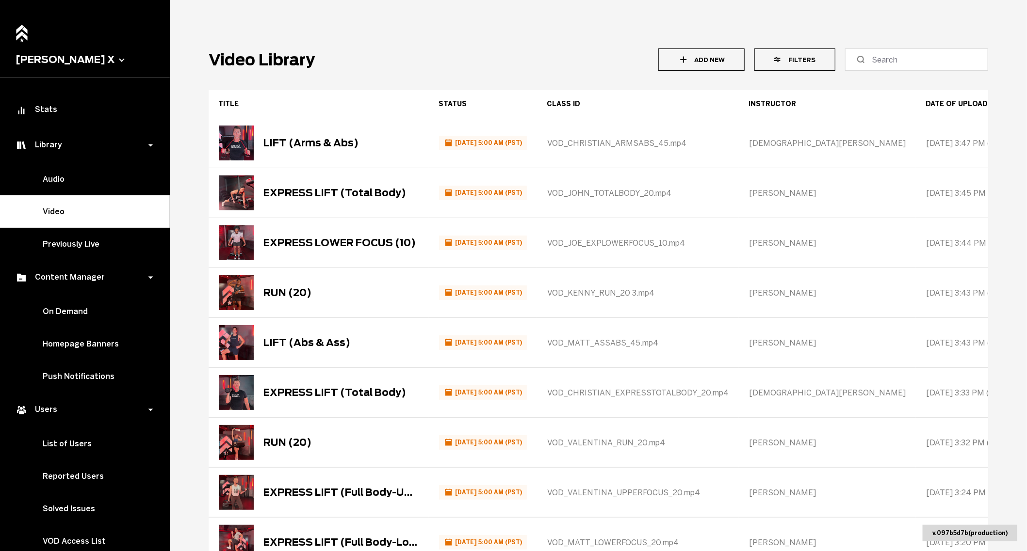
click at [826, 57] on button "Filters" at bounding box center [794, 59] width 81 height 22
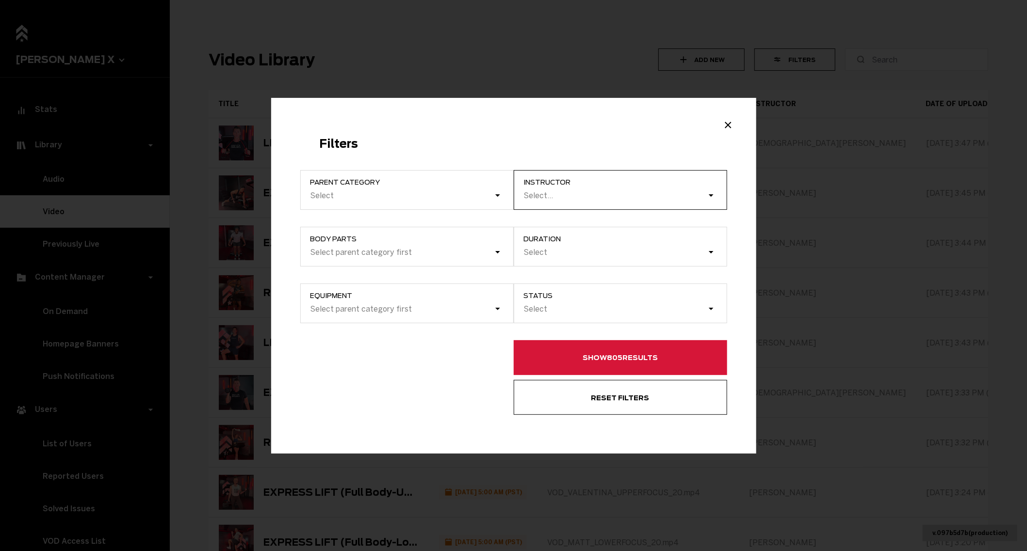
click at [603, 200] on div "Select..." at bounding box center [615, 195] width 184 height 13
click at [525, 200] on input "instructor Select..." at bounding box center [524, 195] width 1 height 9
type input "tar"
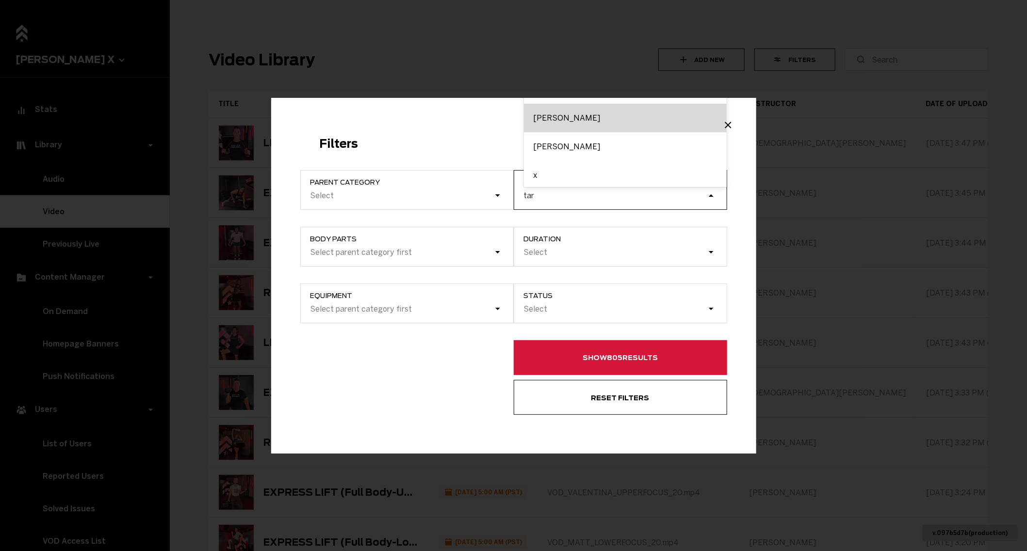
click at [551, 113] on div "[PERSON_NAME]" at bounding box center [625, 118] width 203 height 29
click at [535, 191] on input "tar" at bounding box center [529, 195] width 11 height 9
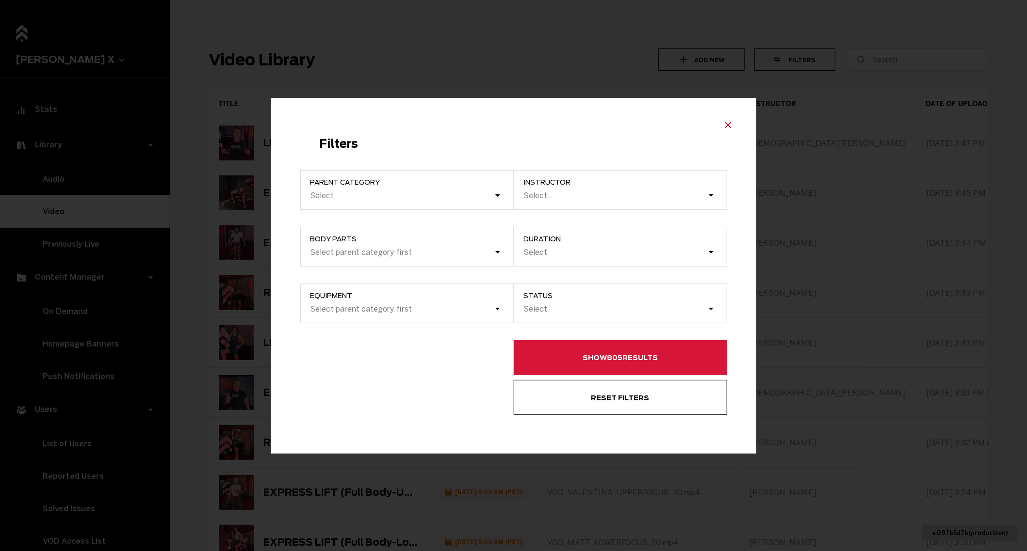
click at [728, 124] on icon "Close modal" at bounding box center [728, 125] width 12 height 12
